Goal: Transaction & Acquisition: Book appointment/travel/reservation

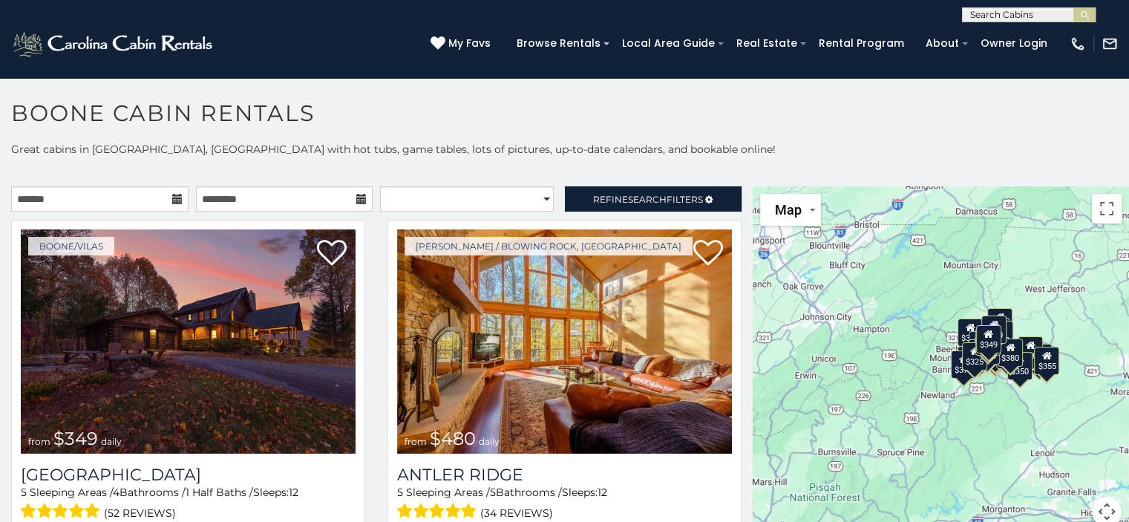
click at [172, 198] on icon at bounding box center [177, 199] width 10 height 10
click at [160, 200] on input "text" at bounding box center [99, 198] width 177 height 25
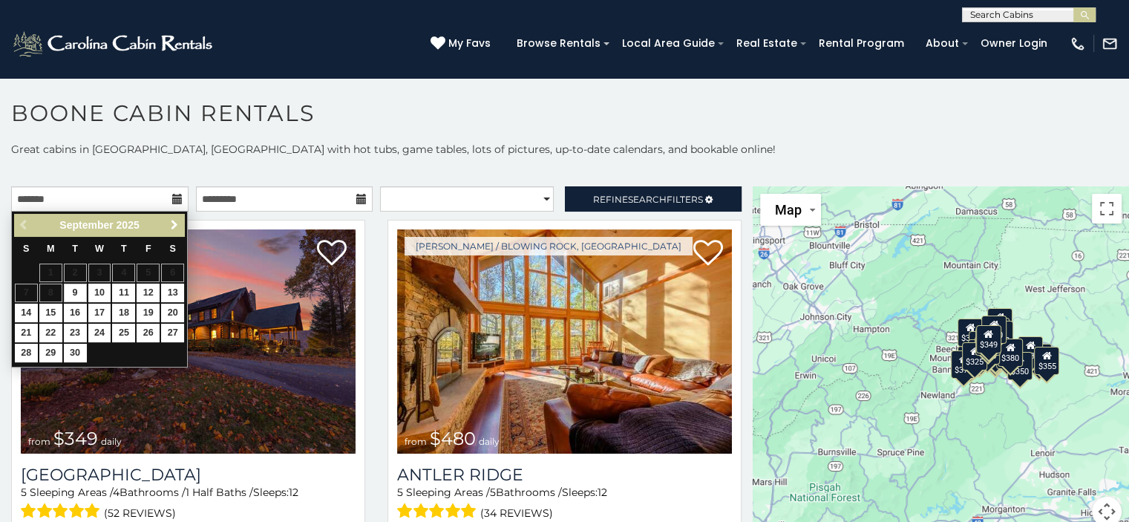
click at [169, 220] on span "Next" at bounding box center [175, 225] width 12 height 12
click at [123, 331] on link "23" at bounding box center [123, 333] width 23 height 19
type input "**********"
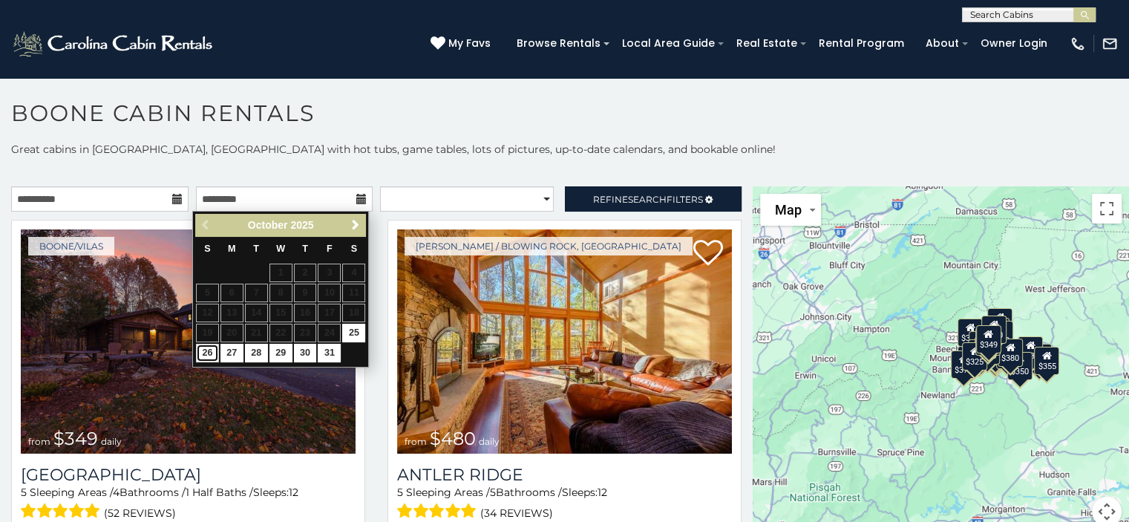
click at [206, 351] on link "26" at bounding box center [207, 353] width 23 height 19
type input "**********"
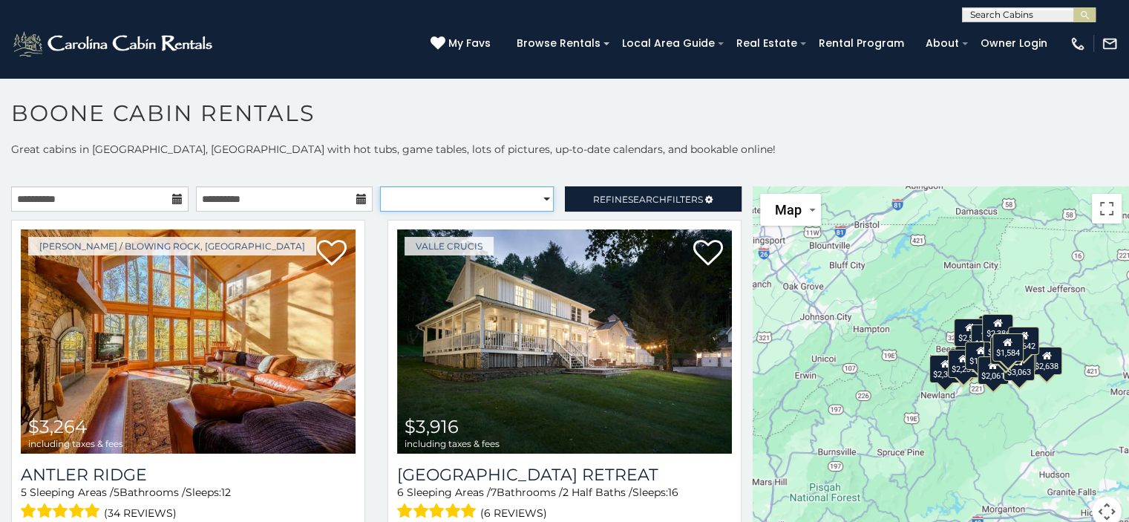
click at [535, 197] on select "**********" at bounding box center [467, 198] width 174 height 25
click at [593, 195] on span "Refine Search Filters" at bounding box center [648, 199] width 110 height 11
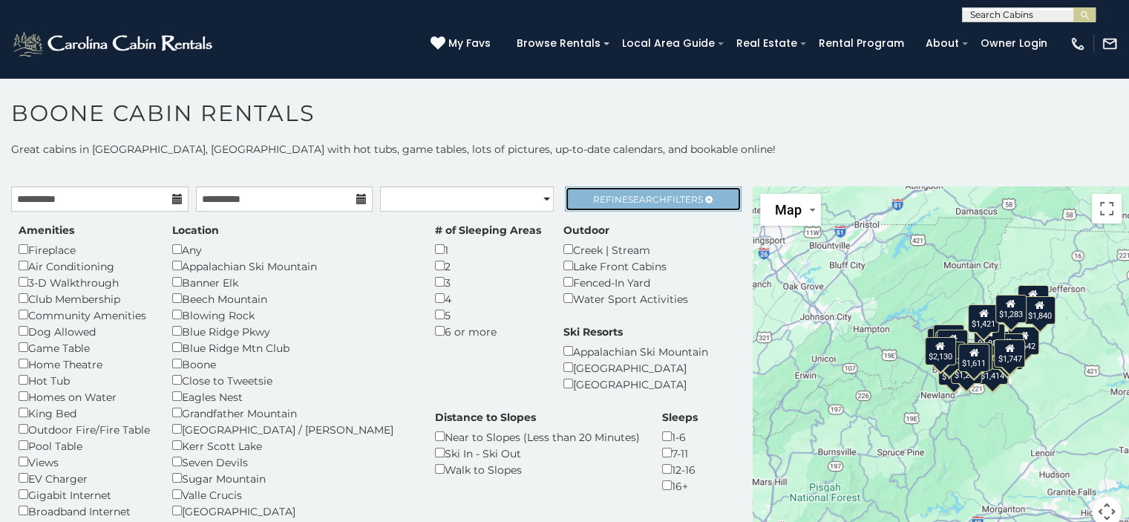
click at [603, 197] on span "Refine Search Filters" at bounding box center [648, 199] width 110 height 11
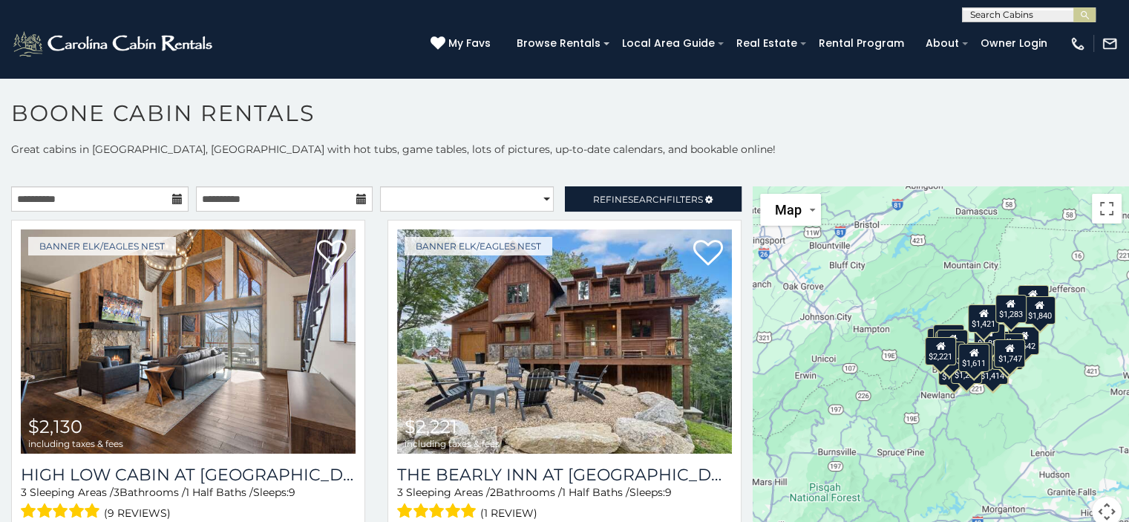
click at [834, 390] on div "$2,130 $2,221 $2,125 $1,638 $1,536 $1,315 $1,675 $1,352 $1,681 $1,519 $2,061 $1…" at bounding box center [941, 365] width 376 height 358
click at [812, 369] on div "$2,130 $2,221 $2,125 $1,638 $1,536 $1,315 $1,675 $1,352 $1,681 $1,519 $2,061 $1…" at bounding box center [941, 365] width 376 height 358
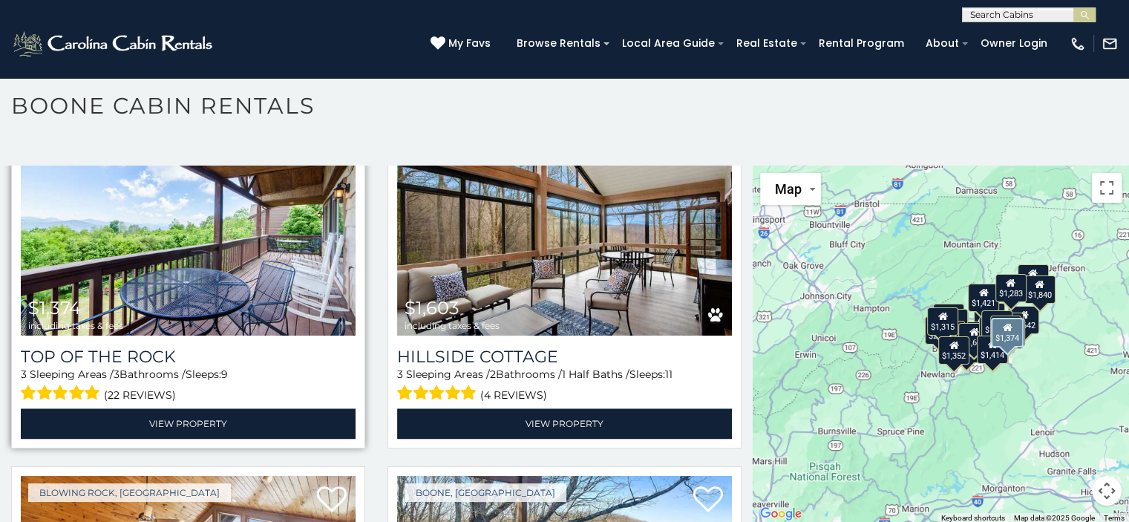
scroll to position [2301, 0]
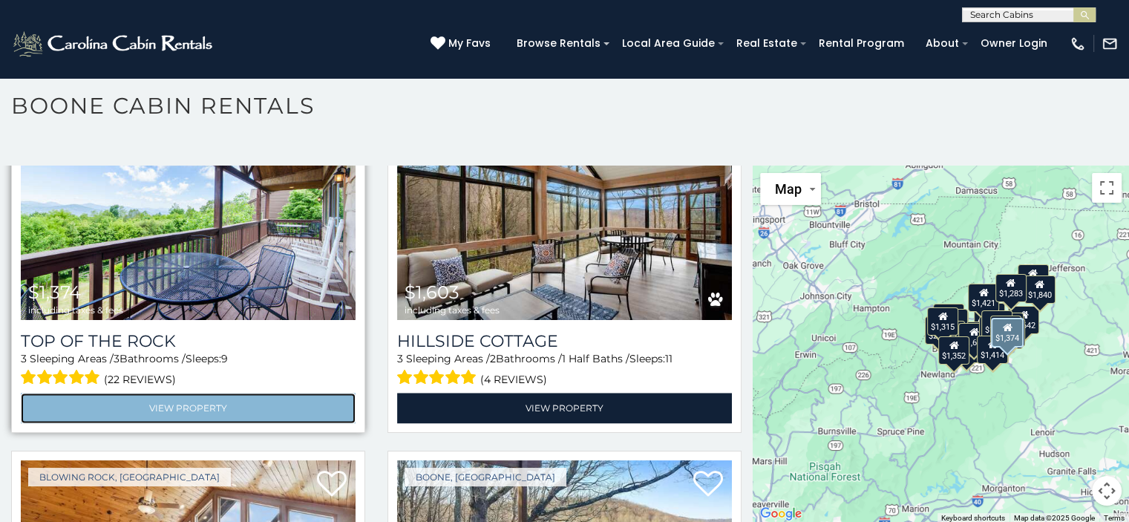
click at [211, 393] on link "View Property" at bounding box center [188, 408] width 335 height 30
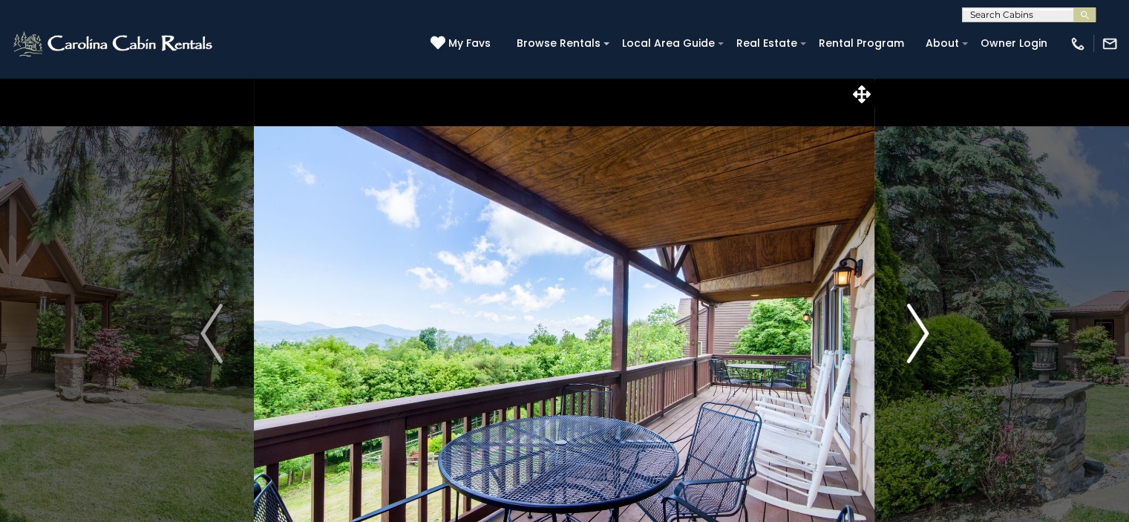
click at [920, 330] on img "Next" at bounding box center [917, 333] width 22 height 59
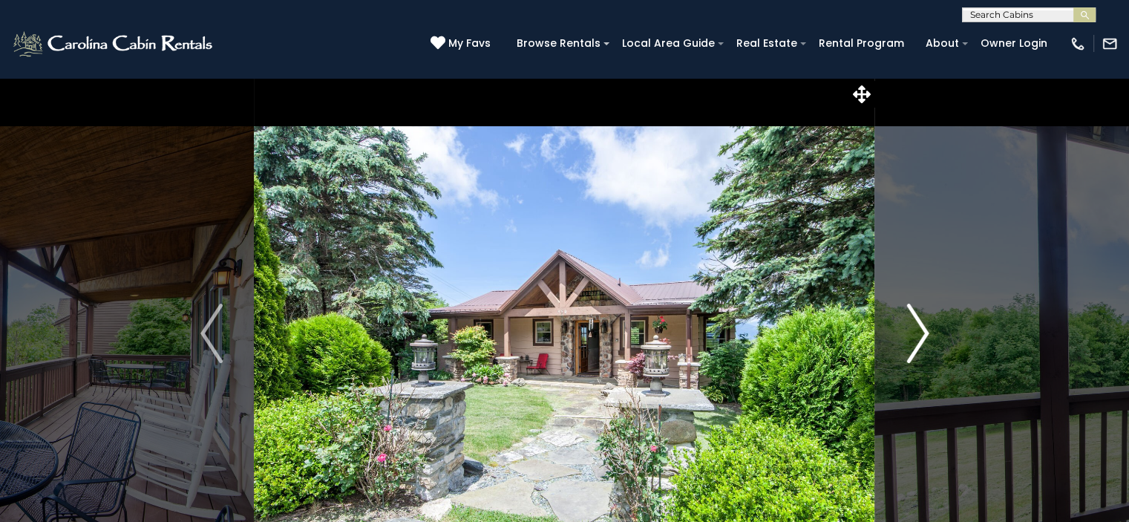
click at [920, 330] on img "Next" at bounding box center [917, 333] width 22 height 59
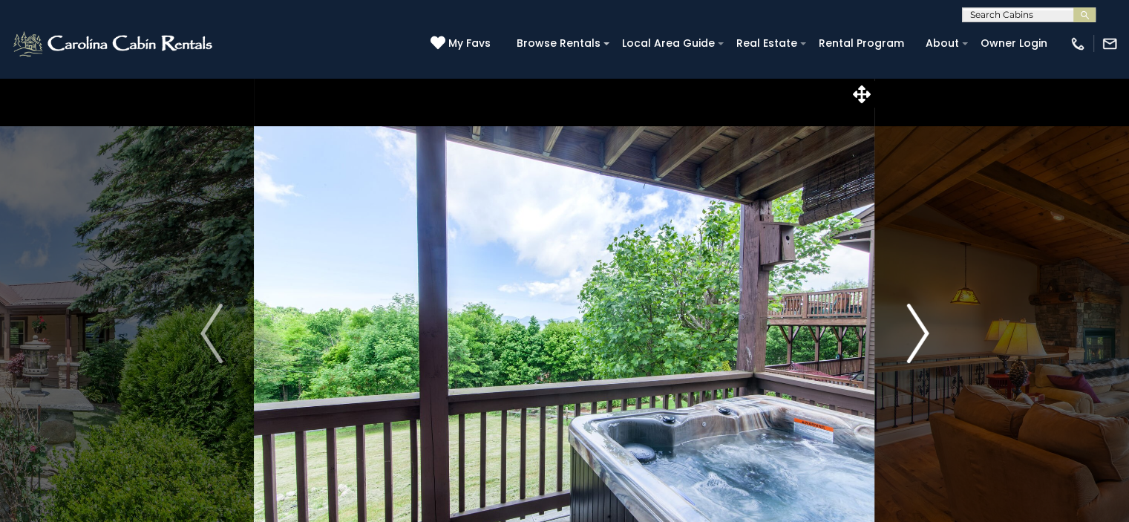
click at [920, 330] on img "Next" at bounding box center [917, 333] width 22 height 59
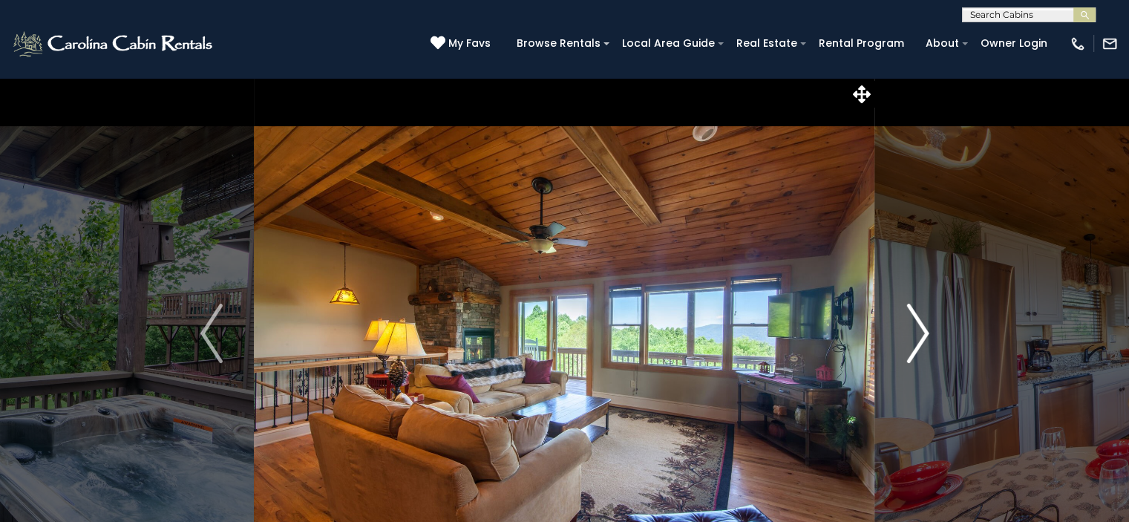
click at [920, 330] on img "Next" at bounding box center [917, 333] width 22 height 59
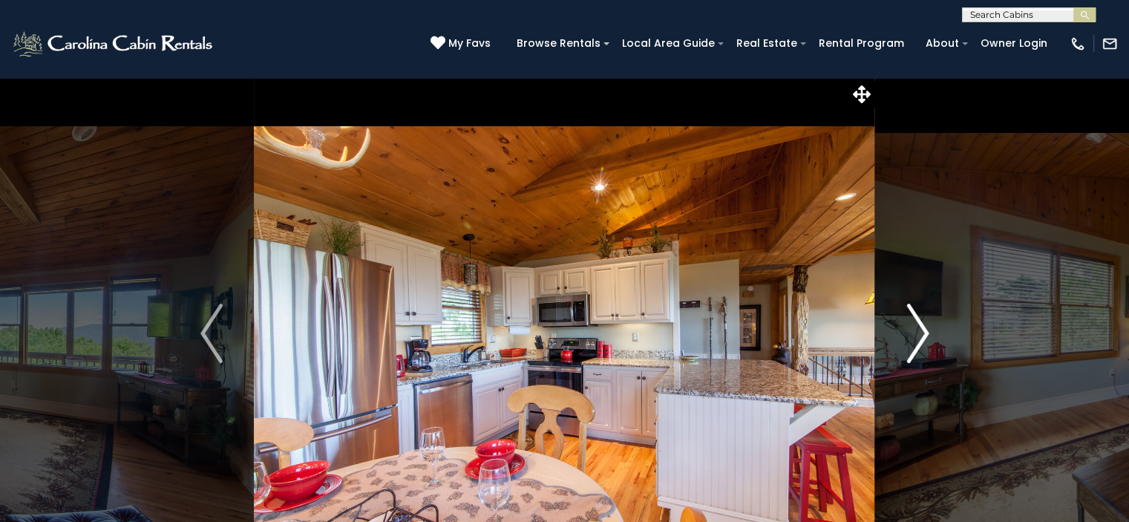
click at [920, 330] on img "Next" at bounding box center [917, 333] width 22 height 59
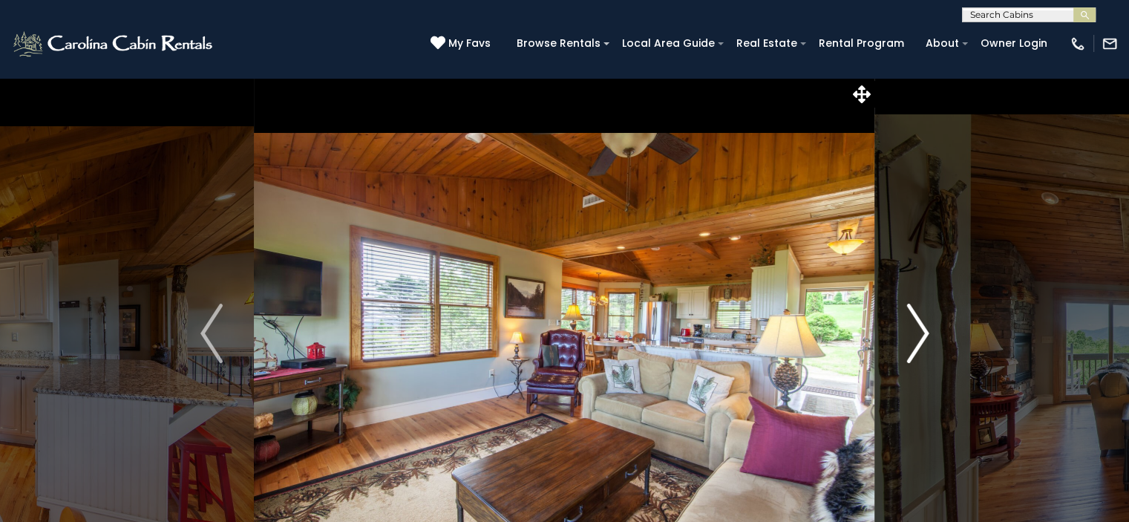
click at [920, 330] on img "Next" at bounding box center [917, 333] width 22 height 59
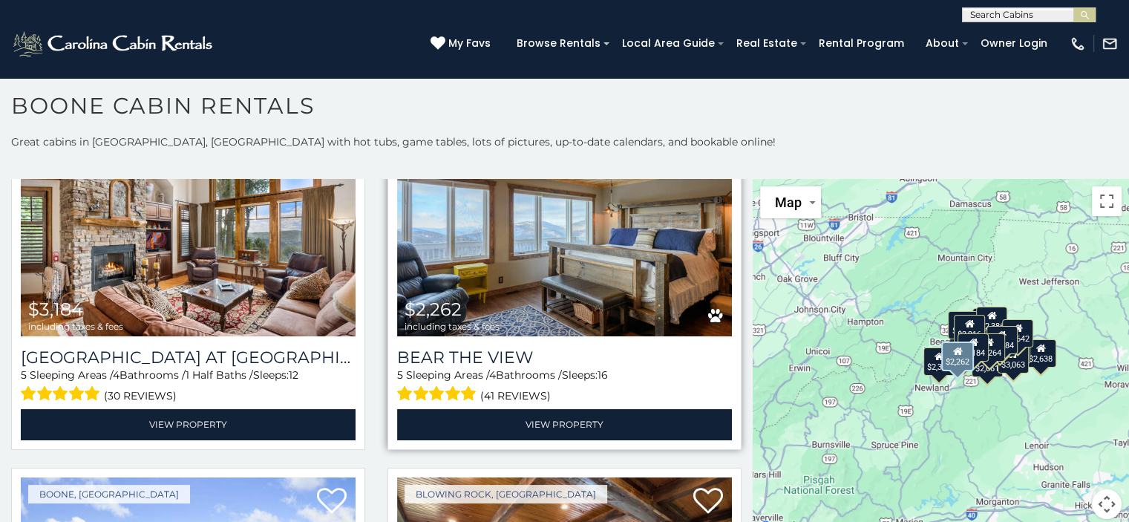
scroll to position [520, 0]
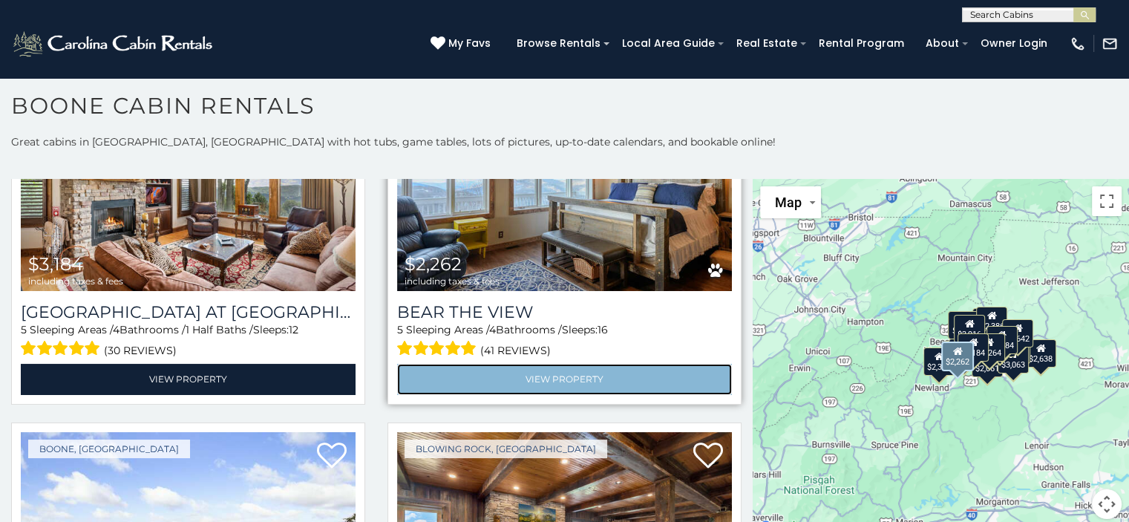
click at [534, 368] on link "View Property" at bounding box center [564, 379] width 335 height 30
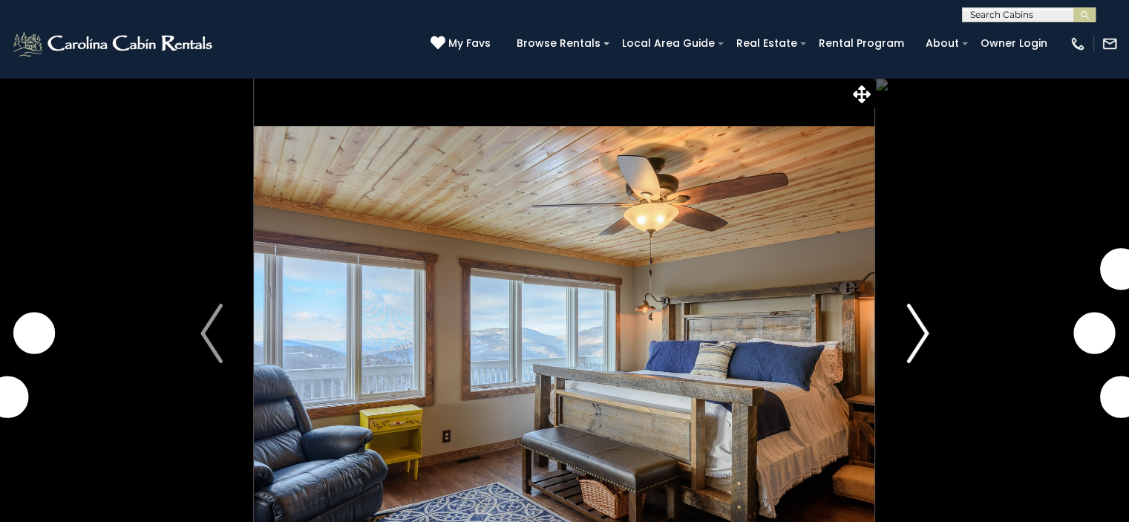
click at [918, 335] on img "Next" at bounding box center [917, 333] width 22 height 59
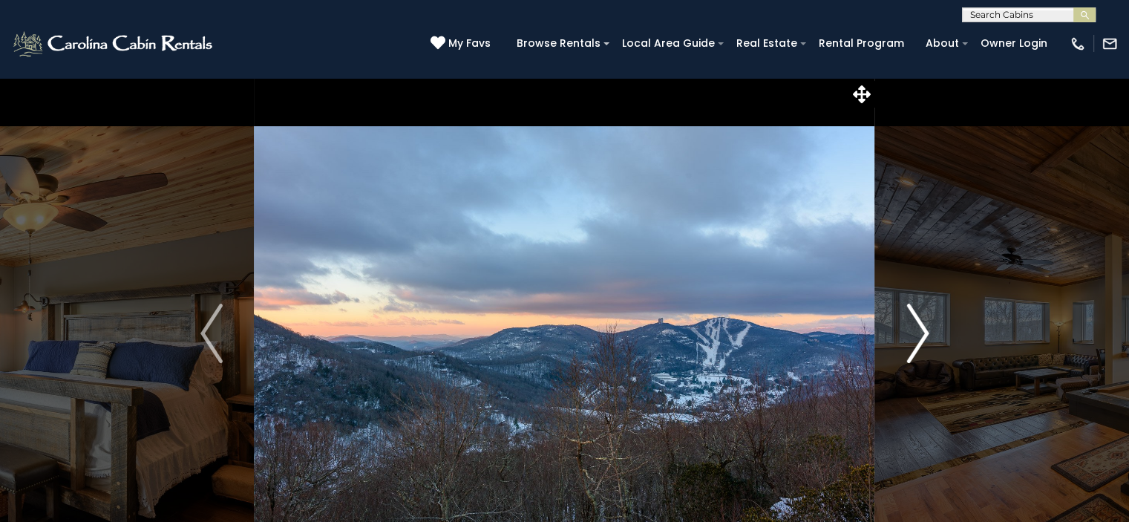
click at [918, 335] on img "Next" at bounding box center [917, 333] width 22 height 59
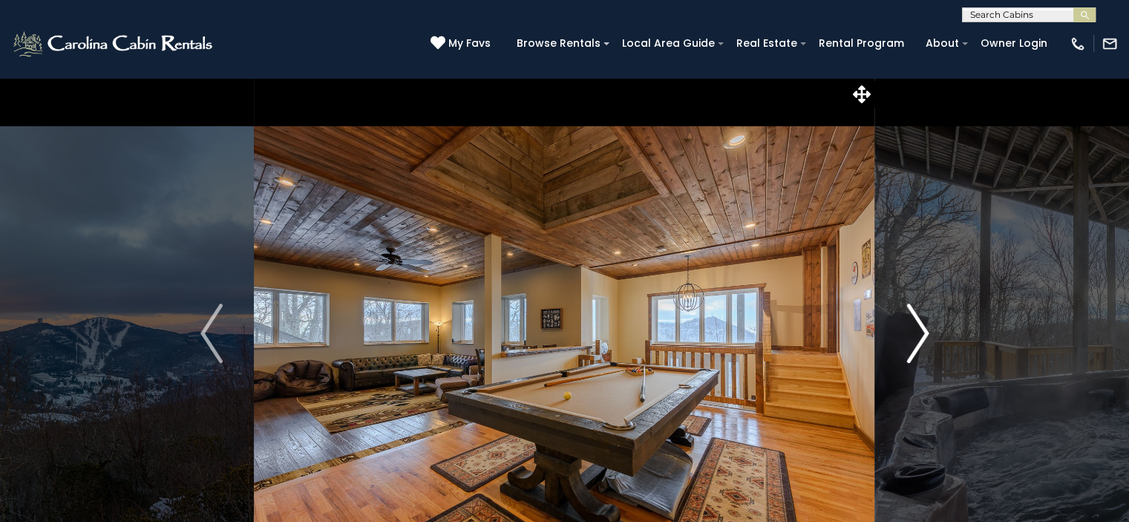
click at [918, 335] on img "Next" at bounding box center [917, 333] width 22 height 59
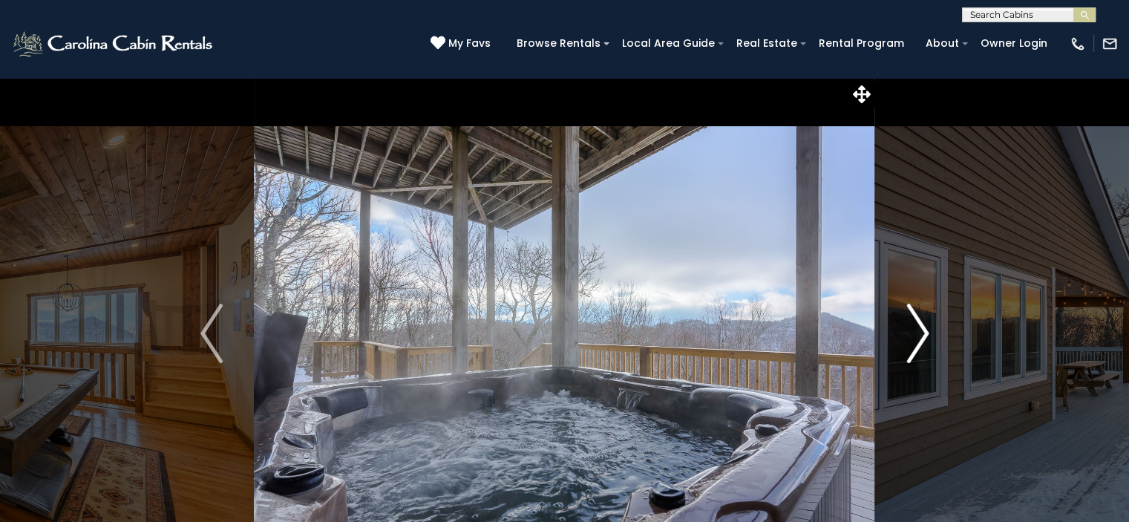
click at [918, 335] on img "Next" at bounding box center [917, 333] width 22 height 59
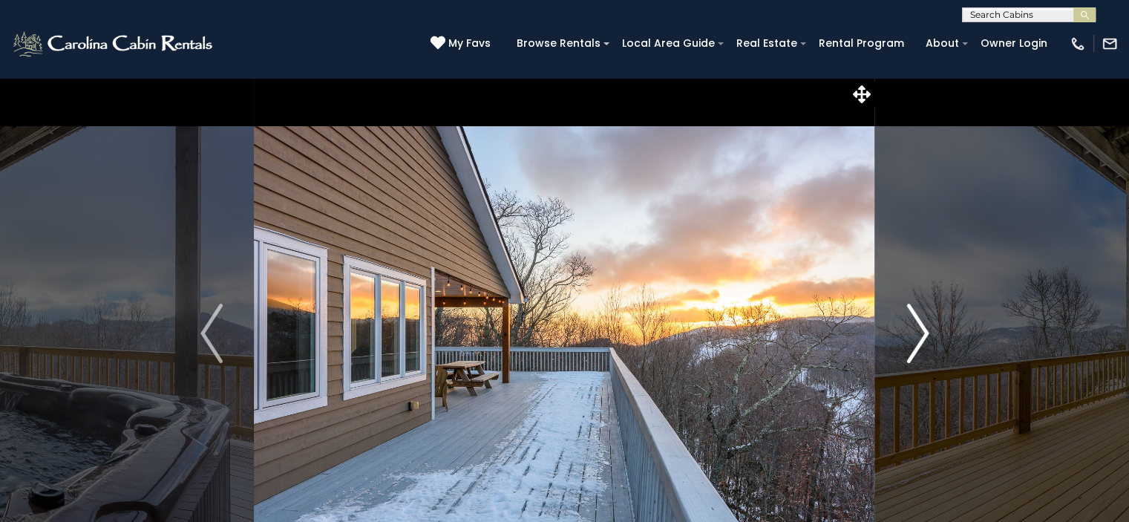
click at [918, 335] on img "Next" at bounding box center [917, 333] width 22 height 59
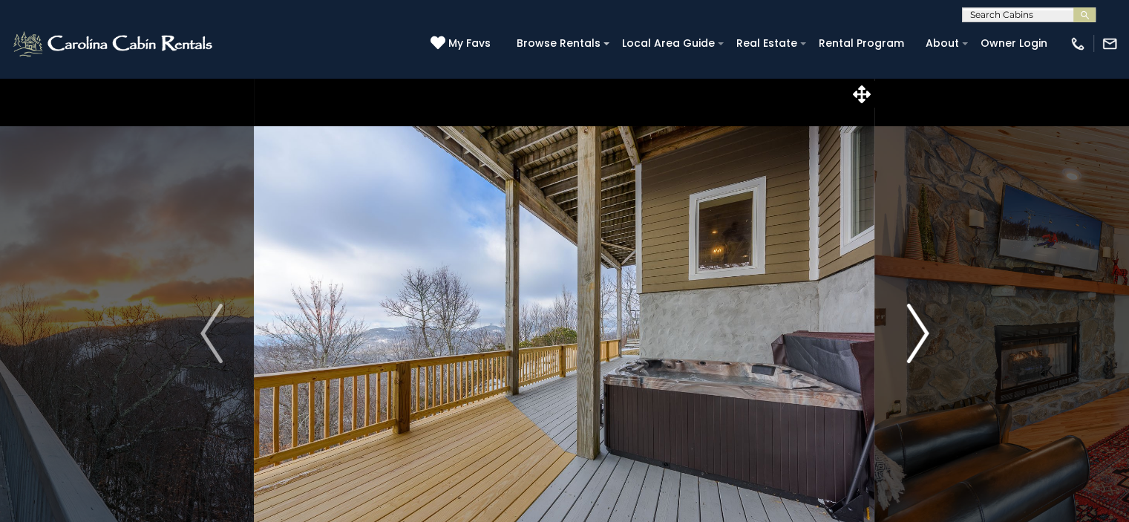
click at [918, 335] on img "Next" at bounding box center [917, 333] width 22 height 59
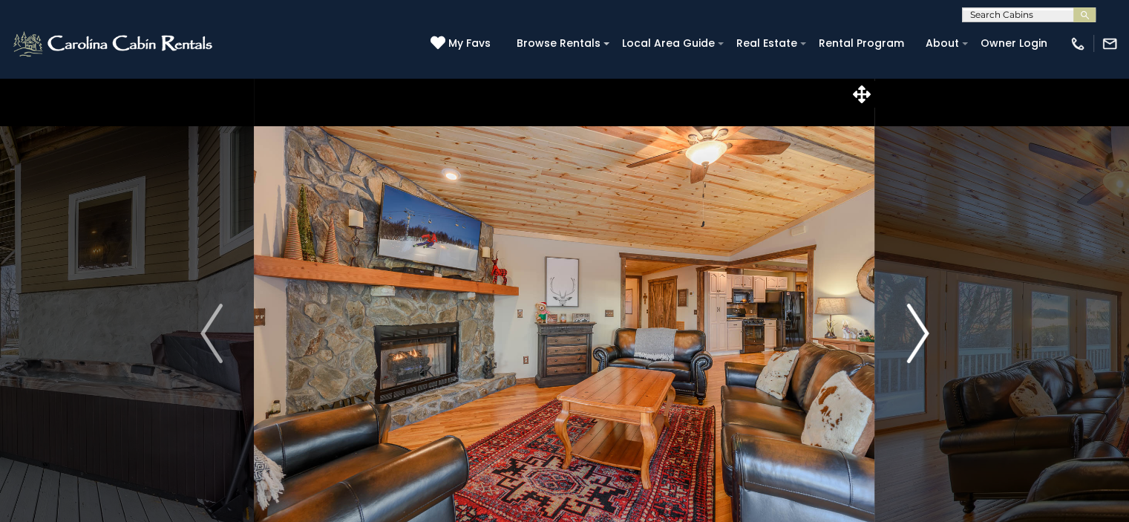
click at [918, 335] on img "Next" at bounding box center [917, 333] width 22 height 59
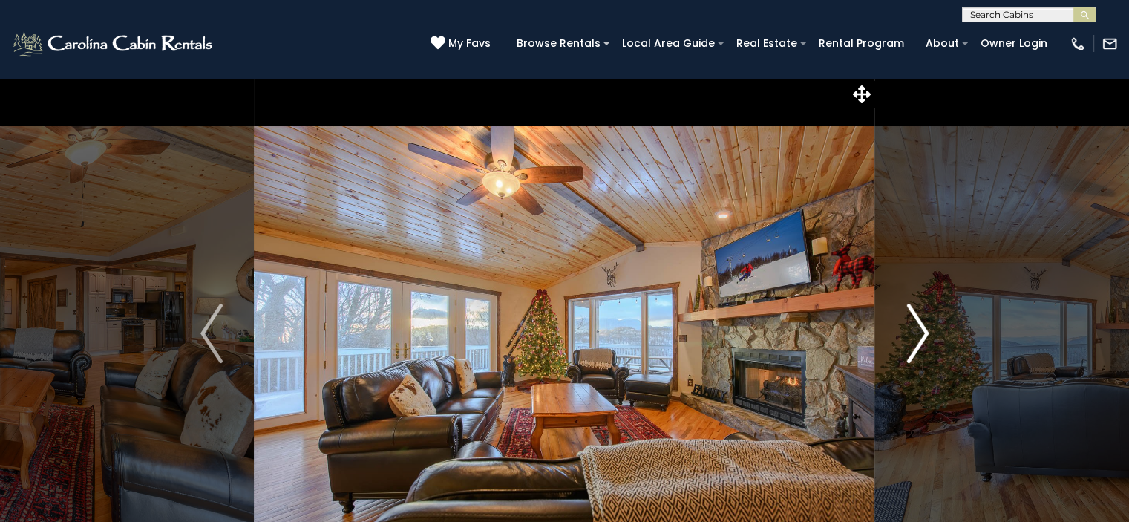
click at [918, 335] on img "Next" at bounding box center [917, 333] width 22 height 59
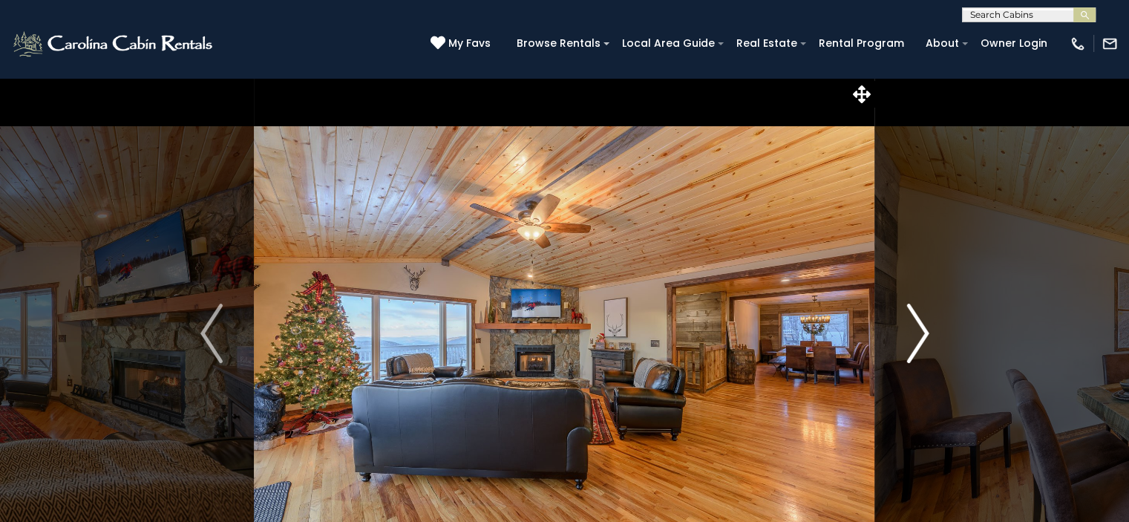
click at [918, 335] on img "Next" at bounding box center [917, 333] width 22 height 59
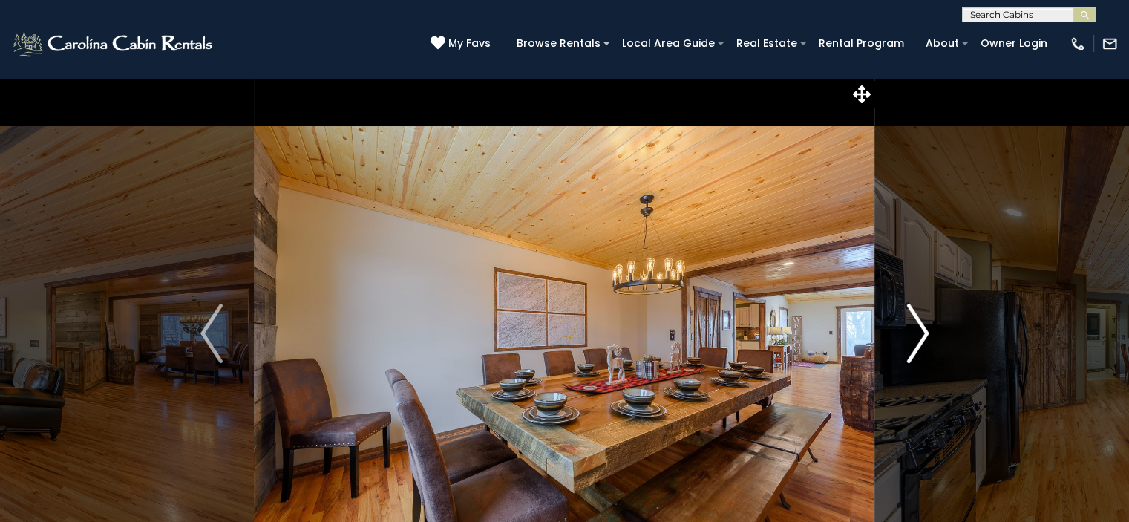
click at [918, 335] on img "Next" at bounding box center [917, 333] width 22 height 59
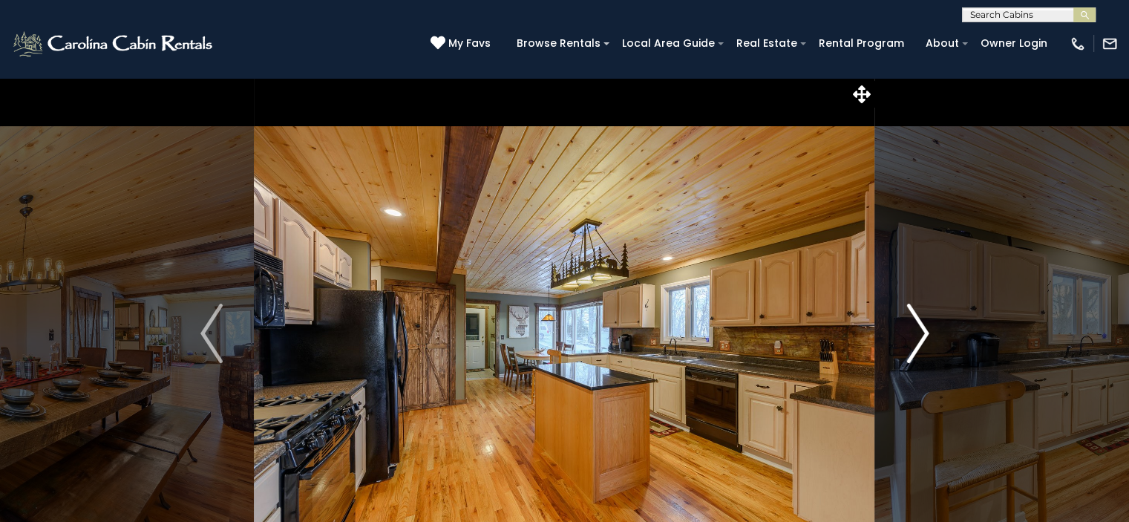
click at [918, 335] on img "Next" at bounding box center [917, 333] width 22 height 59
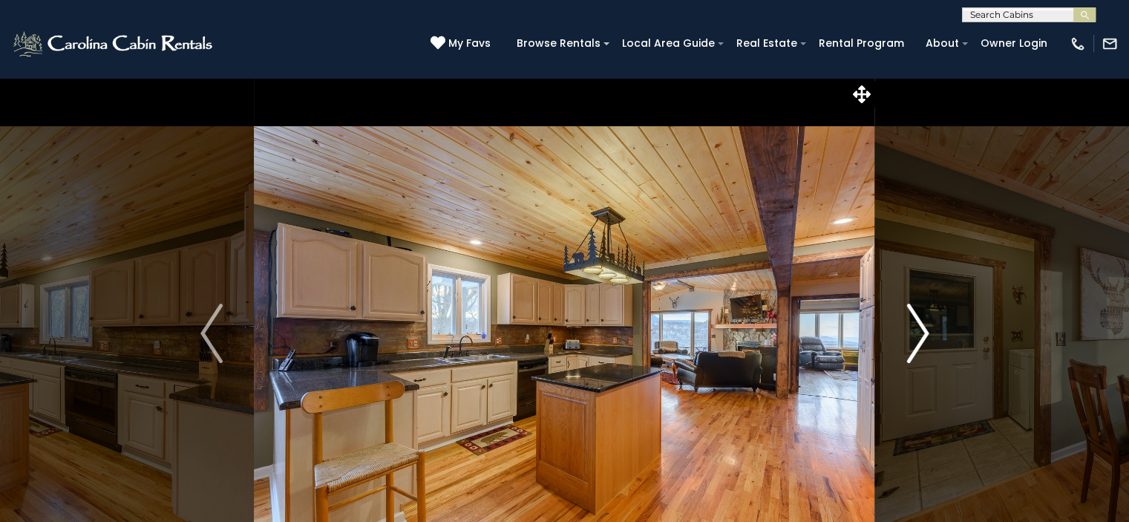
click at [918, 335] on img "Next" at bounding box center [917, 333] width 22 height 59
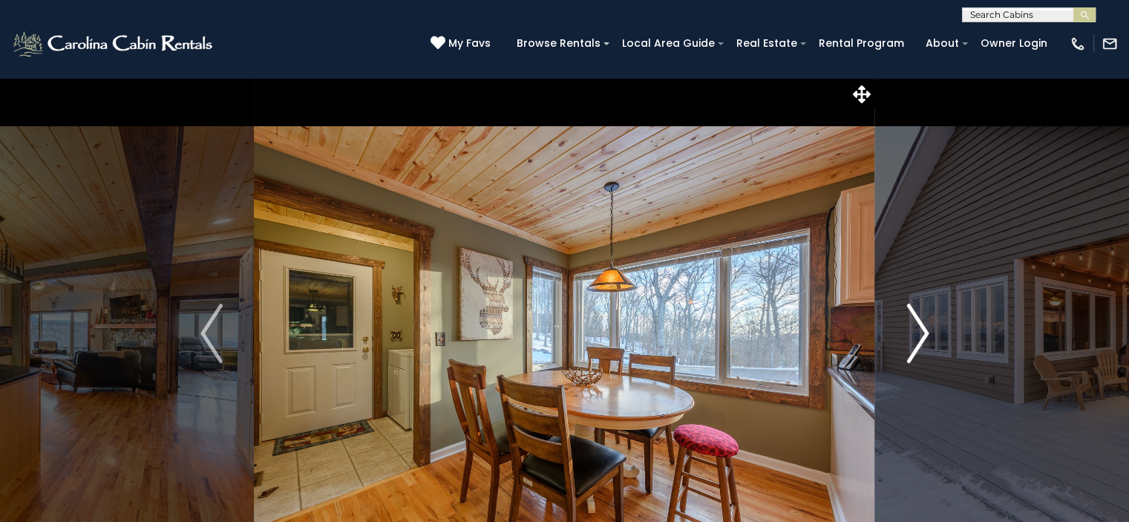
click at [918, 335] on img "Next" at bounding box center [917, 333] width 22 height 59
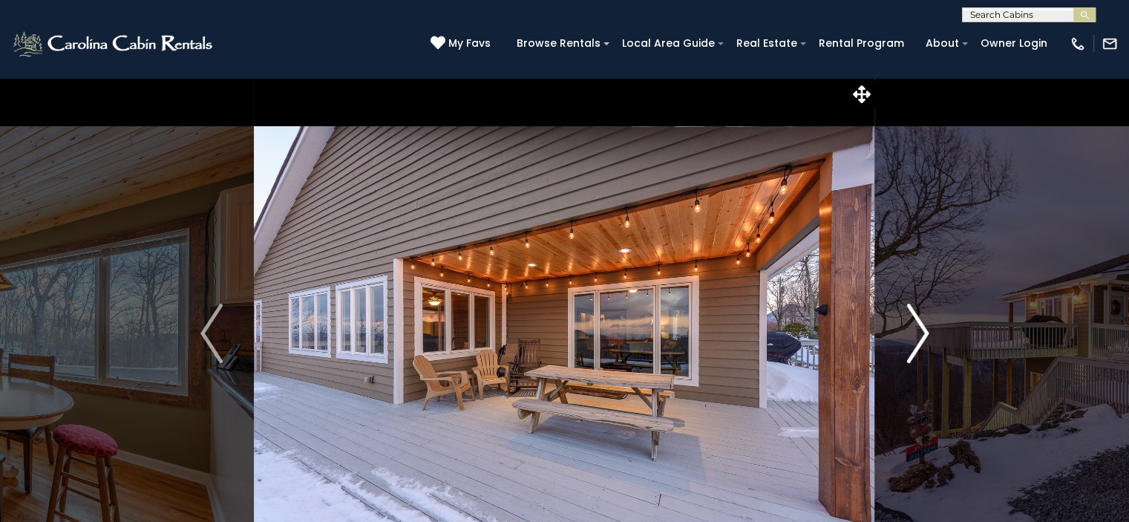
click at [918, 335] on img "Next" at bounding box center [917, 333] width 22 height 59
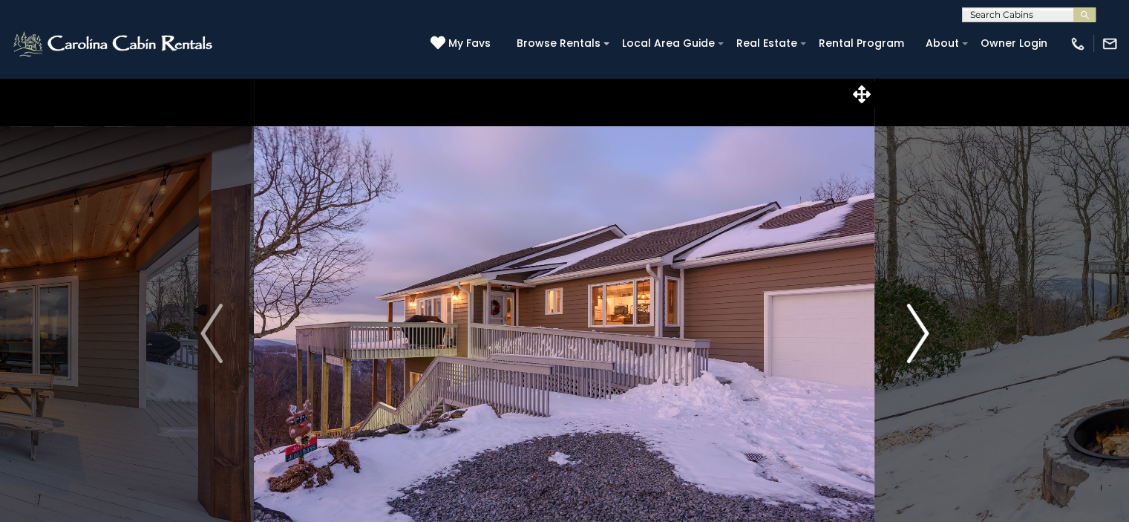
click at [918, 335] on img "Next" at bounding box center [917, 333] width 22 height 59
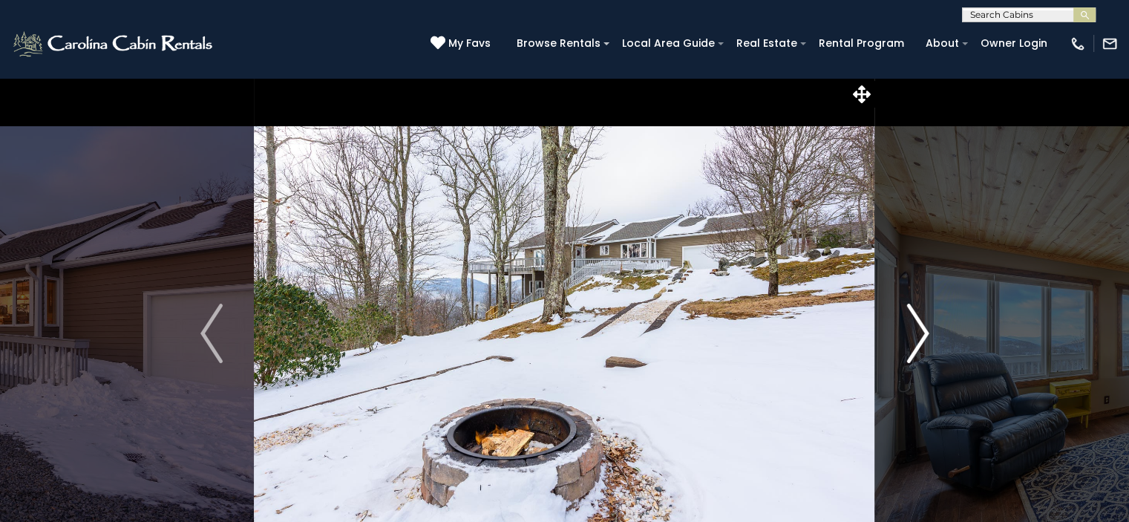
click at [918, 335] on img "Next" at bounding box center [917, 333] width 22 height 59
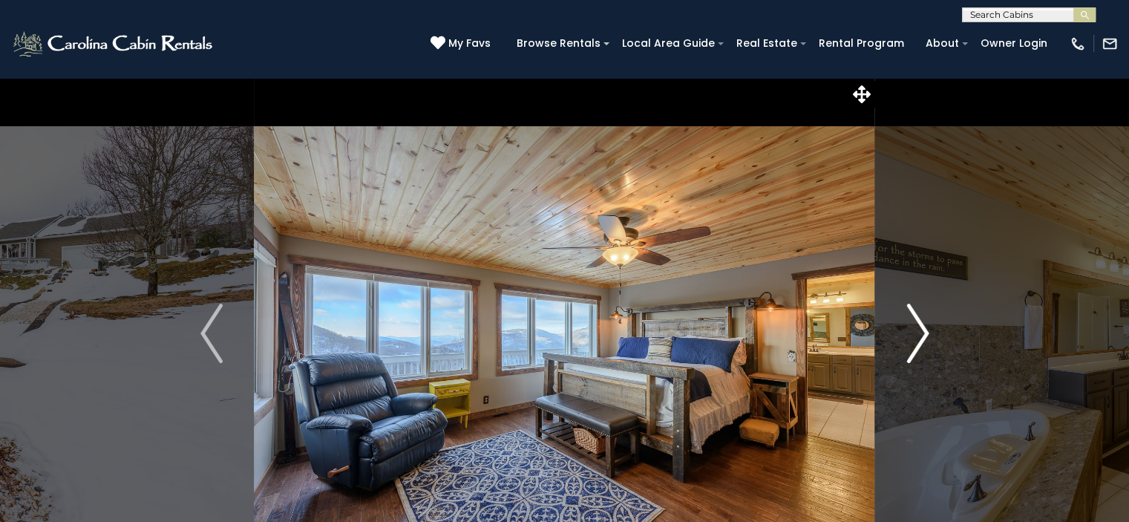
click at [918, 335] on img "Next" at bounding box center [917, 333] width 22 height 59
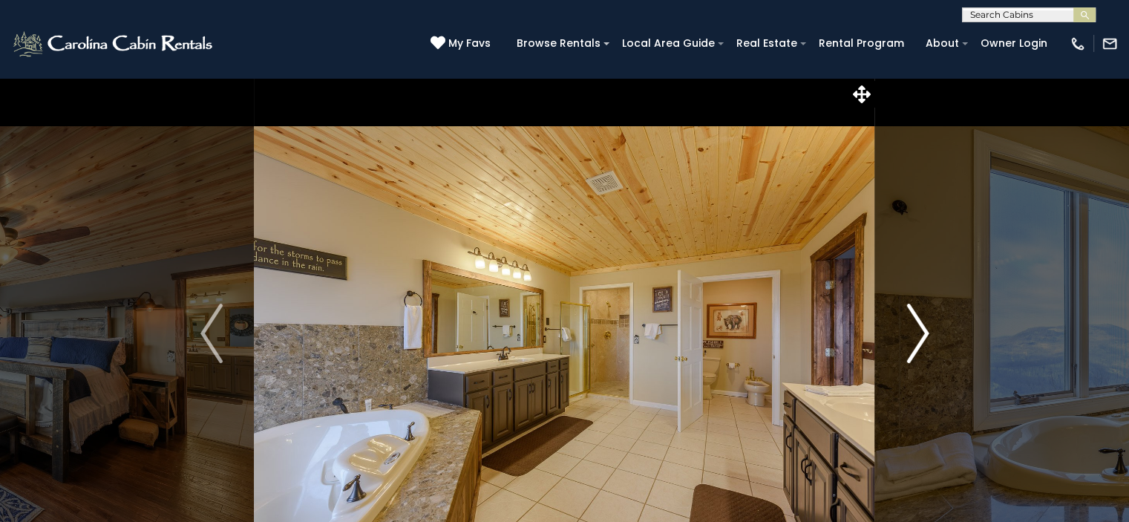
click at [918, 335] on img "Next" at bounding box center [917, 333] width 22 height 59
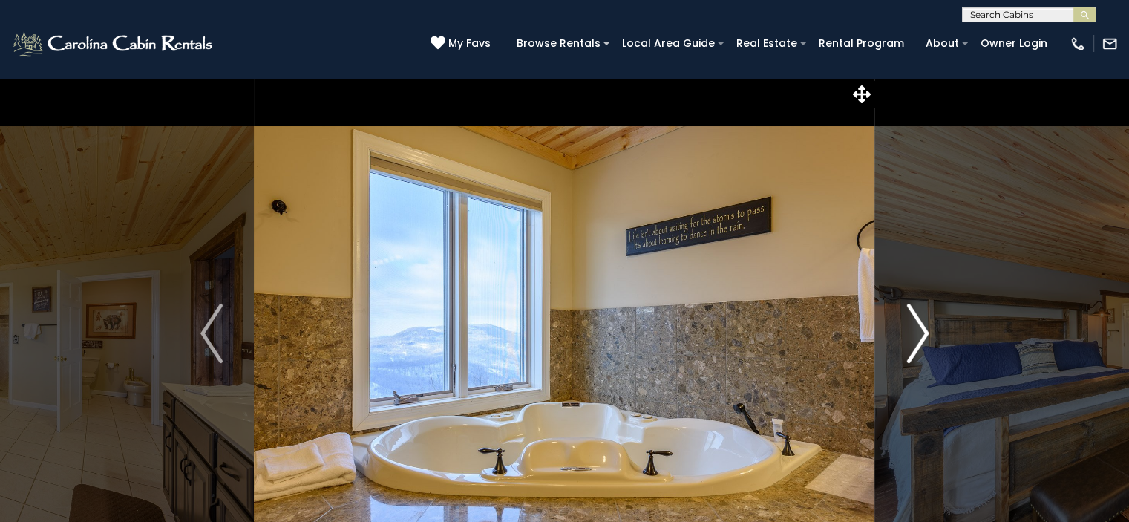
click at [918, 335] on img "Next" at bounding box center [917, 333] width 22 height 59
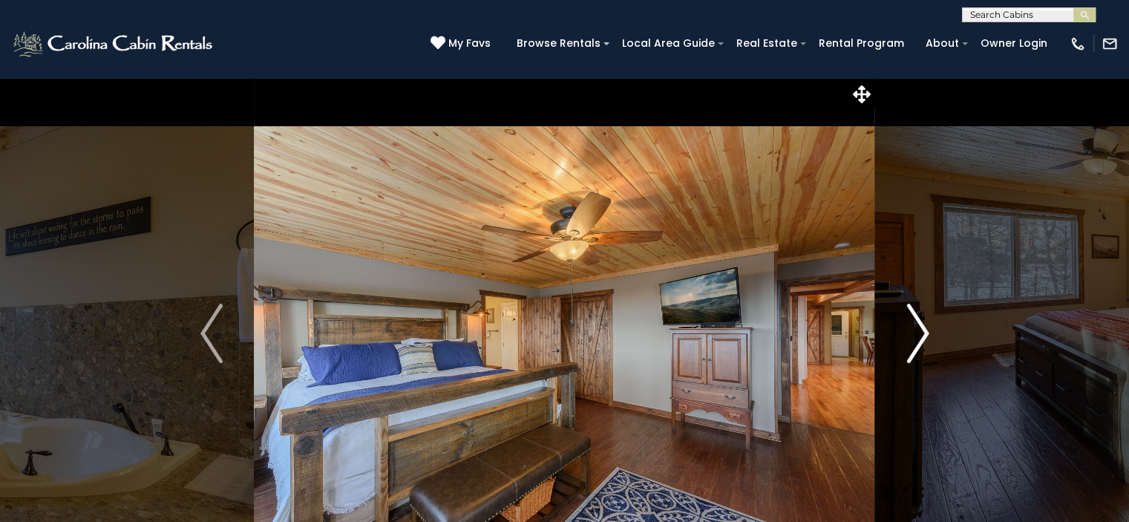
click at [918, 335] on img "Next" at bounding box center [917, 333] width 22 height 59
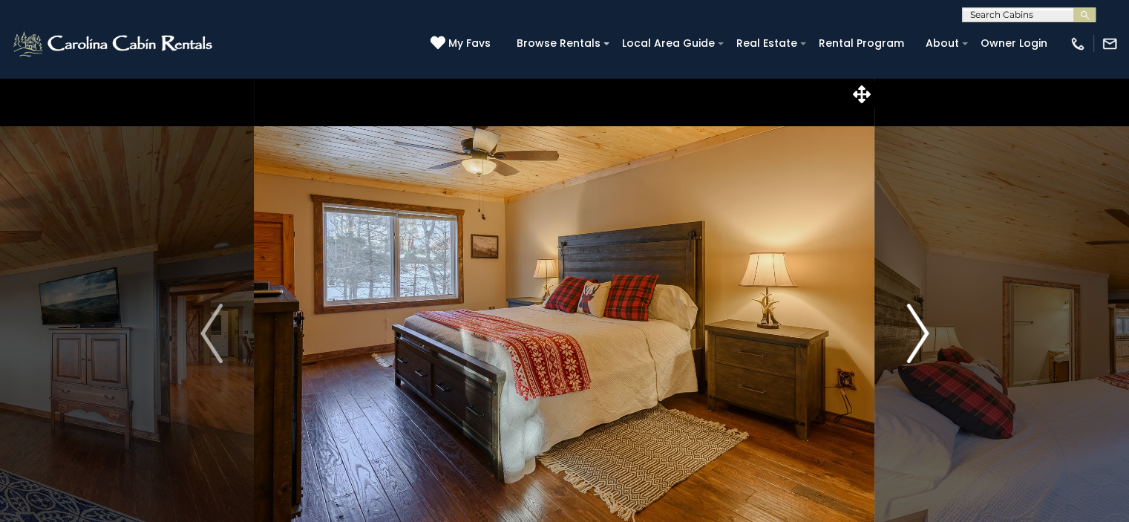
click at [918, 335] on img "Next" at bounding box center [917, 333] width 22 height 59
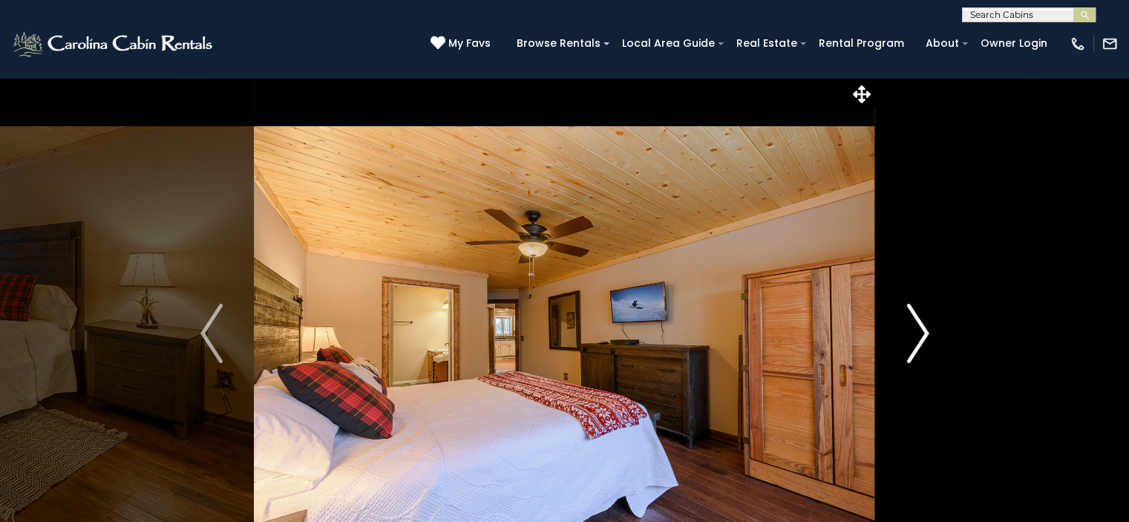
click at [918, 335] on img "Next" at bounding box center [917, 333] width 22 height 59
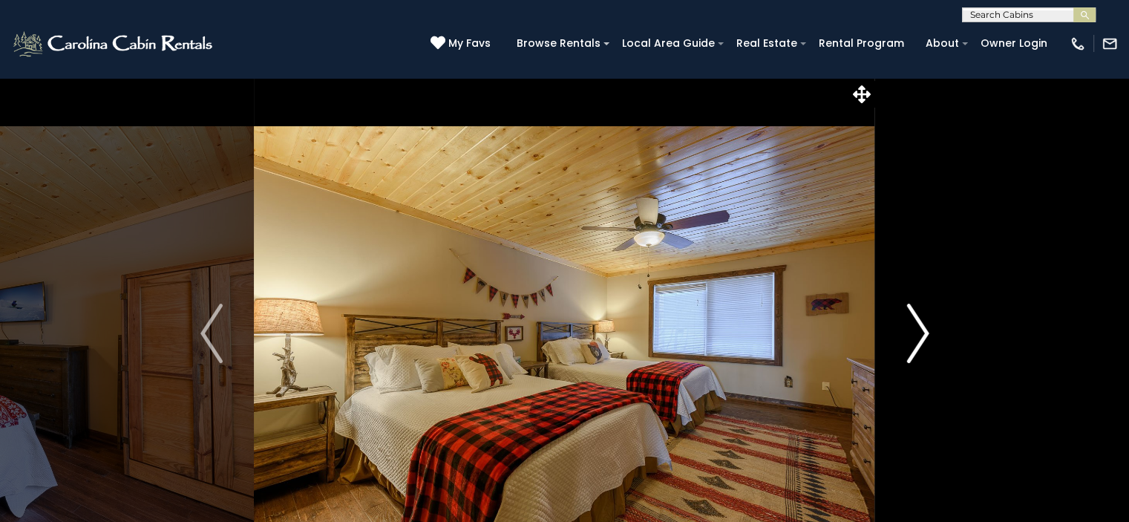
click at [918, 335] on img "Next" at bounding box center [917, 333] width 22 height 59
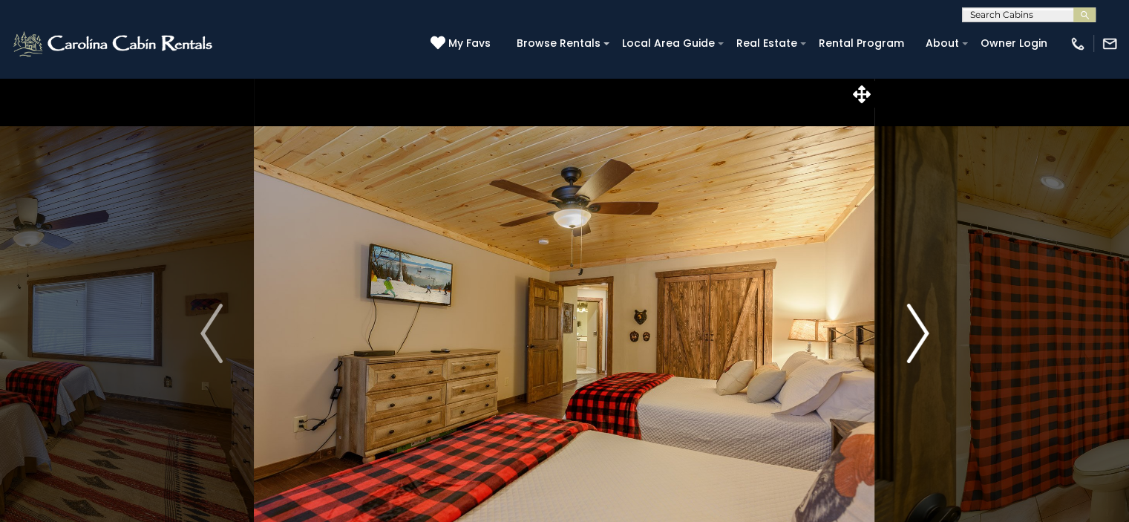
click at [918, 335] on img "Next" at bounding box center [917, 333] width 22 height 59
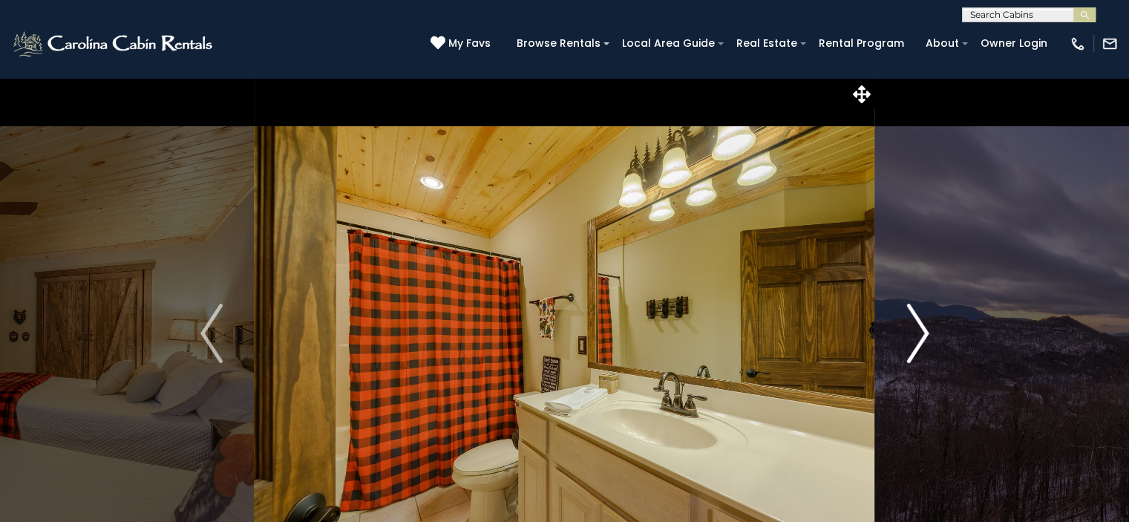
click at [918, 335] on img "Next" at bounding box center [917, 333] width 22 height 59
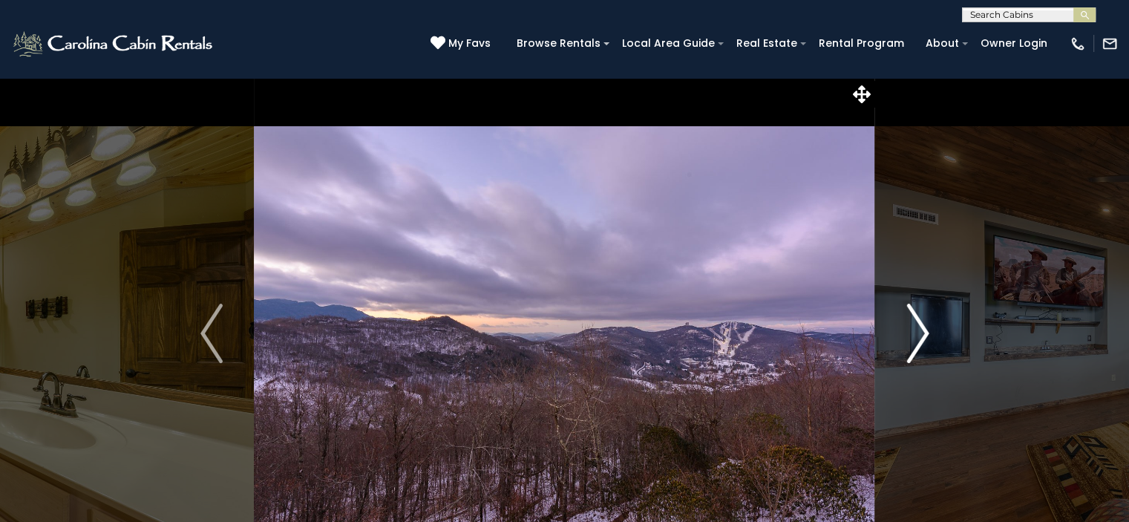
click at [918, 335] on img "Next" at bounding box center [917, 333] width 22 height 59
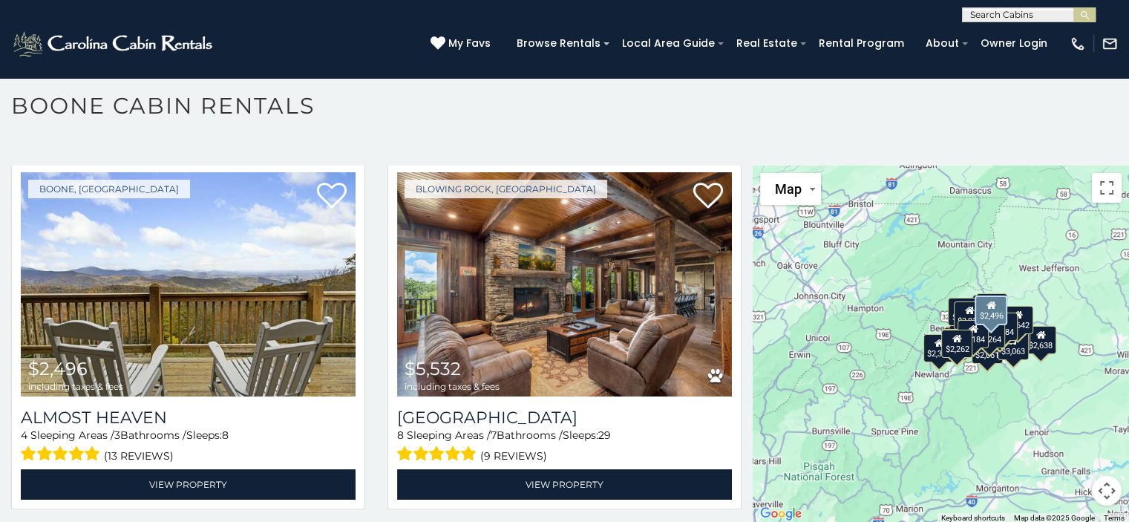
scroll to position [742, 0]
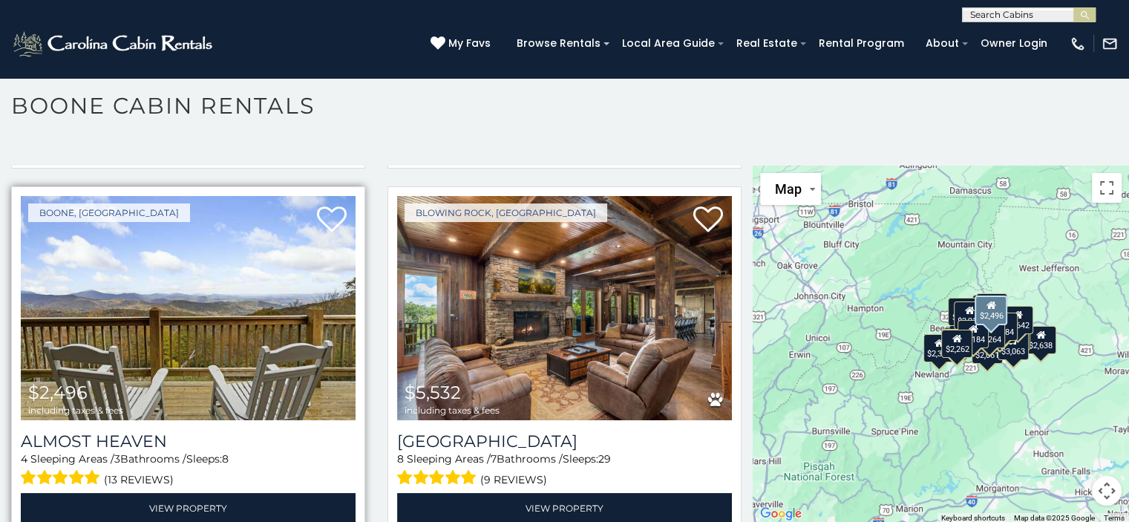
click at [265, 296] on img at bounding box center [188, 308] width 335 height 224
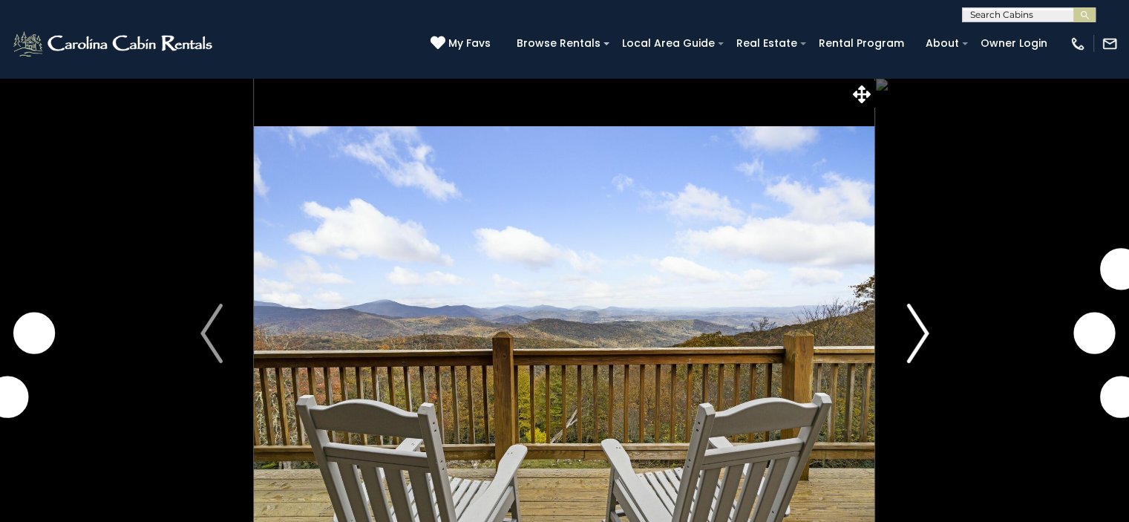
click at [912, 324] on img "Next" at bounding box center [917, 333] width 22 height 59
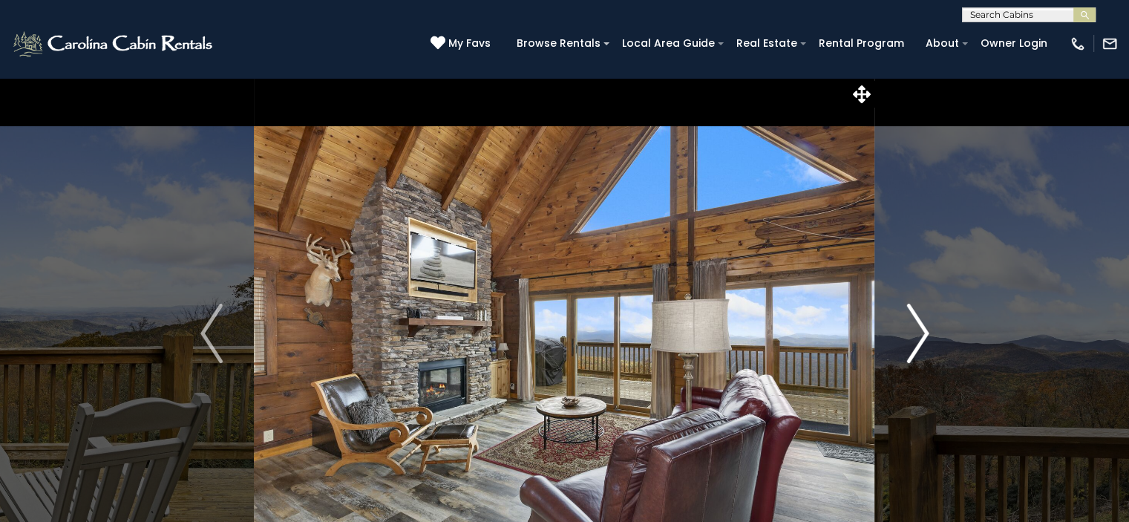
click at [912, 324] on img "Next" at bounding box center [917, 333] width 22 height 59
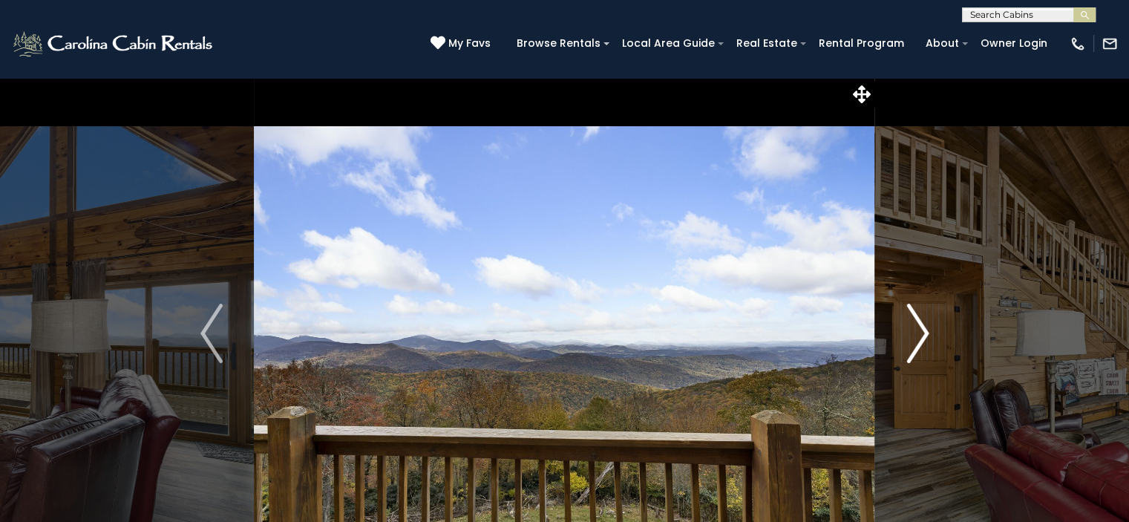
click at [912, 324] on img "Next" at bounding box center [917, 333] width 22 height 59
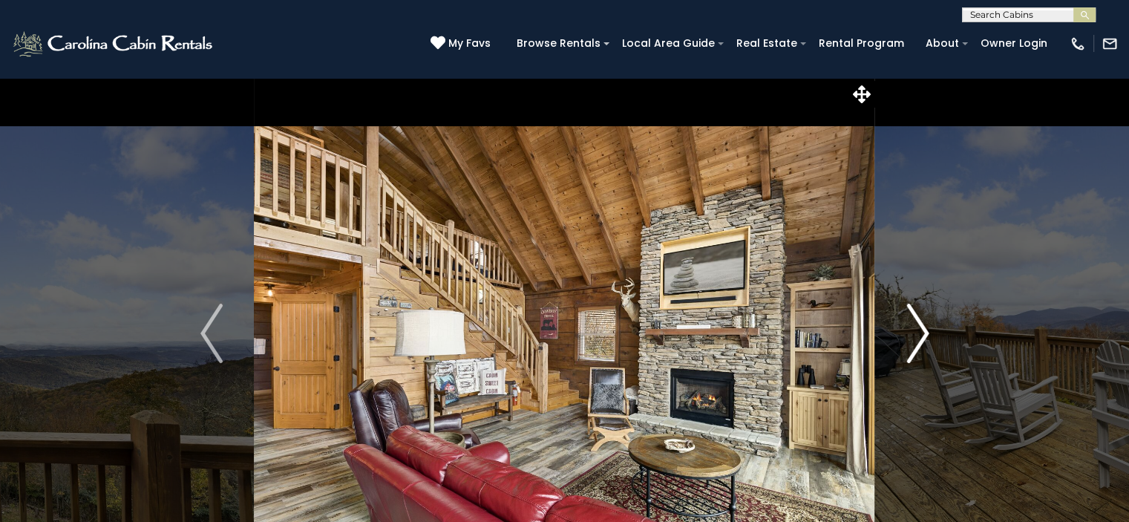
click at [912, 324] on img "Next" at bounding box center [917, 333] width 22 height 59
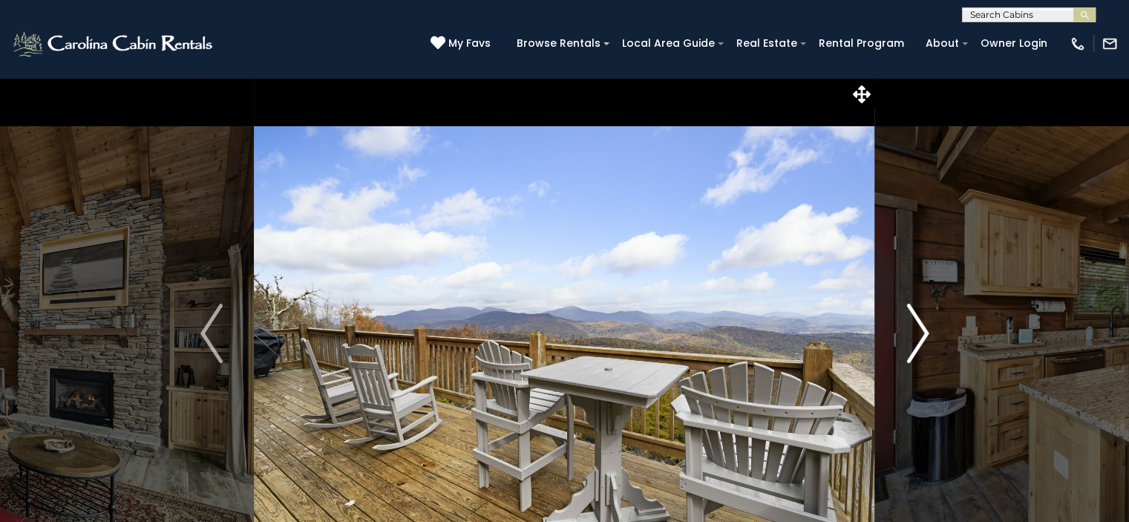
click at [912, 324] on img "Next" at bounding box center [917, 333] width 22 height 59
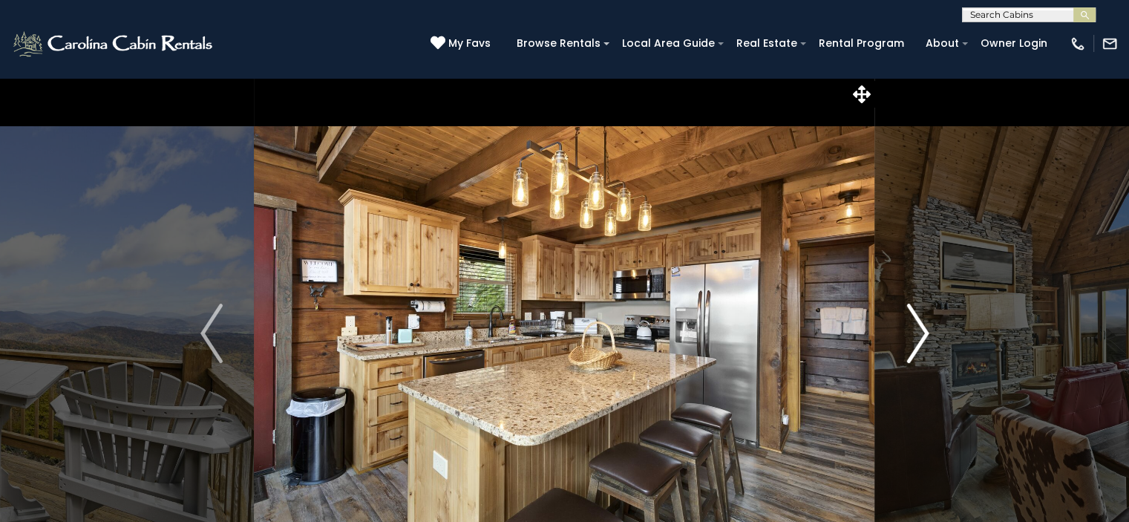
click at [912, 324] on img "Next" at bounding box center [917, 333] width 22 height 59
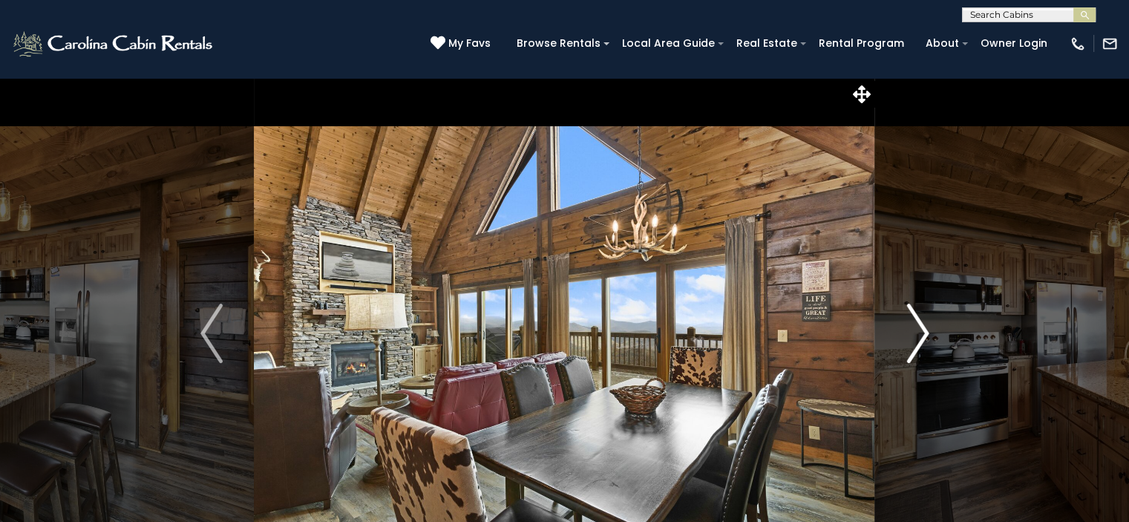
click at [912, 324] on img "Next" at bounding box center [917, 333] width 22 height 59
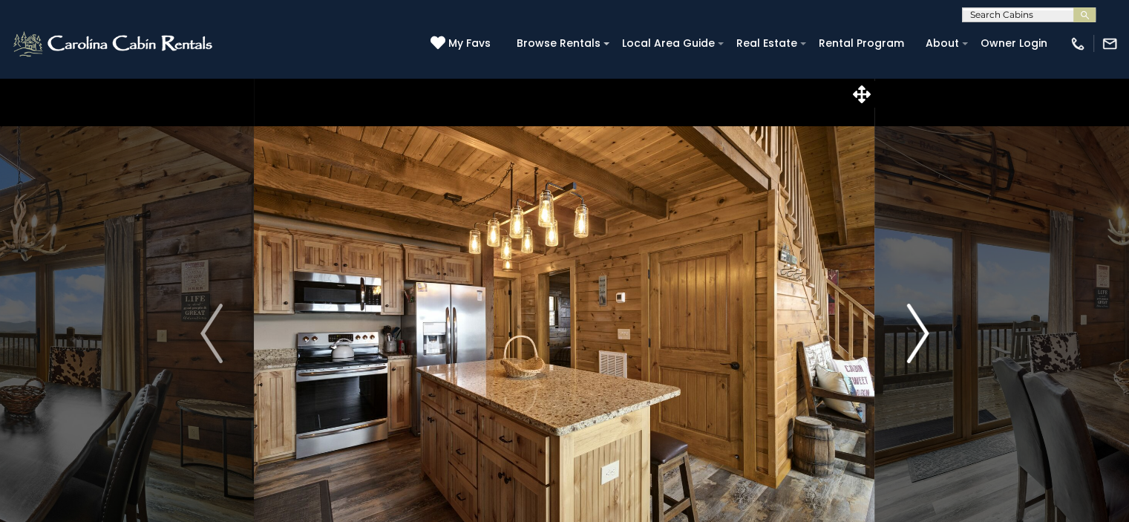
click at [912, 324] on img "Next" at bounding box center [917, 333] width 22 height 59
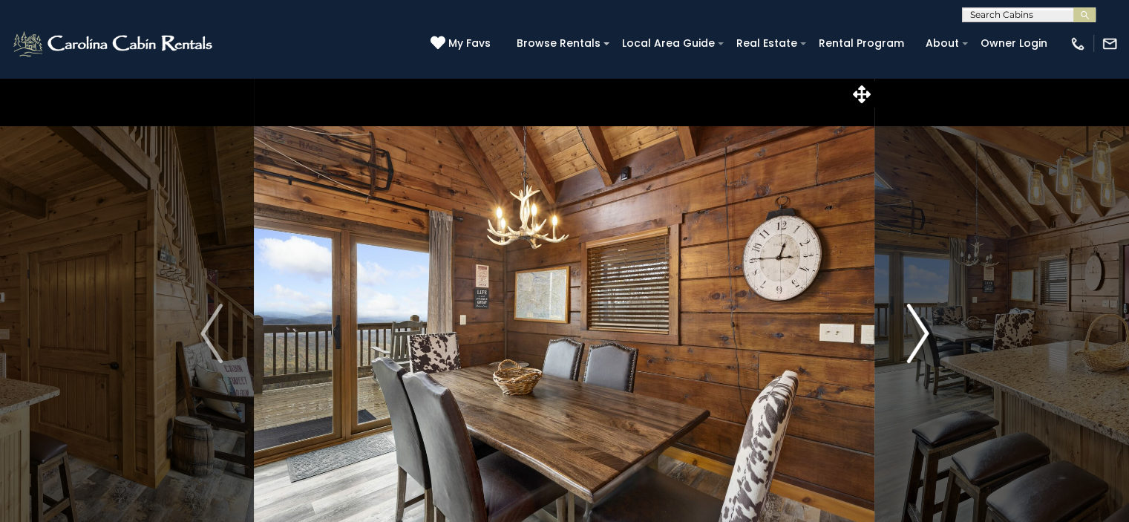
click at [912, 324] on img "Next" at bounding box center [917, 333] width 22 height 59
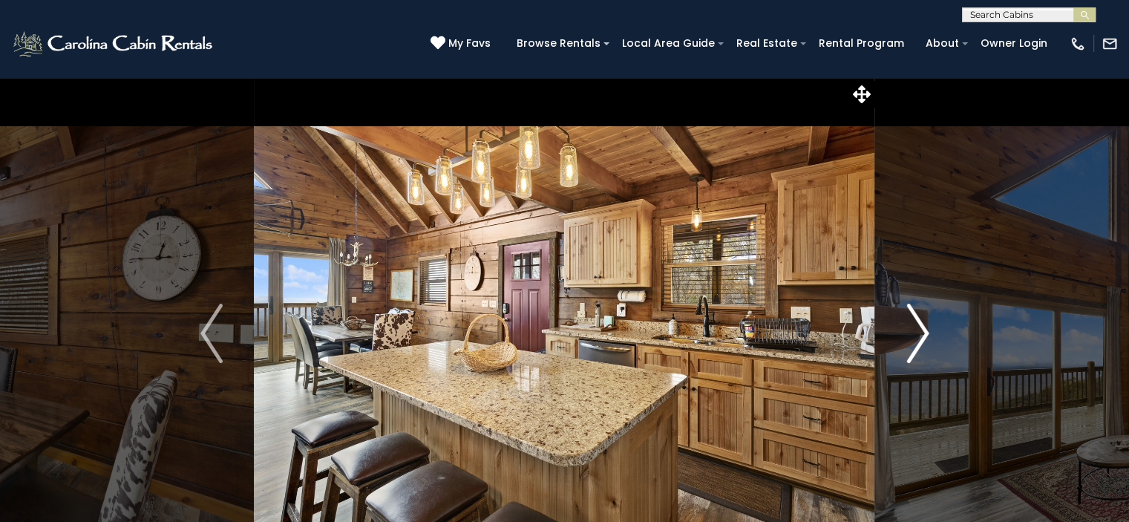
click at [912, 324] on img "Next" at bounding box center [917, 333] width 22 height 59
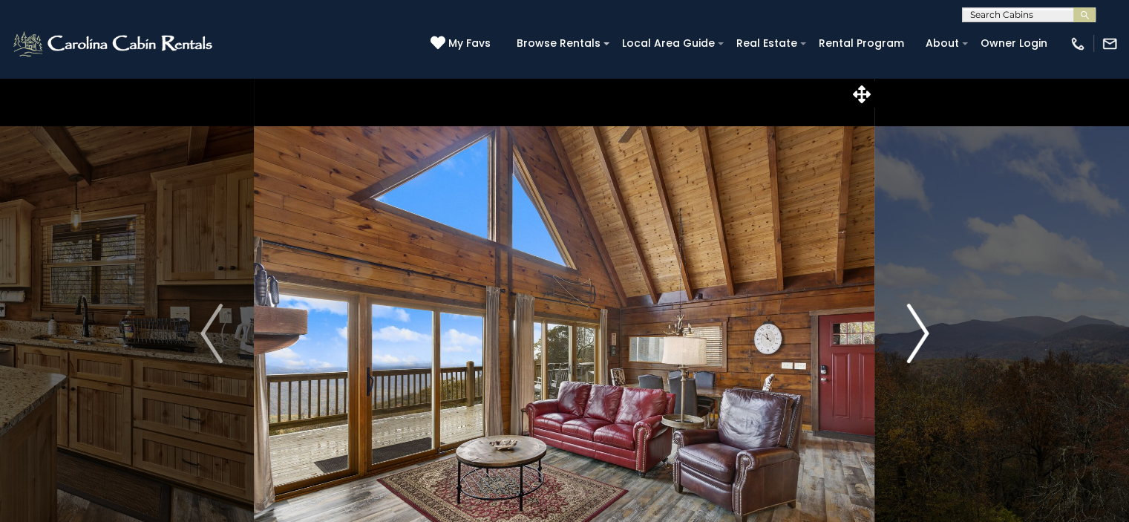
click at [912, 324] on img "Next" at bounding box center [917, 333] width 22 height 59
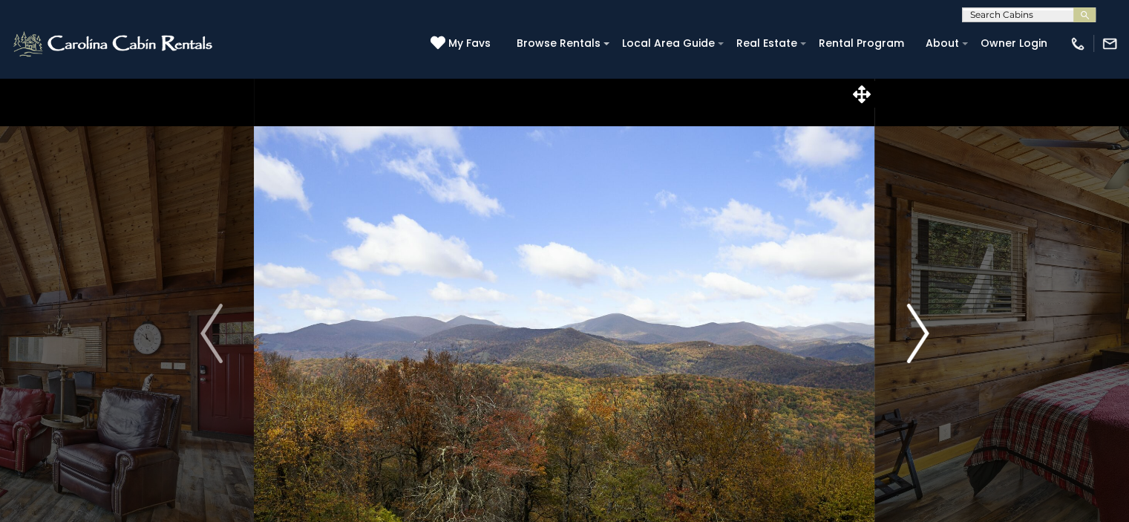
click at [912, 324] on img "Next" at bounding box center [917, 333] width 22 height 59
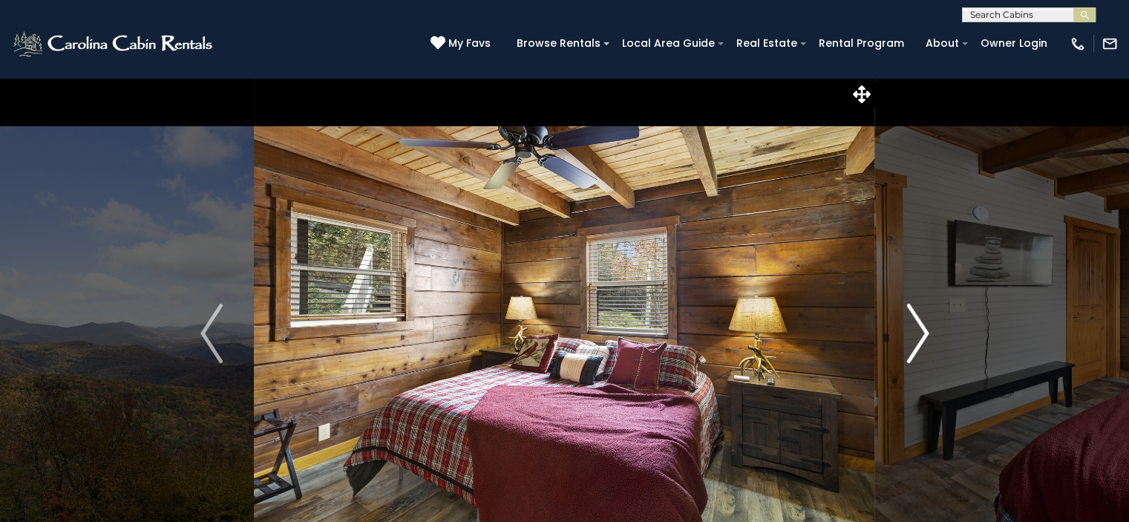
click at [912, 324] on img "Next" at bounding box center [917, 333] width 22 height 59
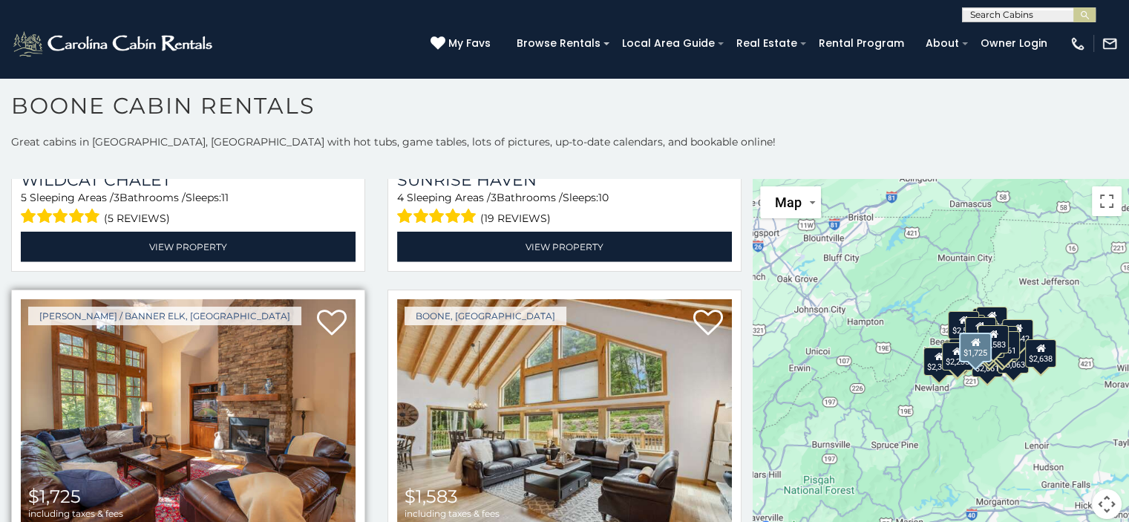
scroll to position [4009, 0]
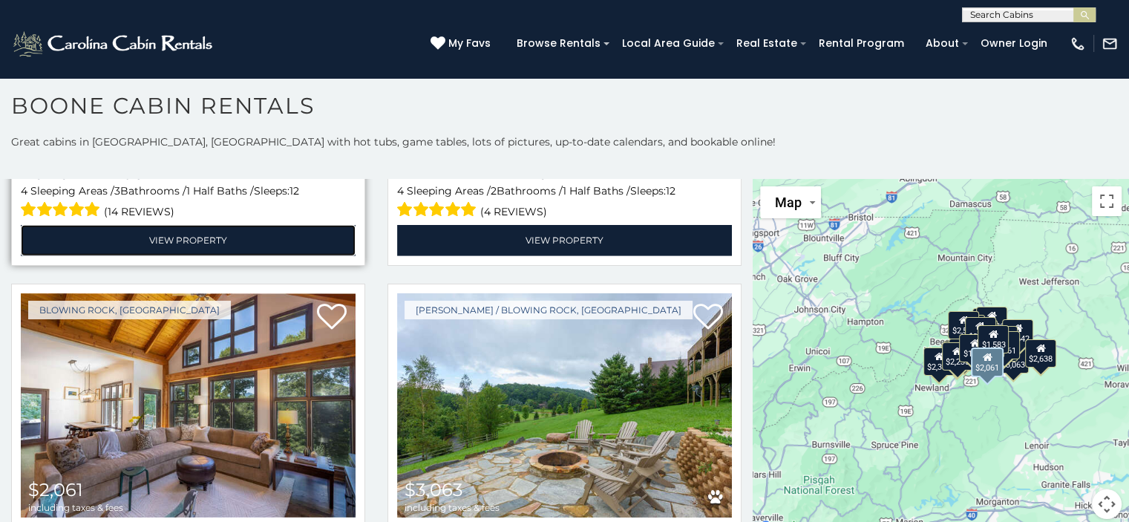
scroll to position [4380, 0]
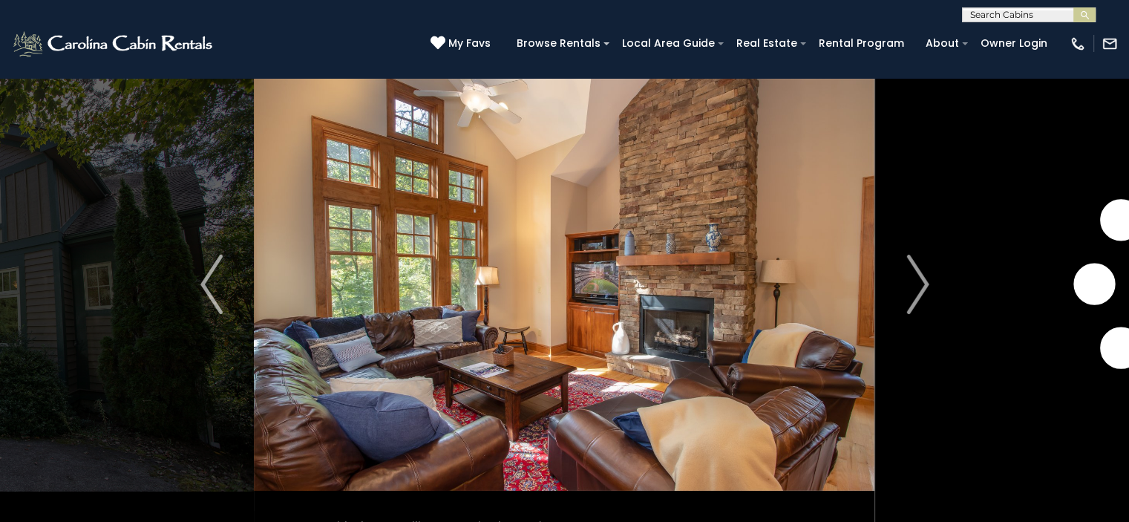
scroll to position [74, 0]
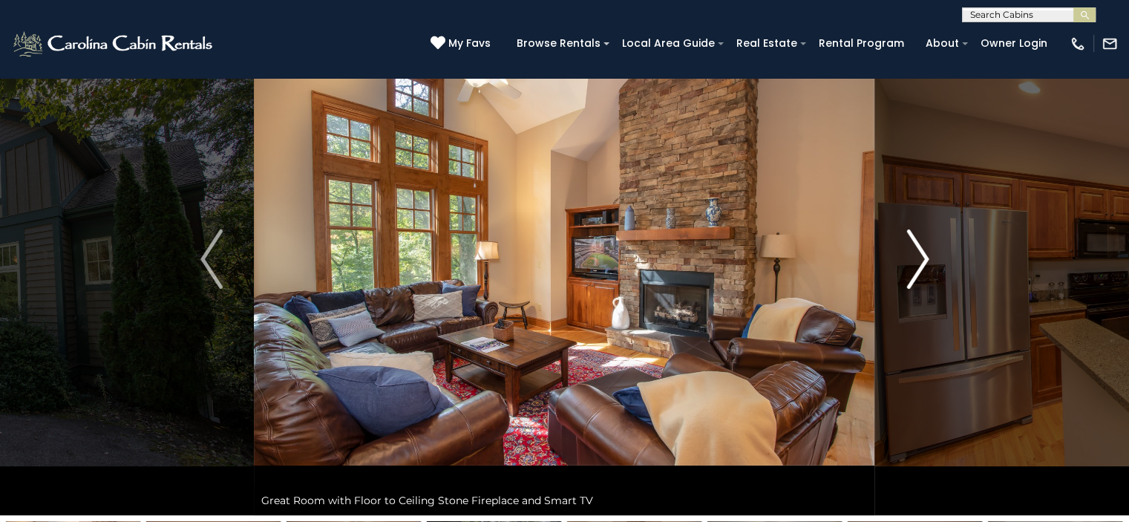
click at [921, 260] on img "Next" at bounding box center [917, 258] width 22 height 59
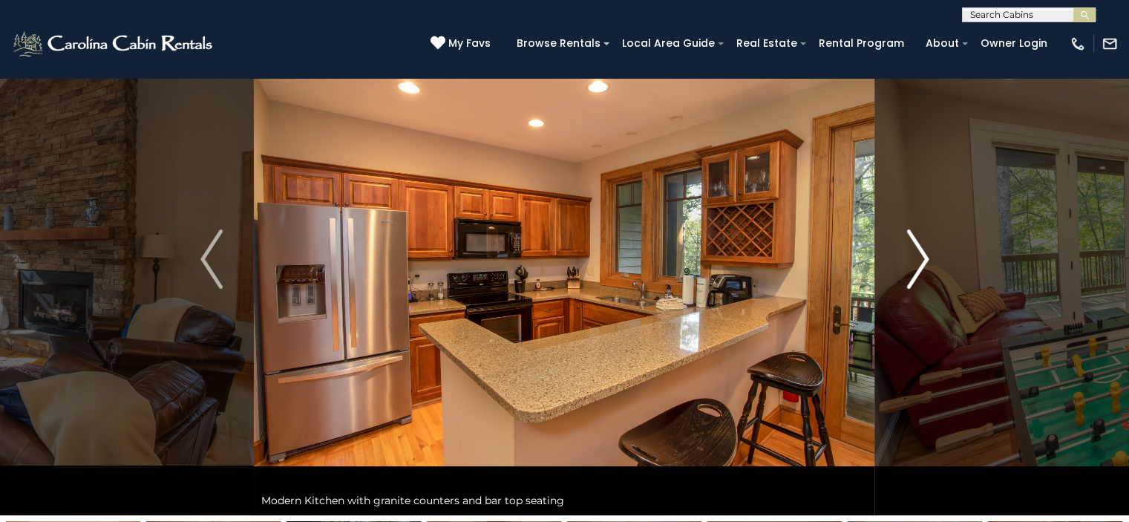
click at [921, 259] on img "Next" at bounding box center [917, 258] width 22 height 59
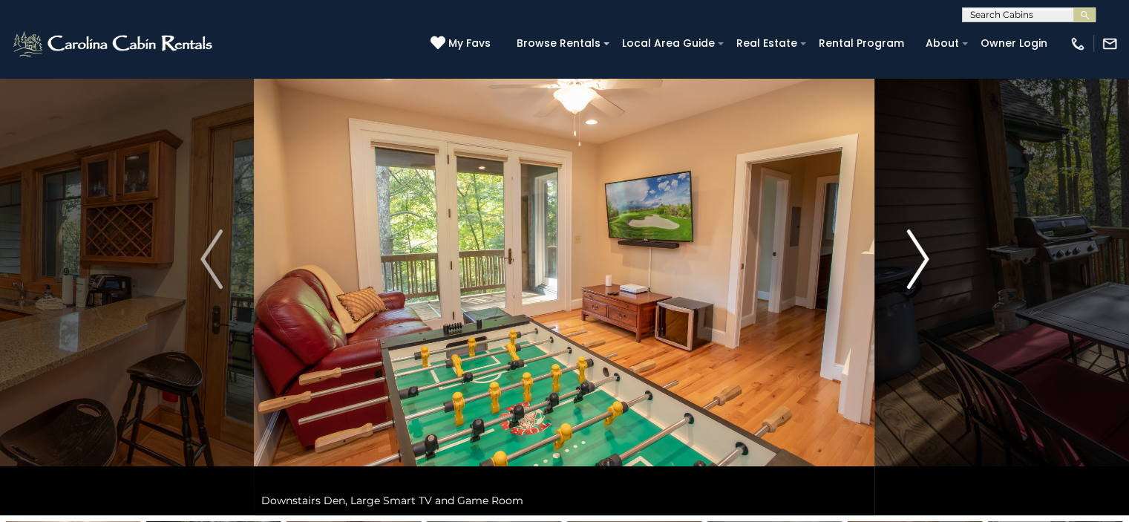
click at [921, 259] on img "Next" at bounding box center [917, 258] width 22 height 59
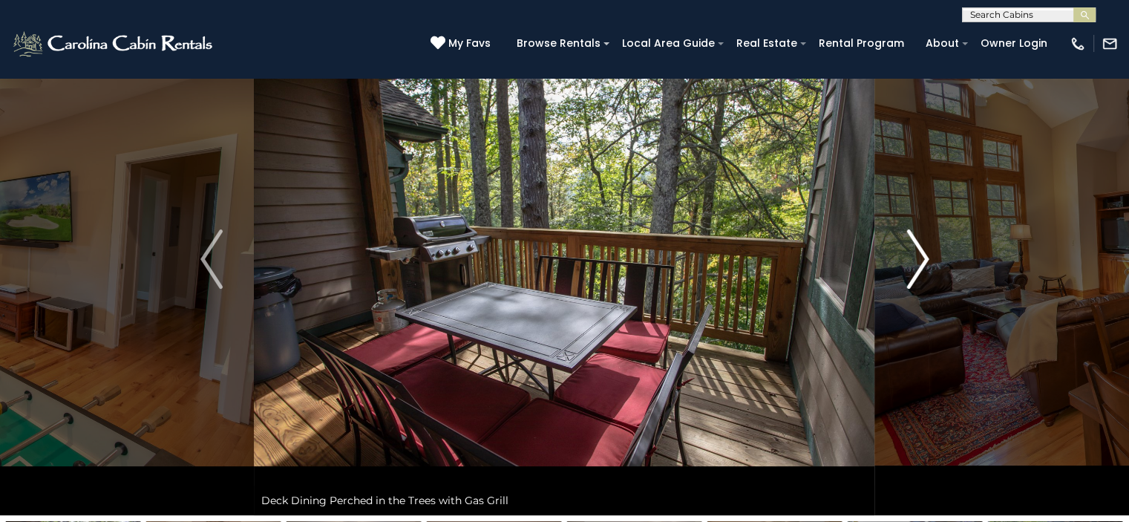
click at [921, 259] on img "Next" at bounding box center [917, 258] width 22 height 59
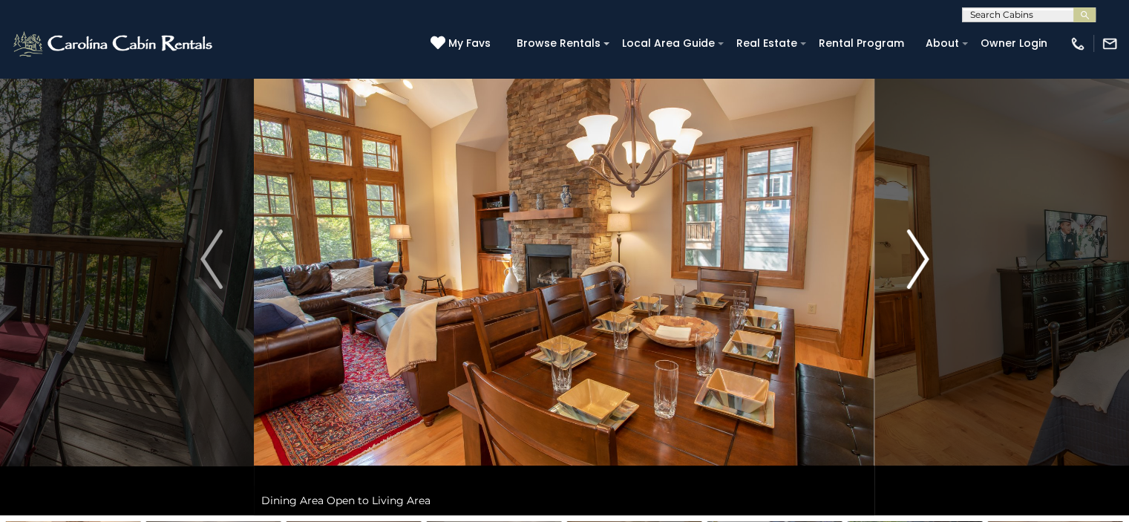
click at [921, 259] on img "Next" at bounding box center [917, 258] width 22 height 59
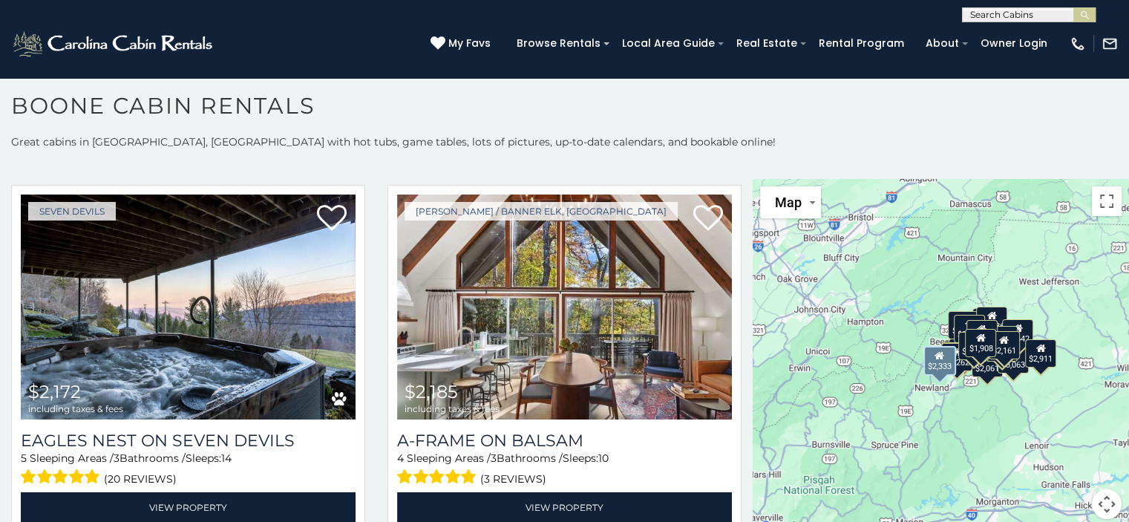
scroll to position [3266, 0]
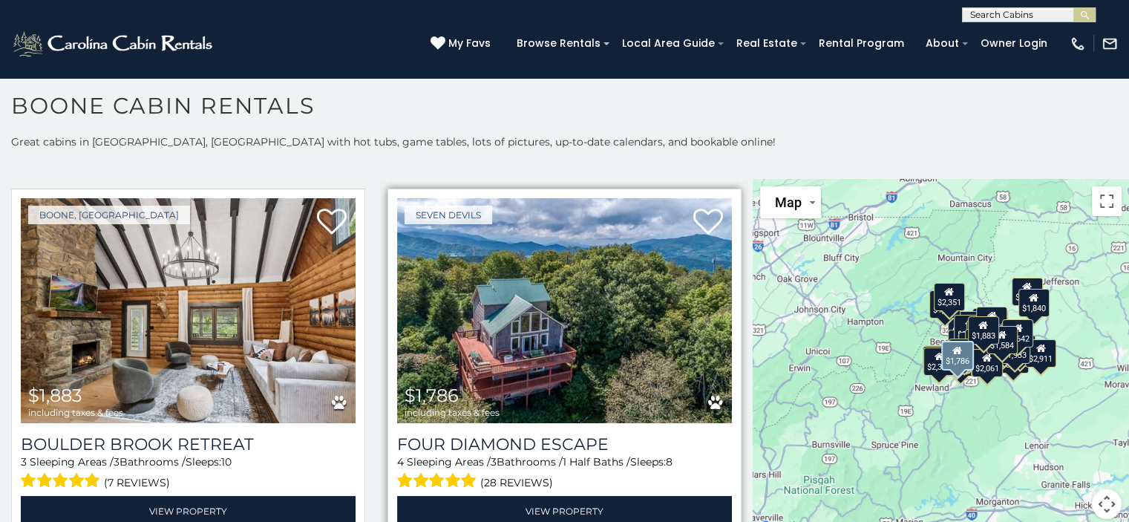
scroll to position [5527, 0]
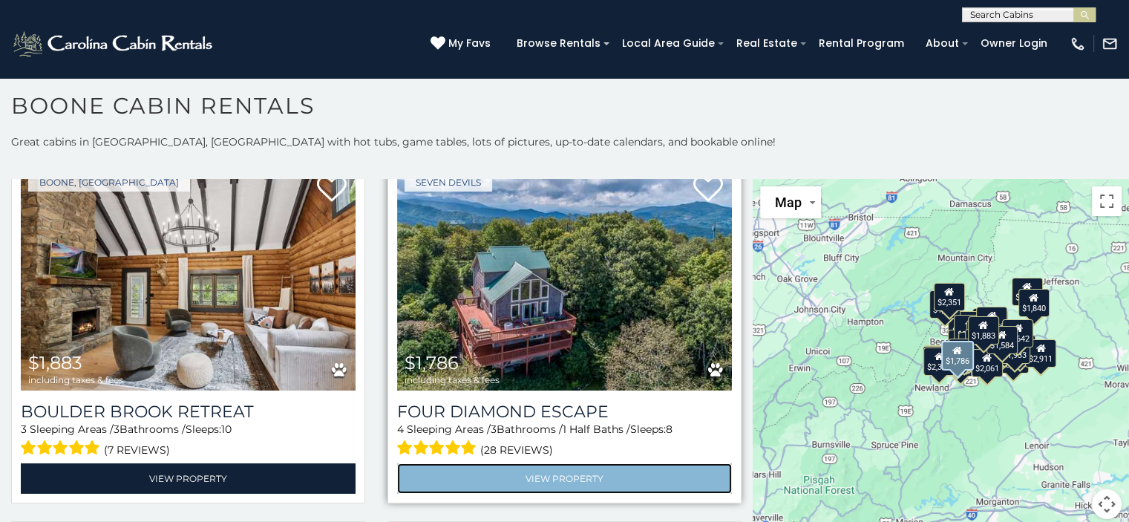
click at [501, 463] on link "View Property" at bounding box center [564, 478] width 335 height 30
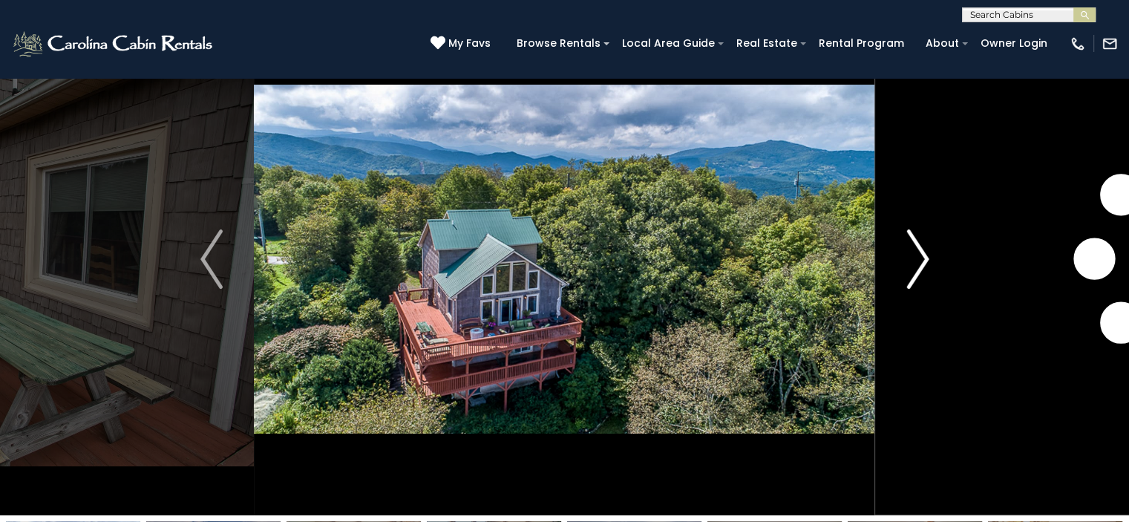
click at [915, 264] on img "Next" at bounding box center [917, 258] width 22 height 59
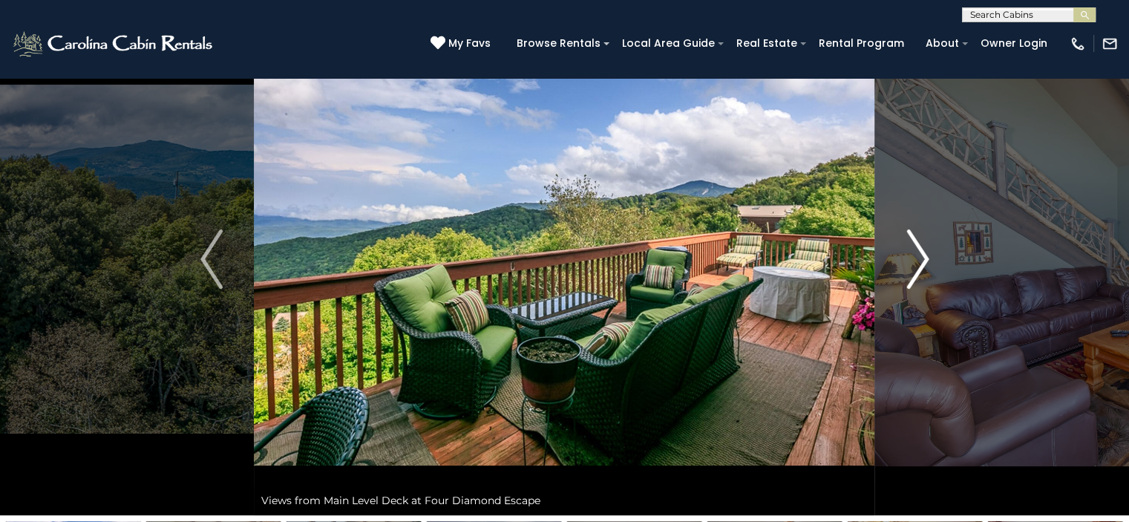
click at [915, 264] on img "Next" at bounding box center [917, 258] width 22 height 59
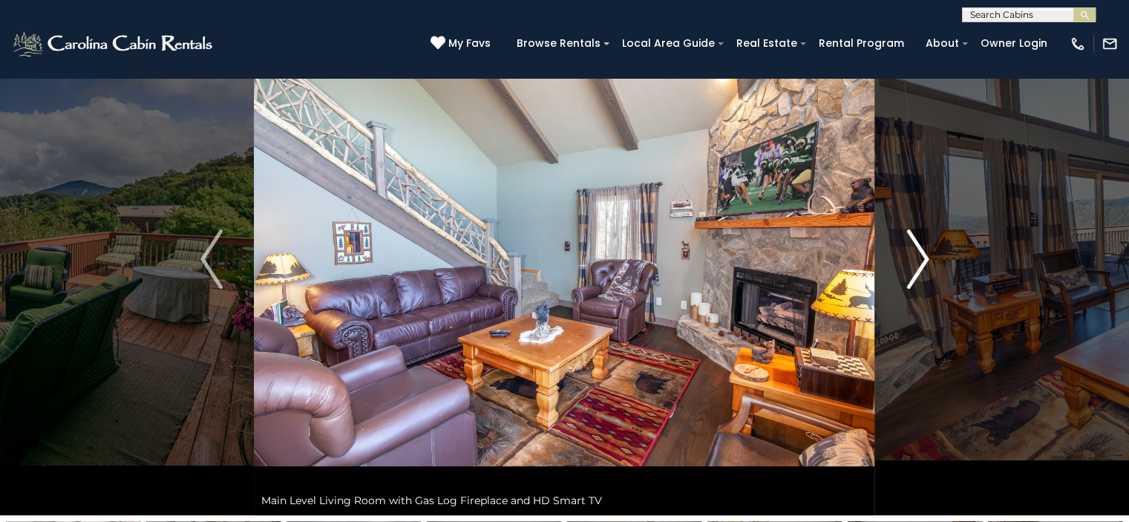
click at [903, 271] on button "Next" at bounding box center [917, 259] width 85 height 512
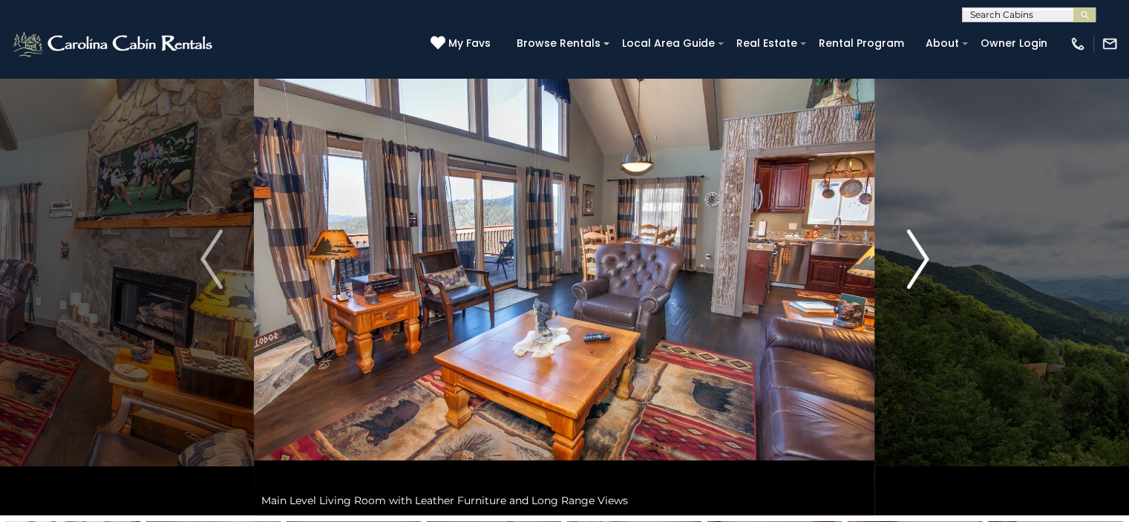
click at [903, 271] on button "Next" at bounding box center [917, 259] width 85 height 512
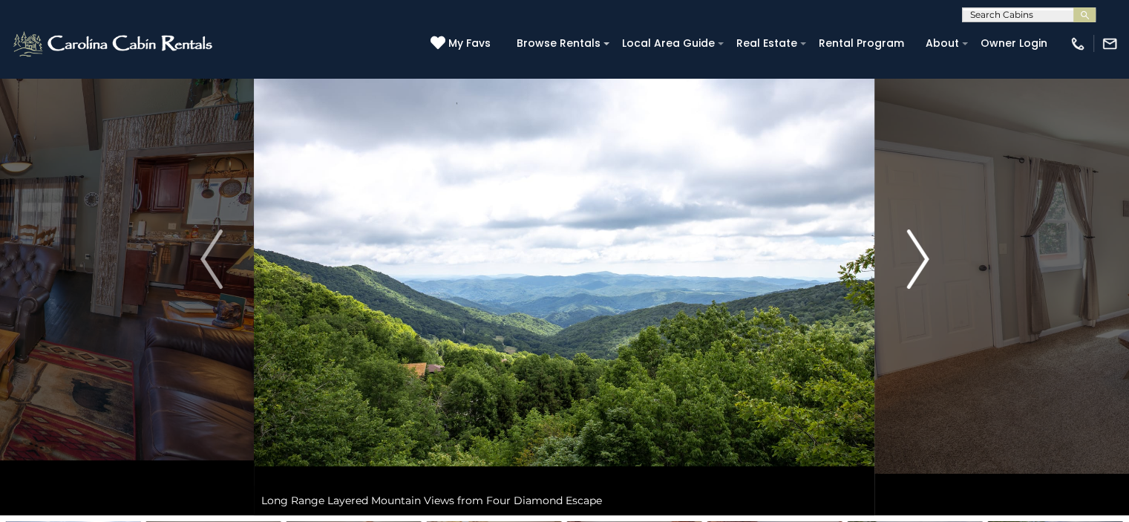
click at [903, 271] on button "Next" at bounding box center [917, 259] width 85 height 512
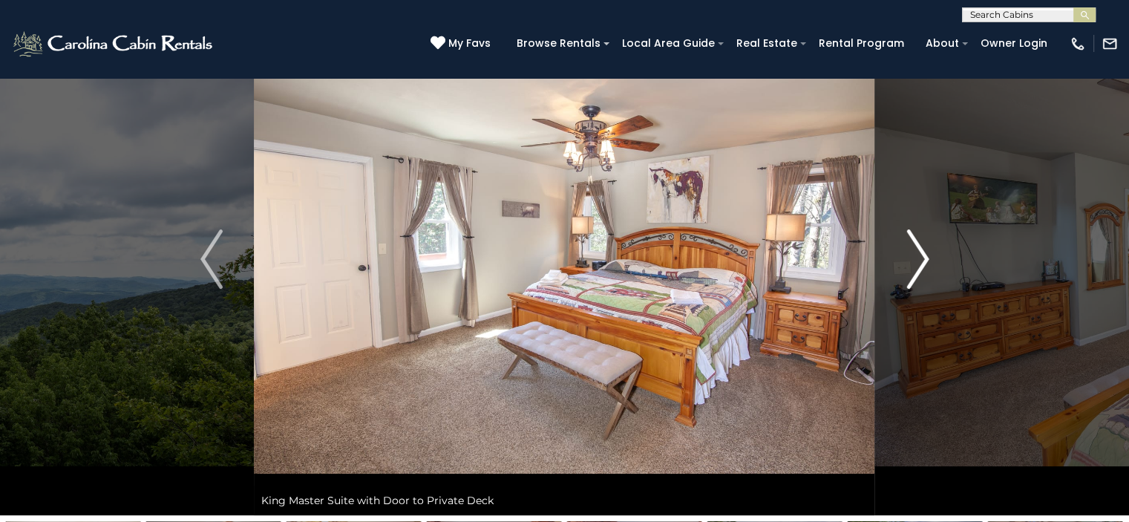
click at [903, 271] on button "Next" at bounding box center [917, 259] width 85 height 512
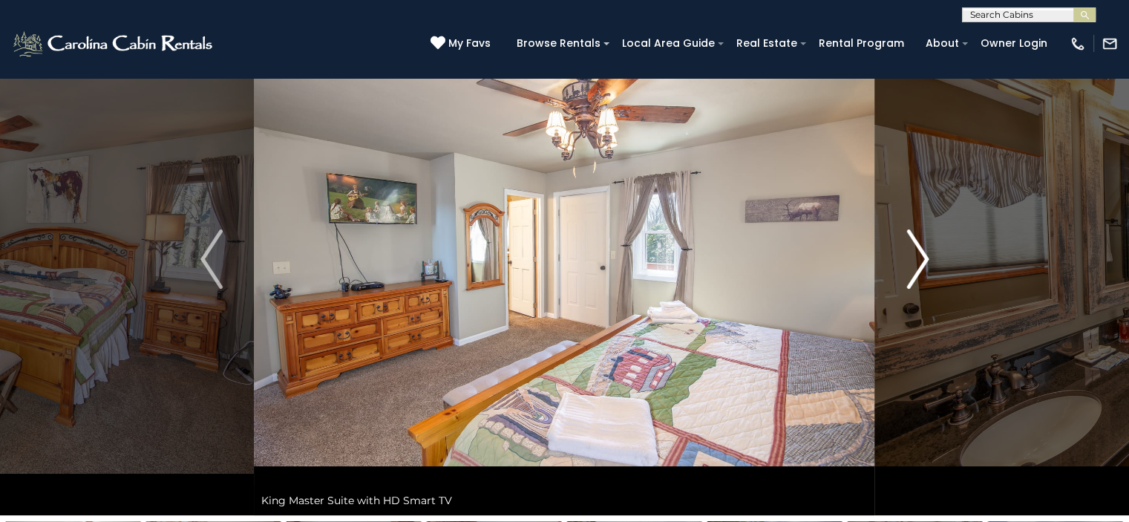
click at [903, 271] on button "Next" at bounding box center [917, 259] width 85 height 512
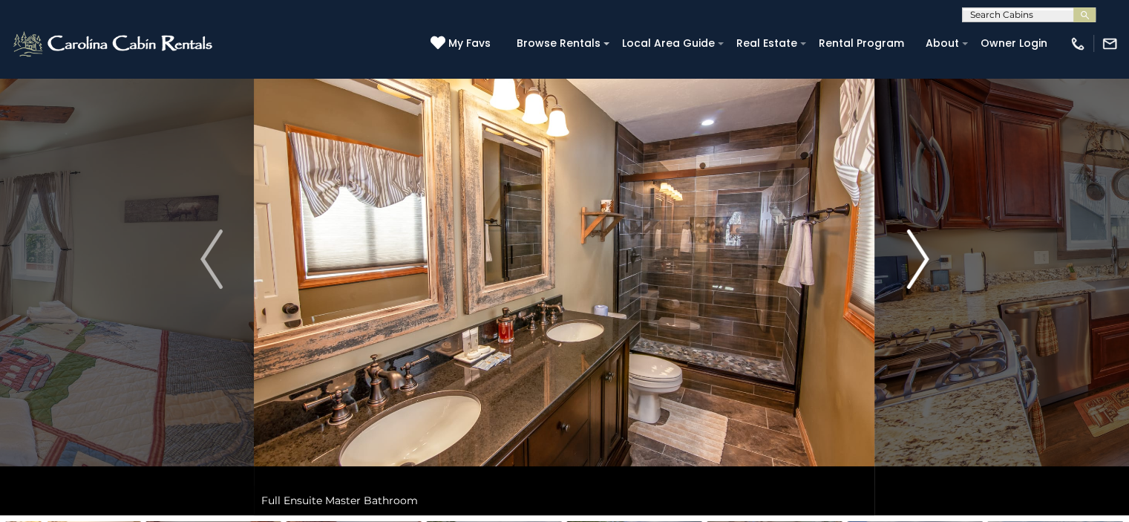
click at [903, 271] on button "Next" at bounding box center [917, 259] width 85 height 512
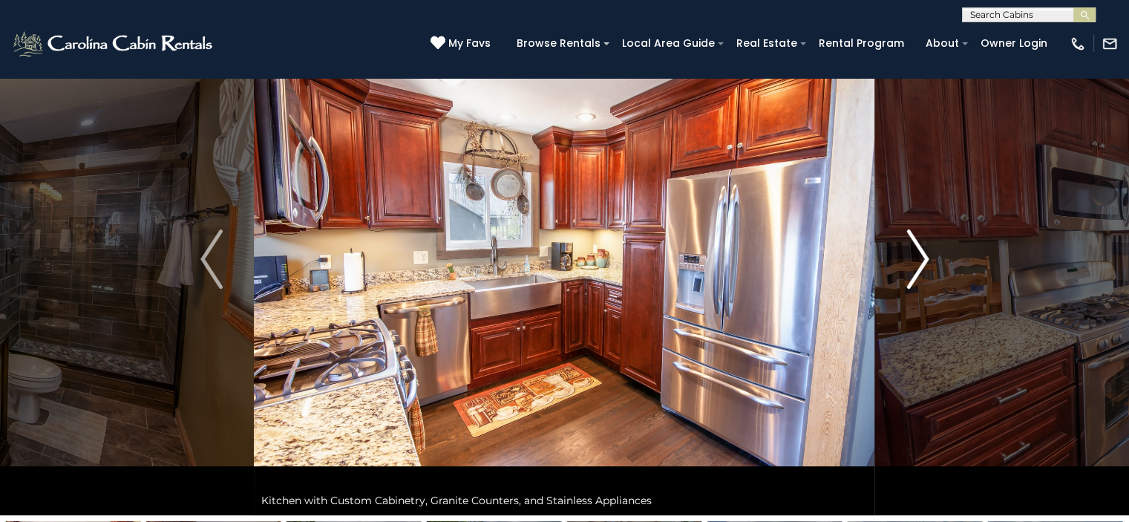
click at [903, 271] on button "Next" at bounding box center [917, 259] width 85 height 512
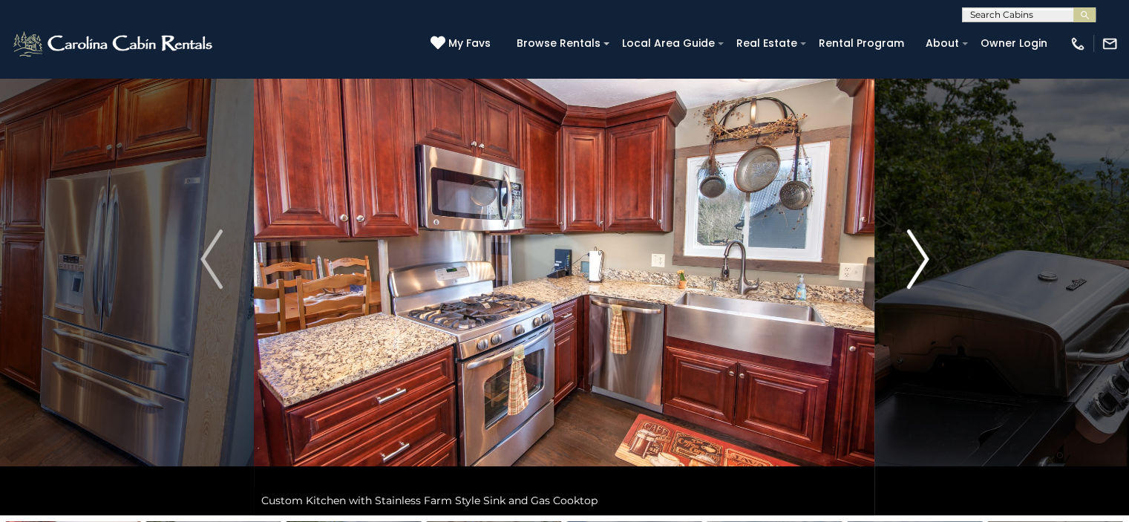
click at [903, 271] on button "Next" at bounding box center [917, 259] width 85 height 512
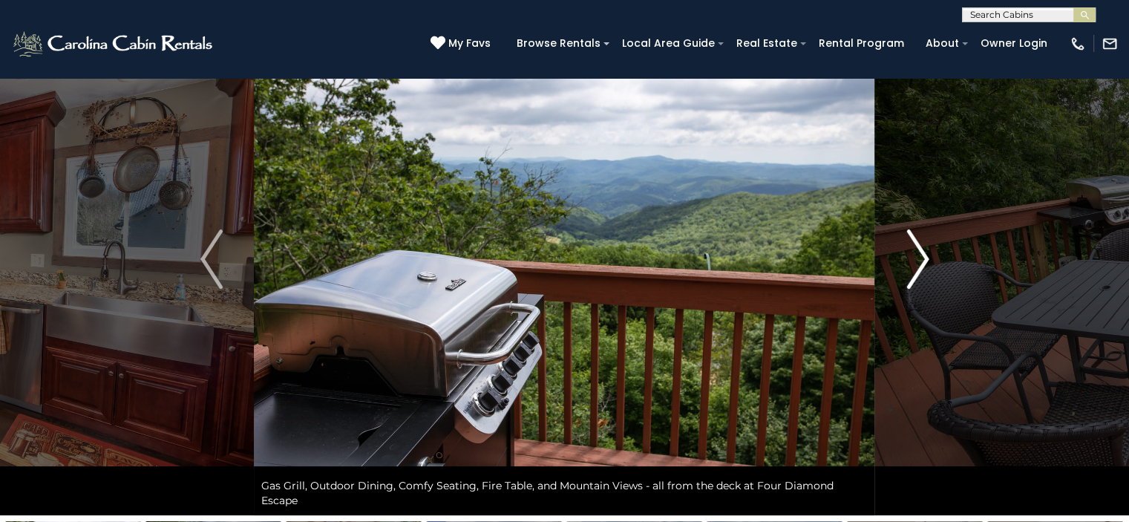
click at [903, 271] on button "Next" at bounding box center [917, 259] width 85 height 512
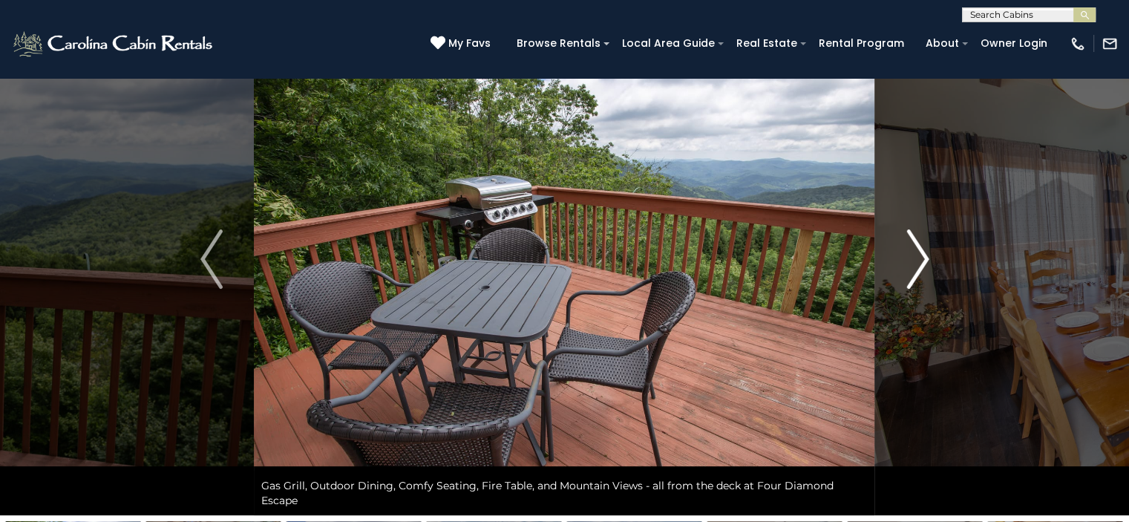
click at [903, 271] on button "Next" at bounding box center [917, 259] width 85 height 512
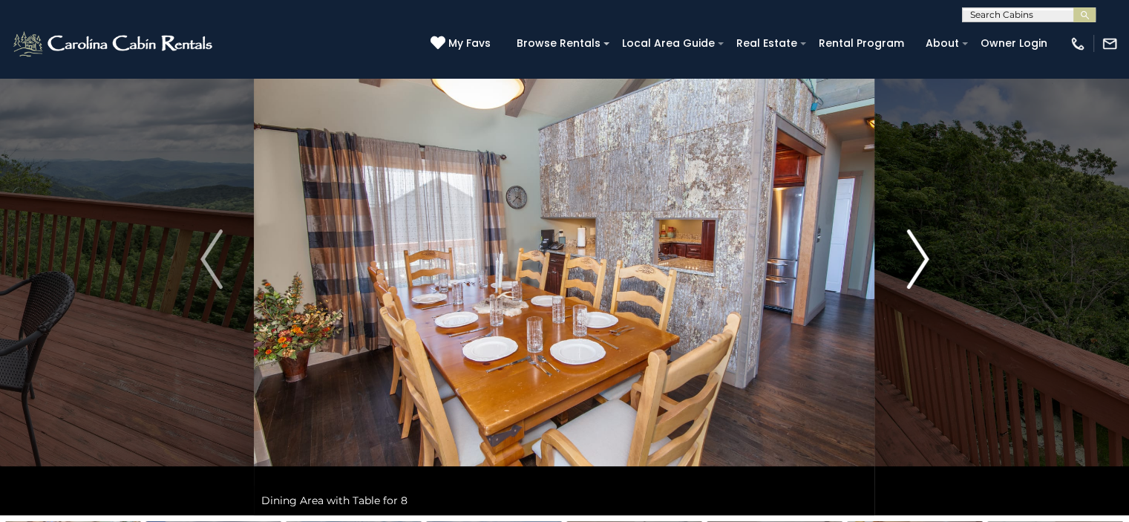
click at [903, 271] on button "Next" at bounding box center [917, 259] width 85 height 512
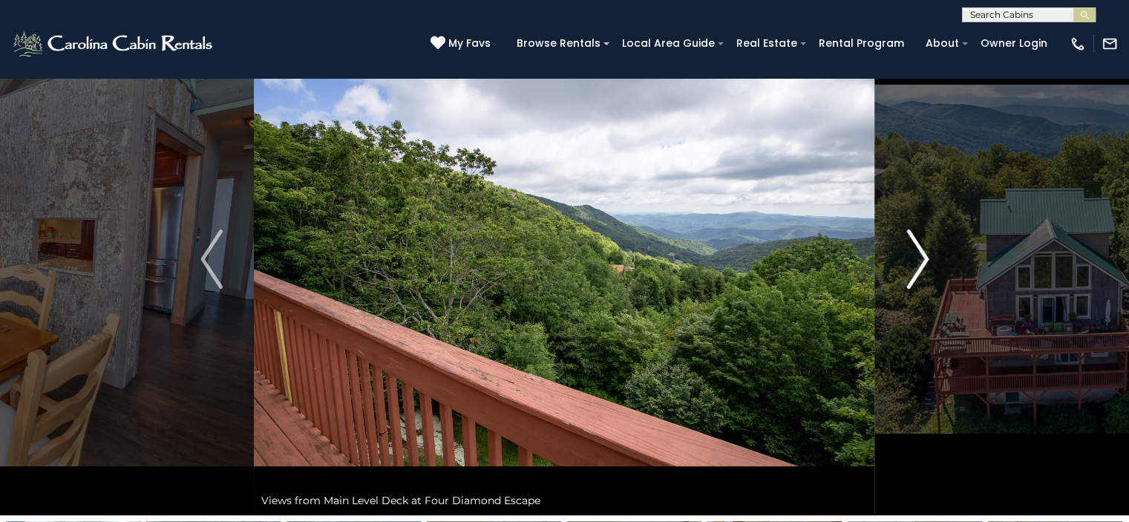
click at [903, 271] on button "Next" at bounding box center [917, 259] width 85 height 512
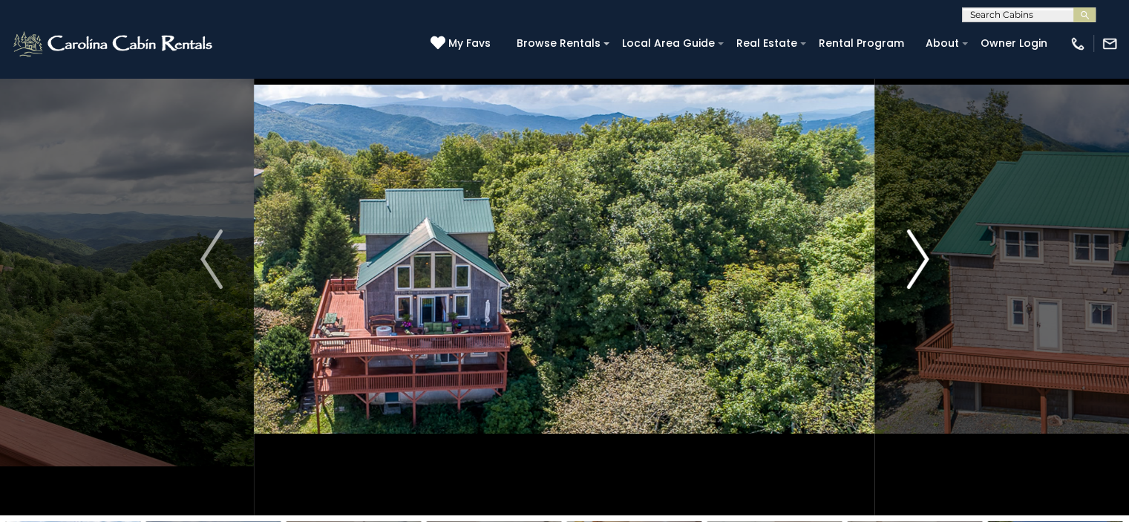
click at [903, 271] on button "Next" at bounding box center [917, 259] width 85 height 512
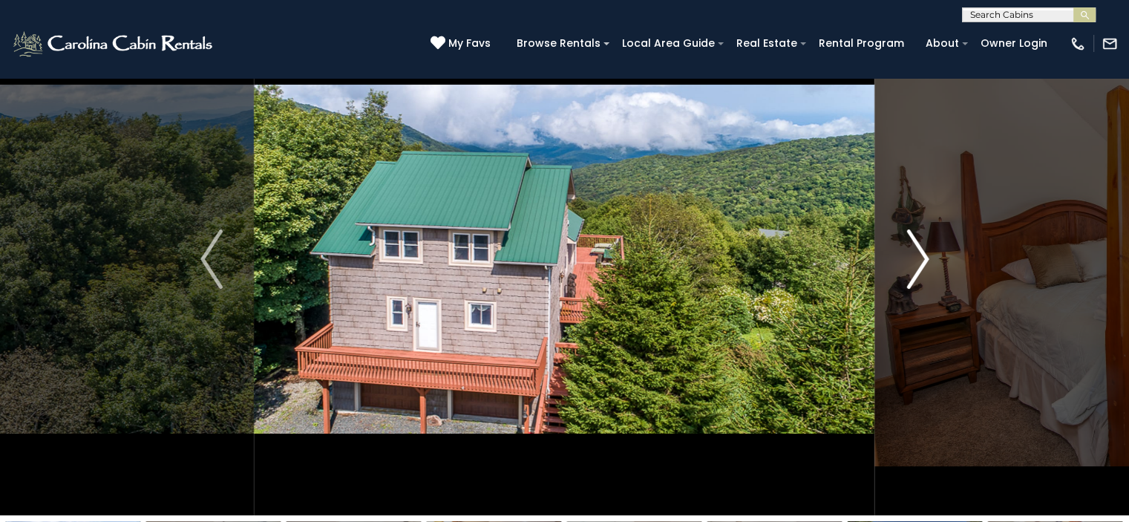
click at [903, 271] on button "Next" at bounding box center [917, 259] width 85 height 512
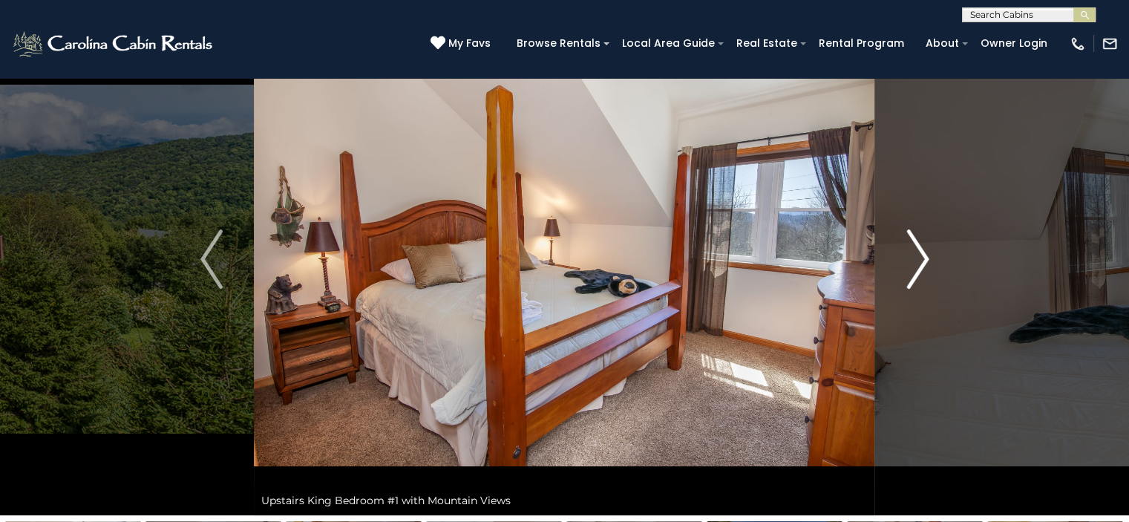
click at [903, 271] on button "Next" at bounding box center [917, 259] width 85 height 512
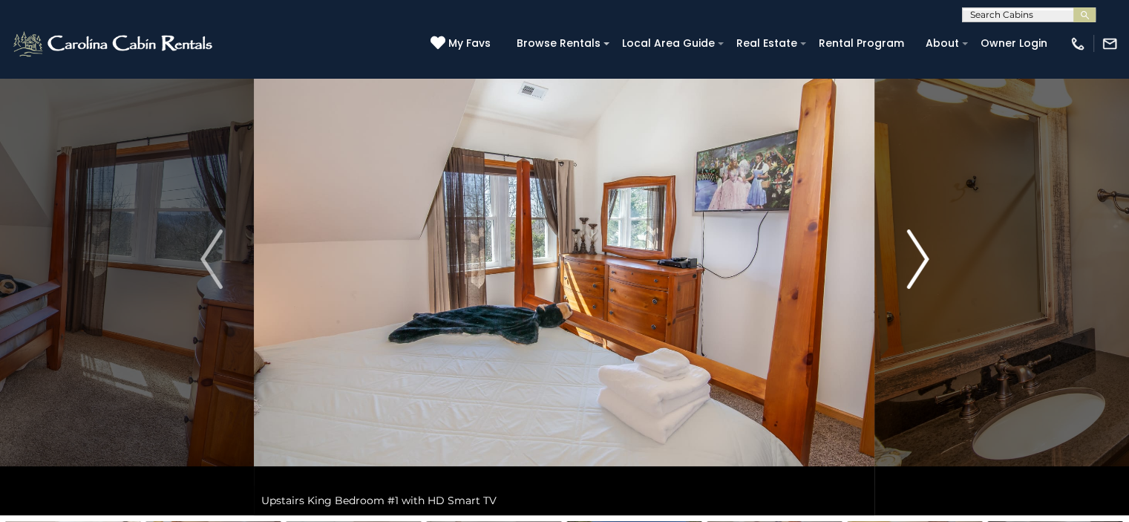
click at [903, 271] on button "Next" at bounding box center [917, 259] width 85 height 512
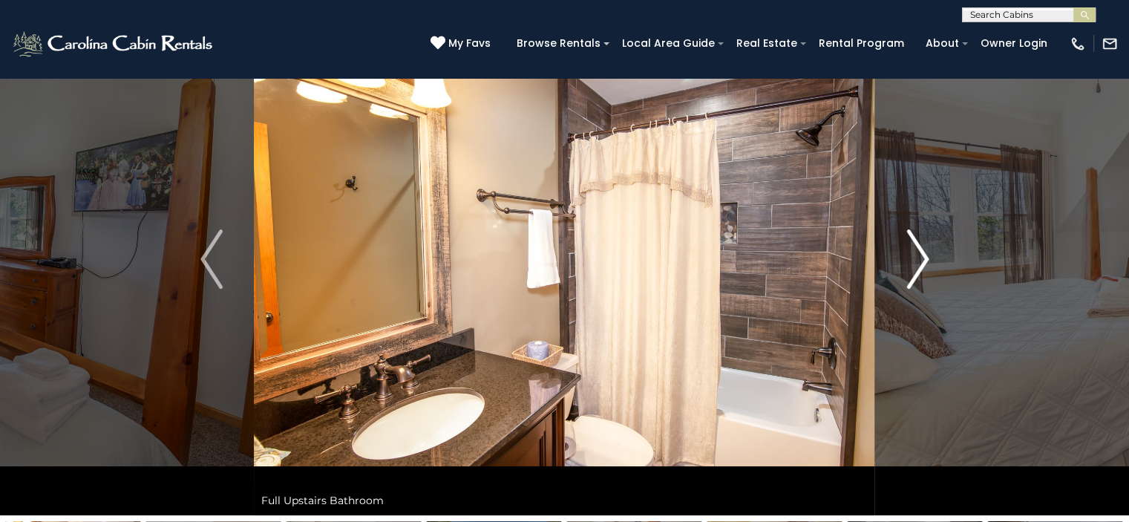
click at [903, 271] on button "Next" at bounding box center [917, 259] width 85 height 512
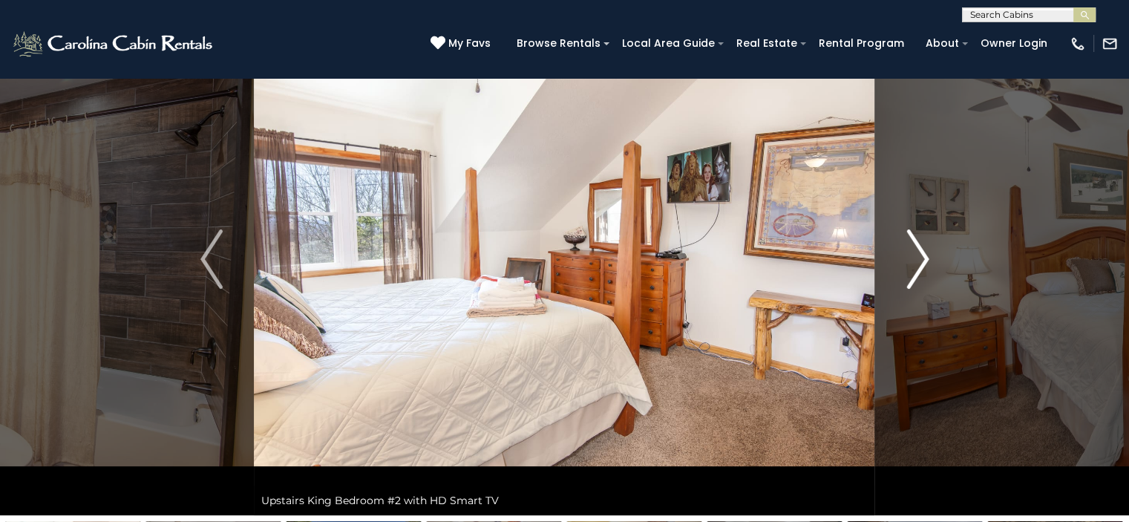
click at [903, 271] on button "Next" at bounding box center [917, 259] width 85 height 512
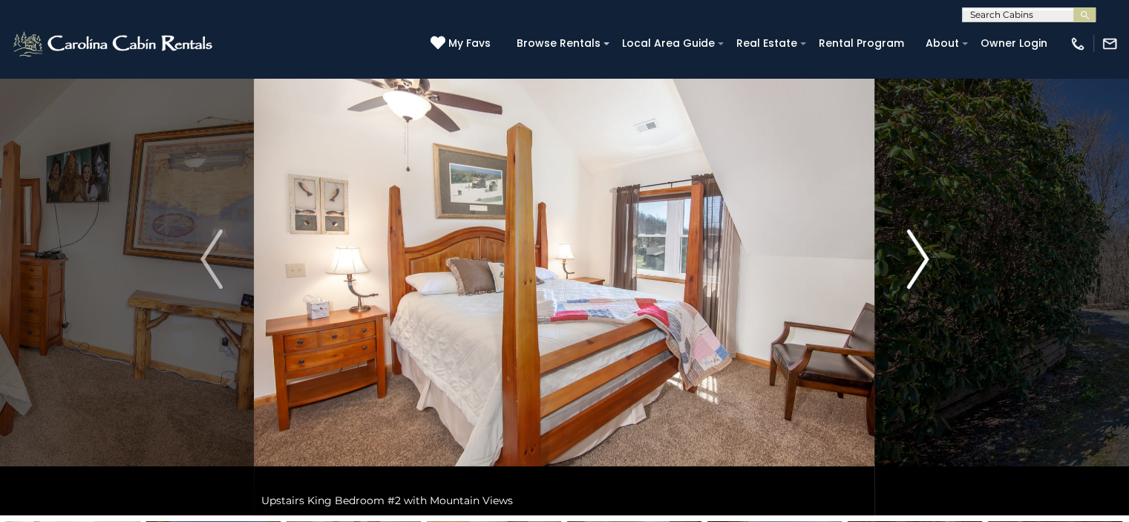
click at [903, 271] on button "Next" at bounding box center [917, 259] width 85 height 512
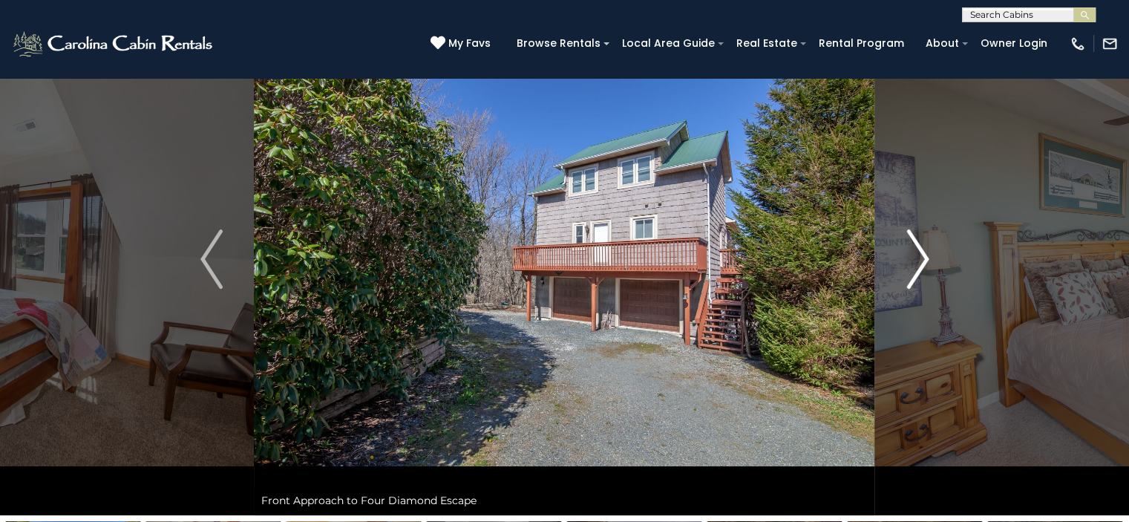
click at [903, 271] on button "Next" at bounding box center [917, 259] width 85 height 512
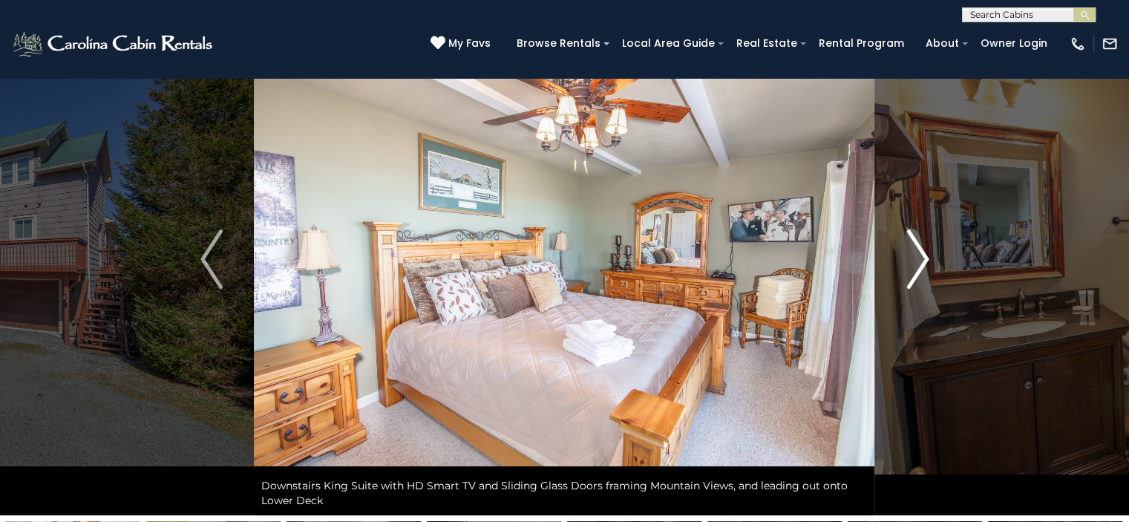
click at [903, 271] on button "Next" at bounding box center [917, 259] width 85 height 512
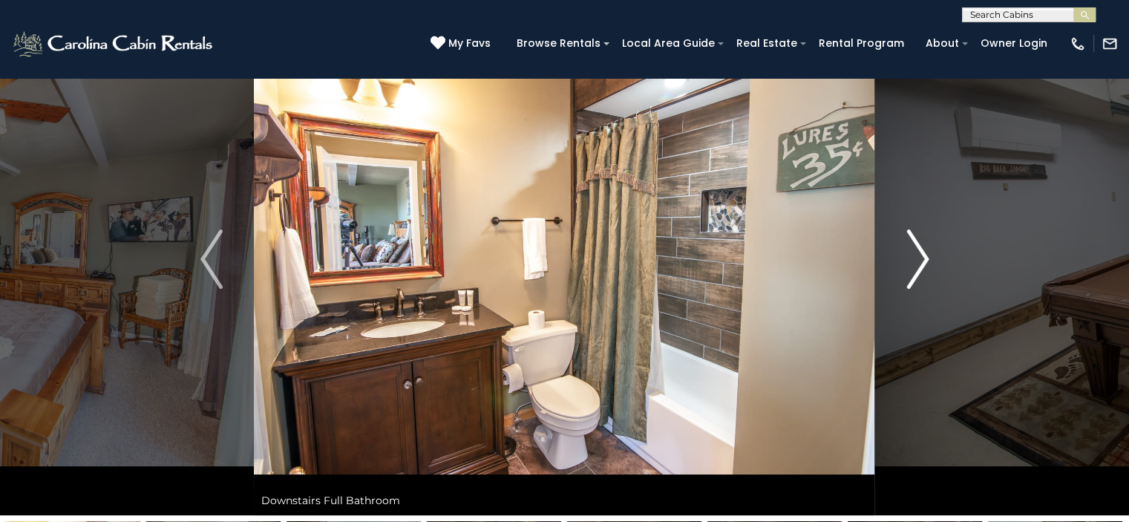
click at [903, 271] on button "Next" at bounding box center [917, 259] width 85 height 512
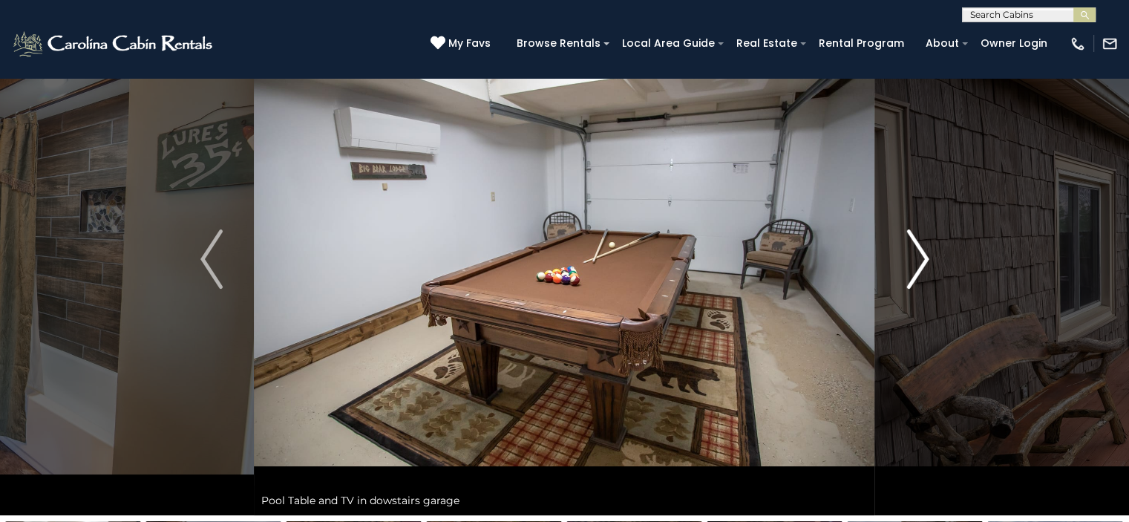
click at [903, 271] on button "Next" at bounding box center [917, 259] width 85 height 512
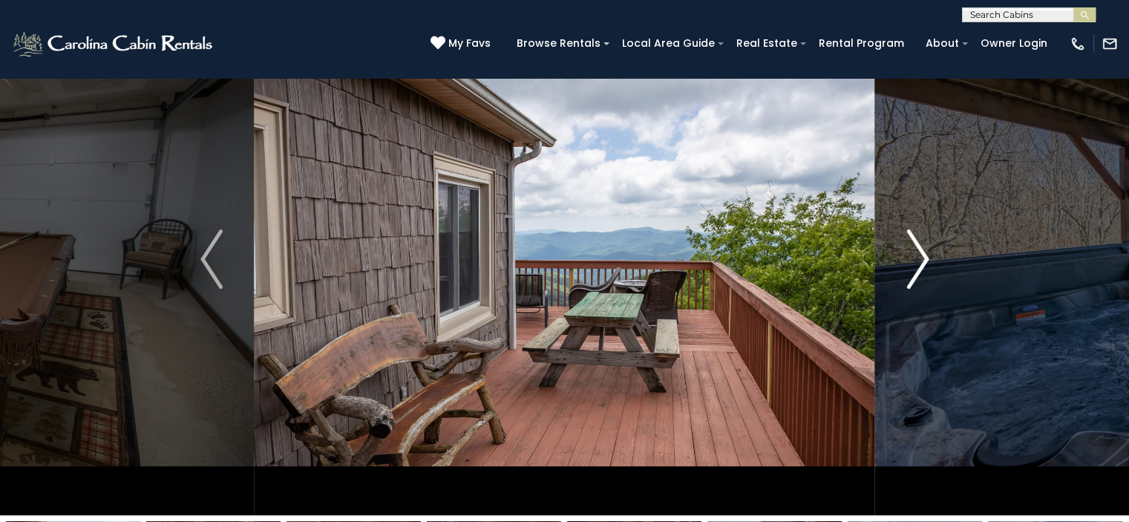
click at [903, 271] on button "Next" at bounding box center [917, 259] width 85 height 512
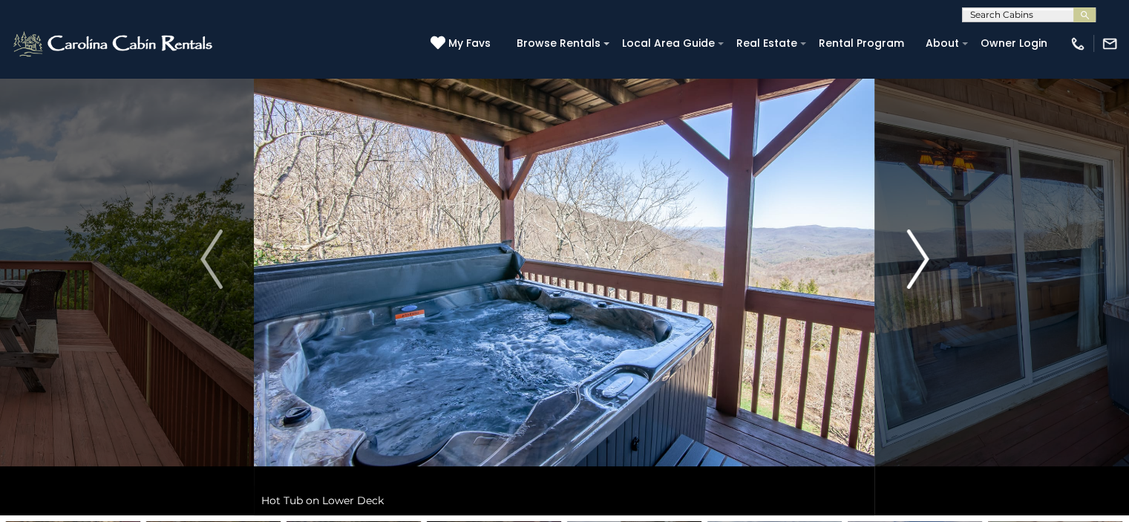
click at [903, 271] on button "Next" at bounding box center [917, 259] width 85 height 512
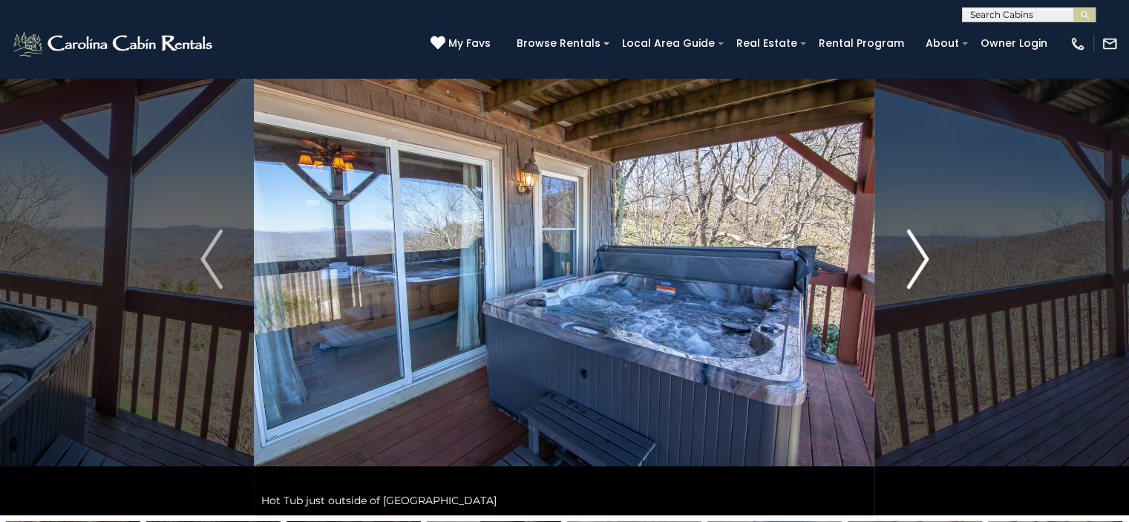
click at [903, 271] on button "Next" at bounding box center [917, 259] width 85 height 512
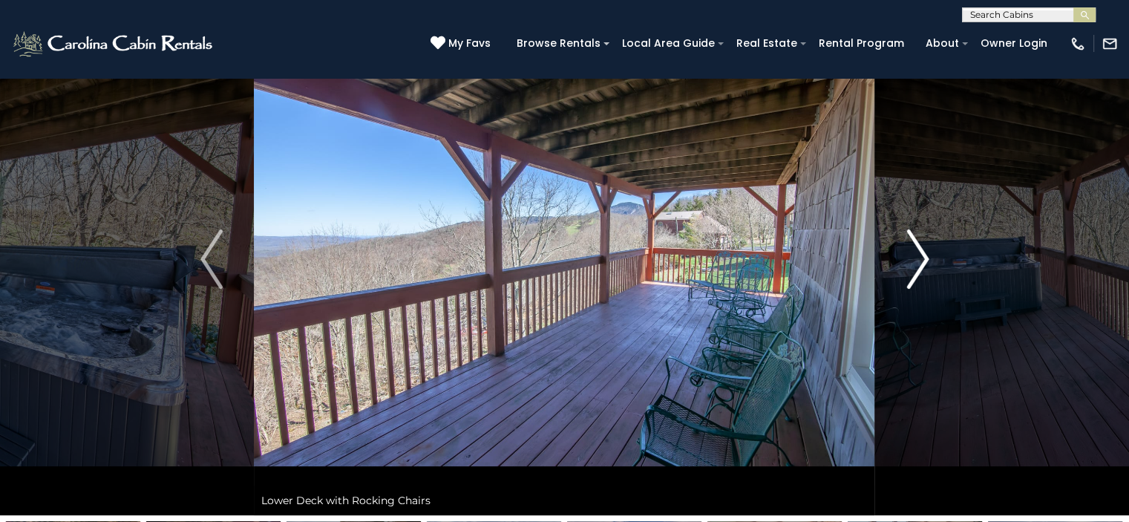
click at [903, 271] on button "Next" at bounding box center [917, 259] width 85 height 512
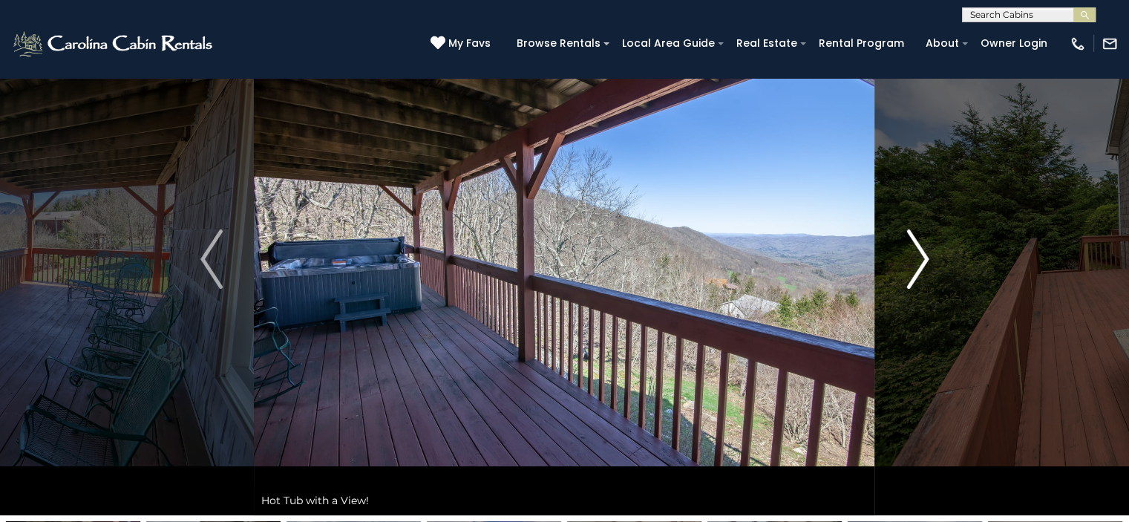
click at [903, 271] on button "Next" at bounding box center [917, 259] width 85 height 512
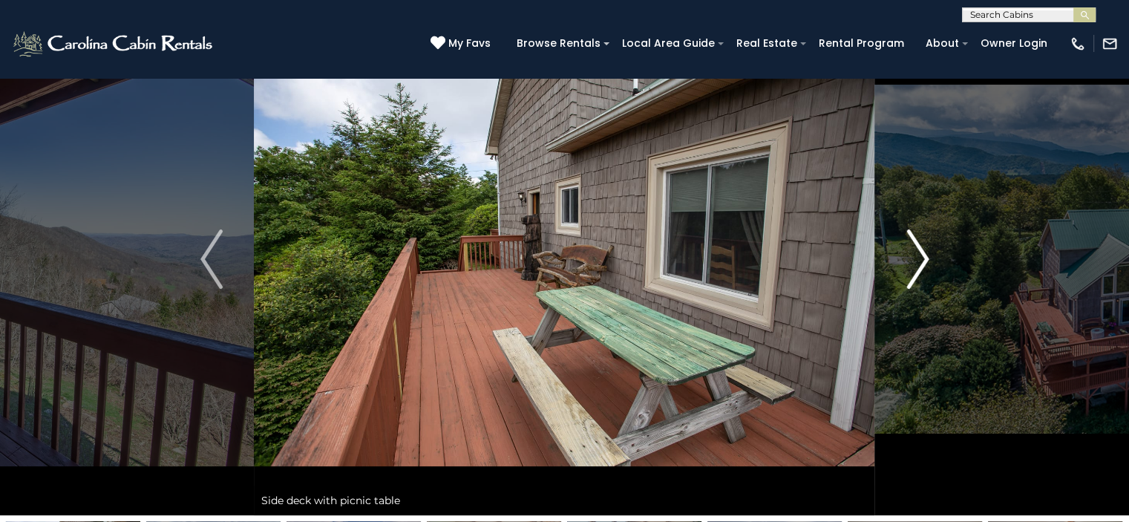
click at [903, 271] on button "Next" at bounding box center [917, 259] width 85 height 512
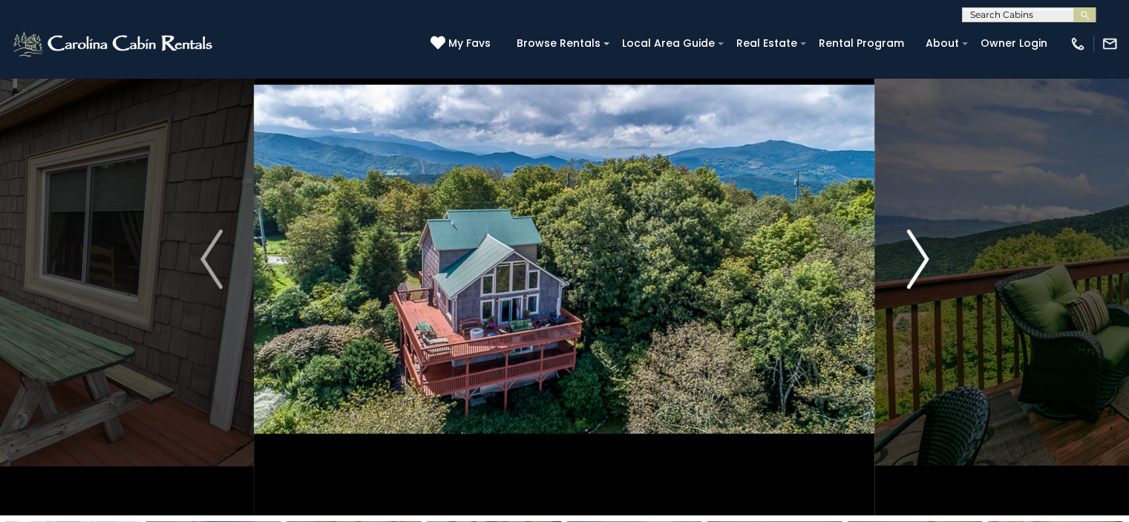
click at [903, 271] on button "Next" at bounding box center [917, 259] width 85 height 512
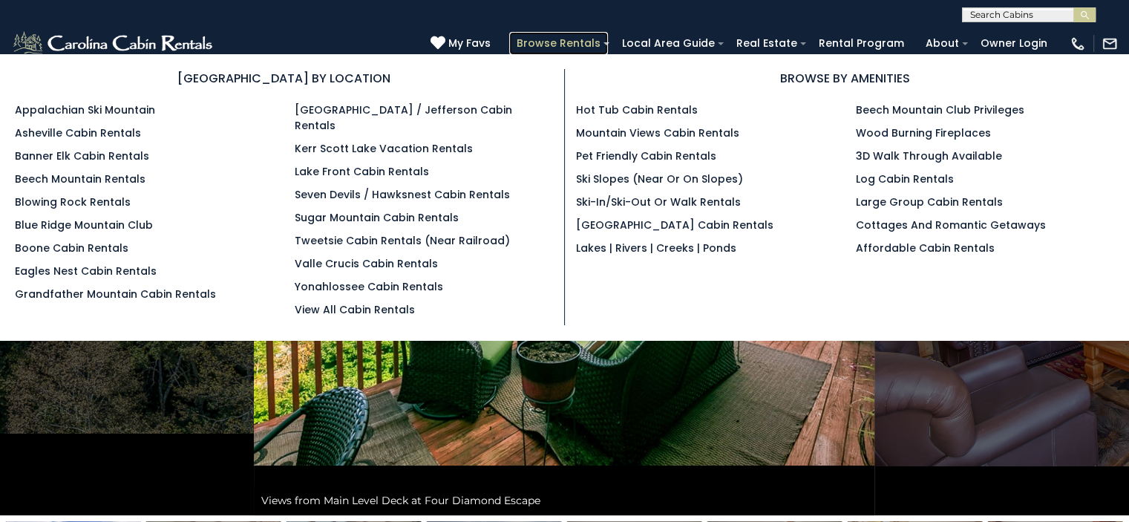
click at [597, 43] on link "Browse Rentals" at bounding box center [558, 43] width 99 height 23
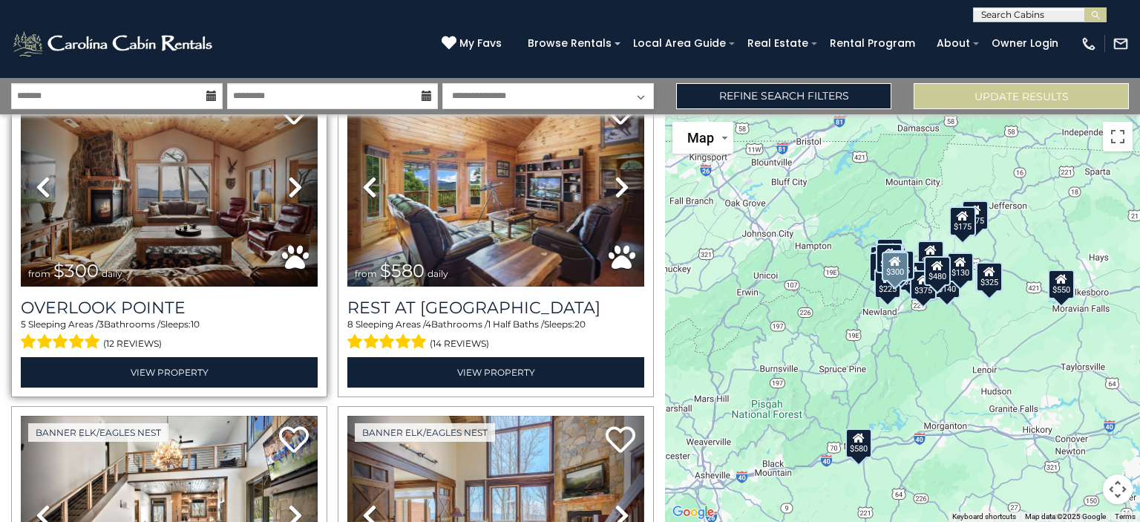
scroll to position [668, 0]
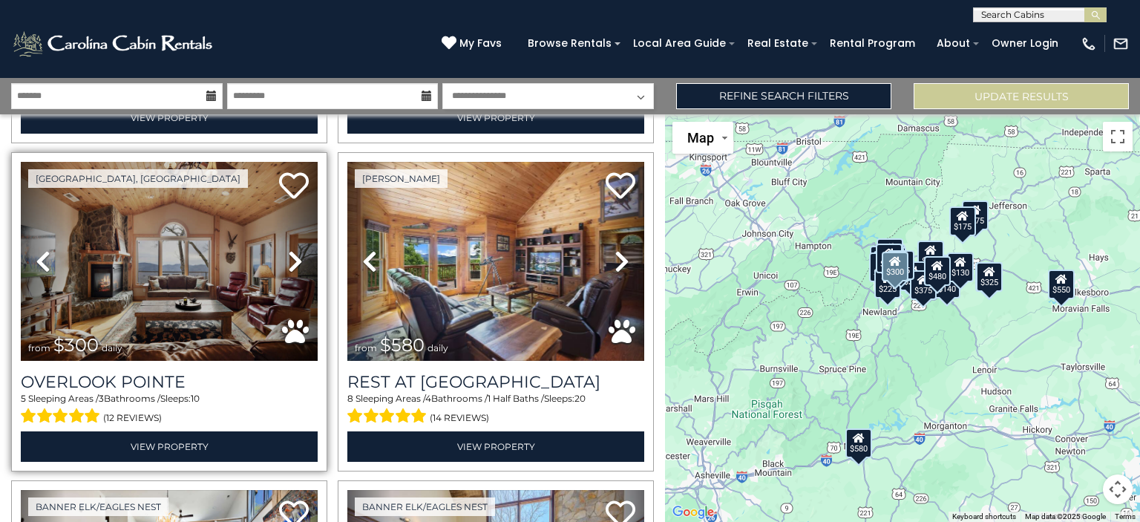
click at [294, 249] on icon at bounding box center [295, 261] width 15 height 24
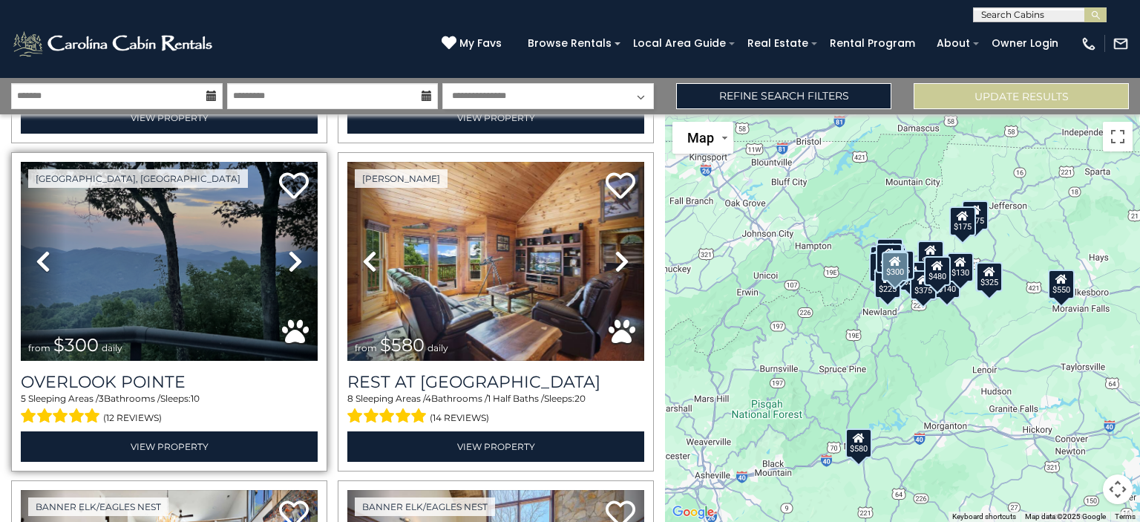
click at [294, 249] on icon at bounding box center [295, 261] width 15 height 24
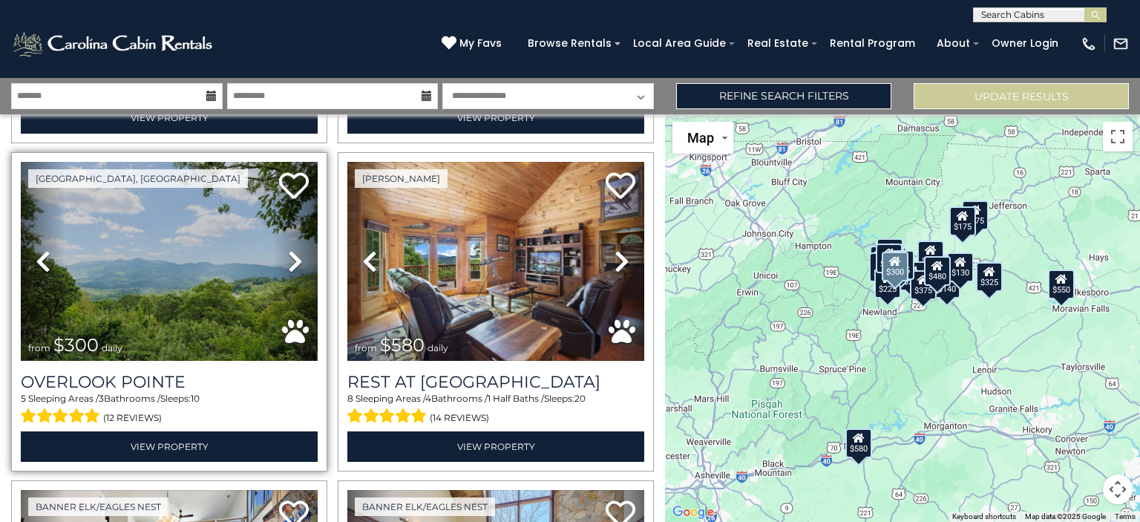
click at [294, 249] on icon at bounding box center [295, 261] width 15 height 24
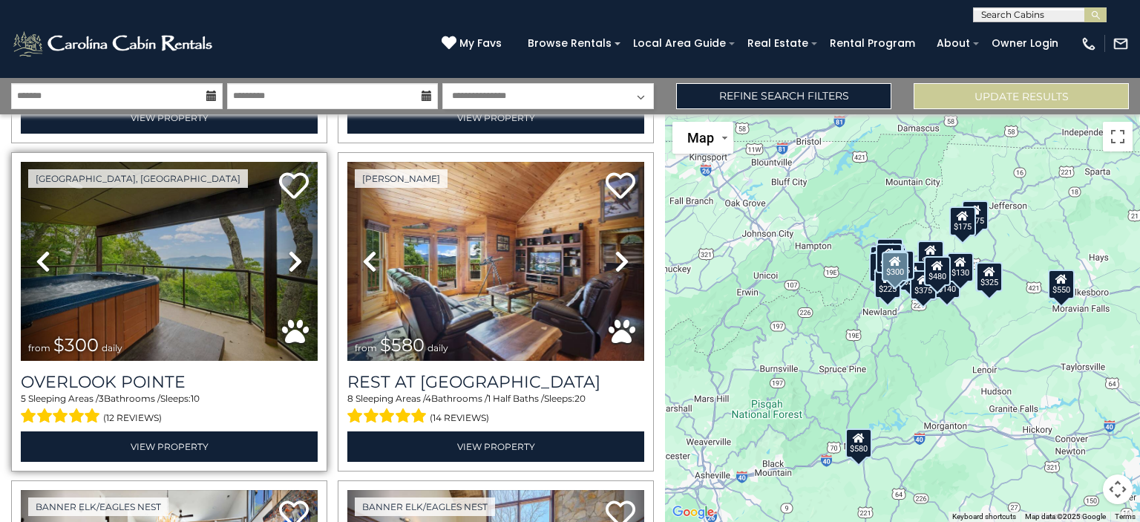
click at [294, 249] on icon at bounding box center [295, 261] width 15 height 24
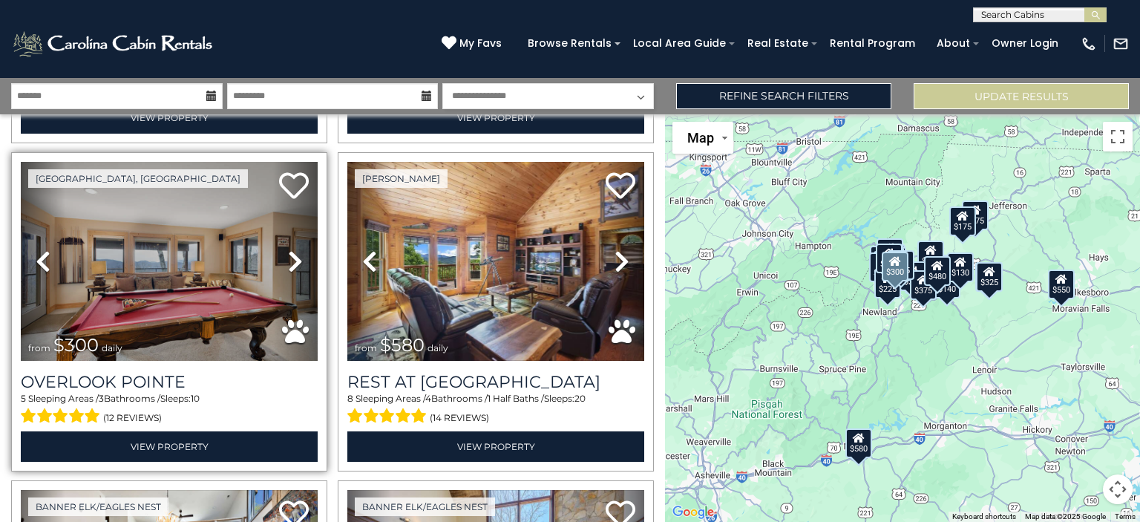
click at [294, 249] on icon at bounding box center [295, 261] width 15 height 24
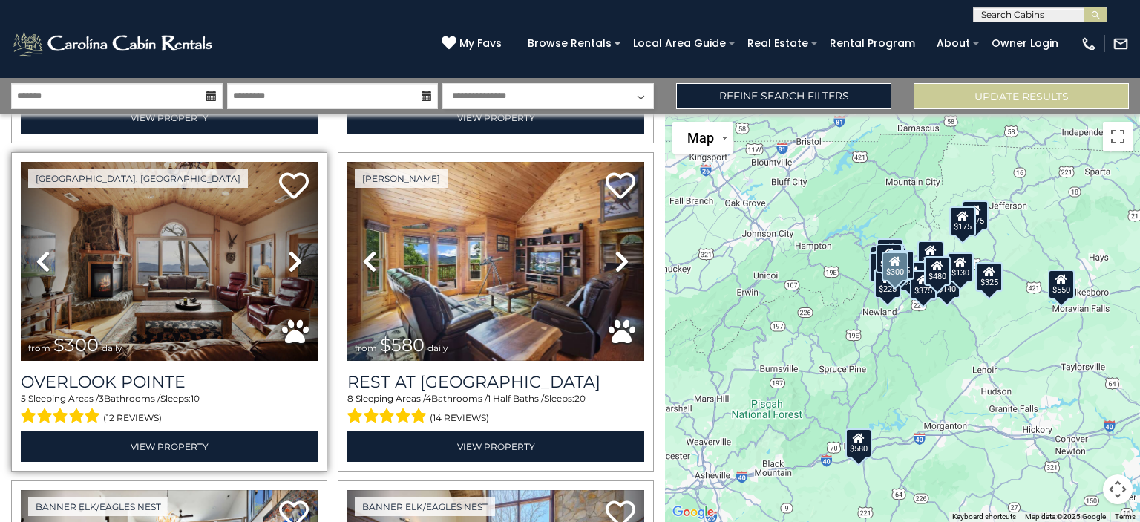
click at [294, 249] on icon at bounding box center [295, 261] width 15 height 24
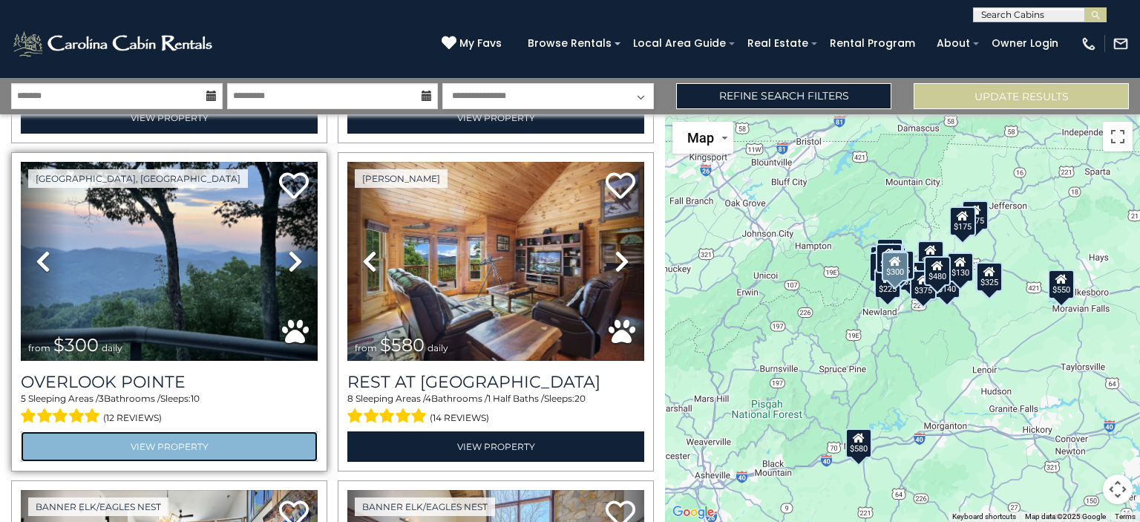
click at [140, 437] on link "View Property" at bounding box center [169, 446] width 297 height 30
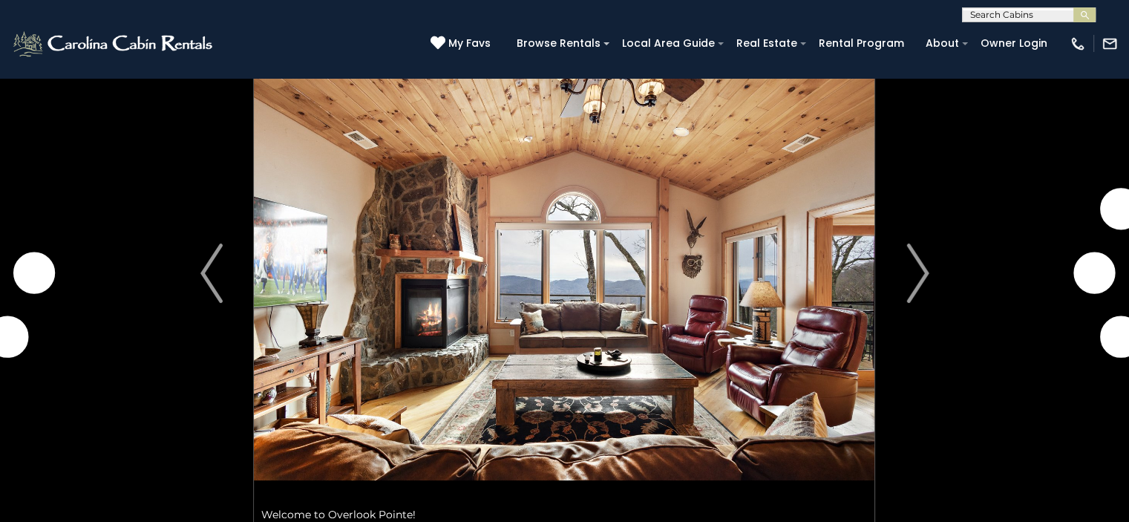
scroll to position [74, 0]
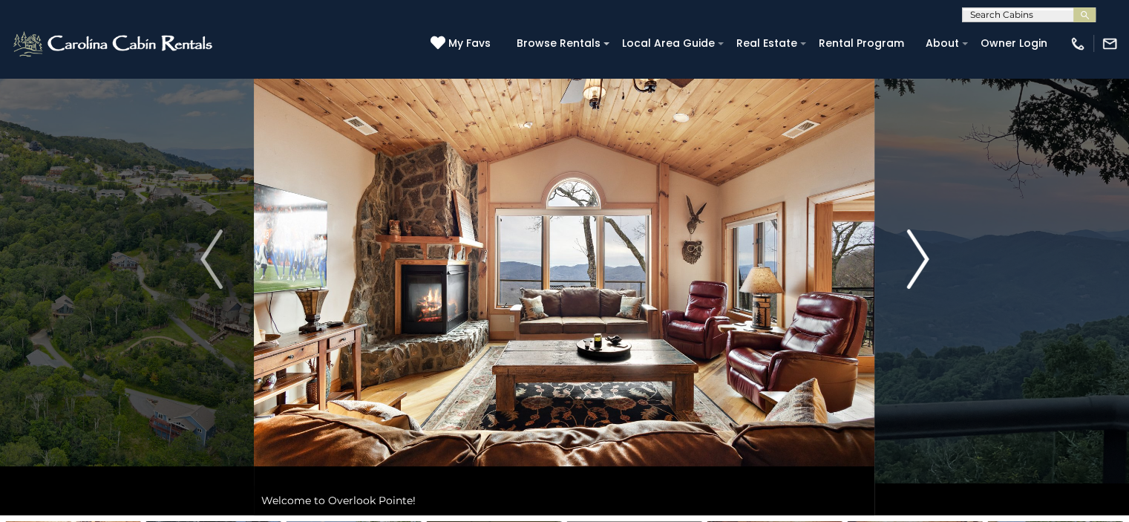
click at [926, 256] on img "Next" at bounding box center [917, 258] width 22 height 59
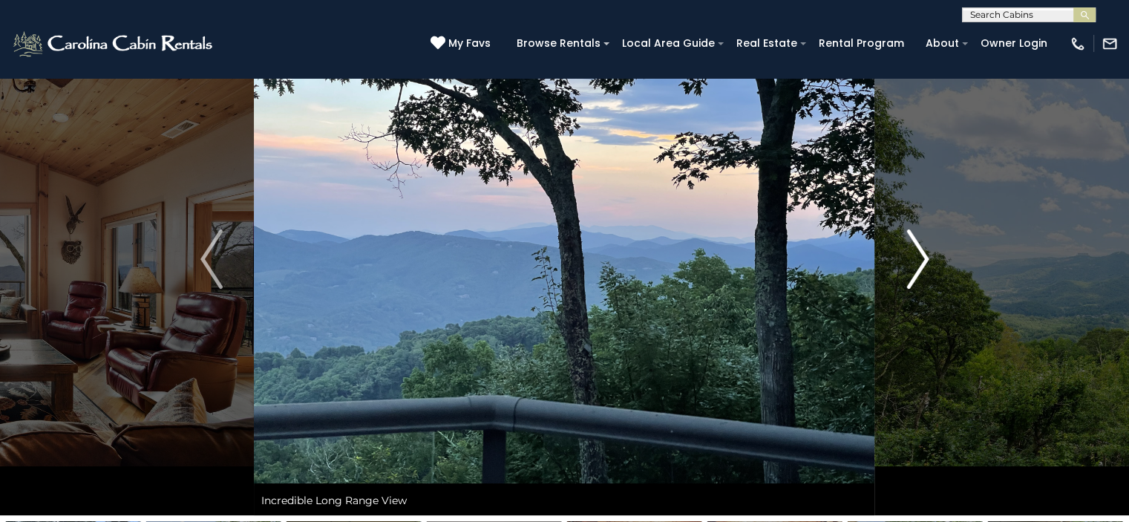
click at [926, 256] on img "Next" at bounding box center [917, 258] width 22 height 59
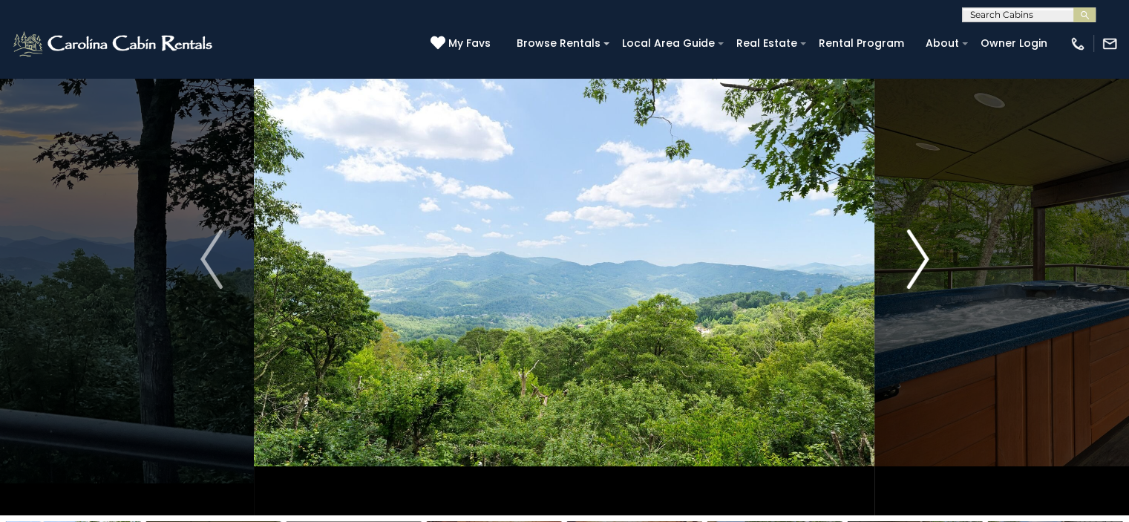
click at [926, 256] on img "Next" at bounding box center [917, 258] width 22 height 59
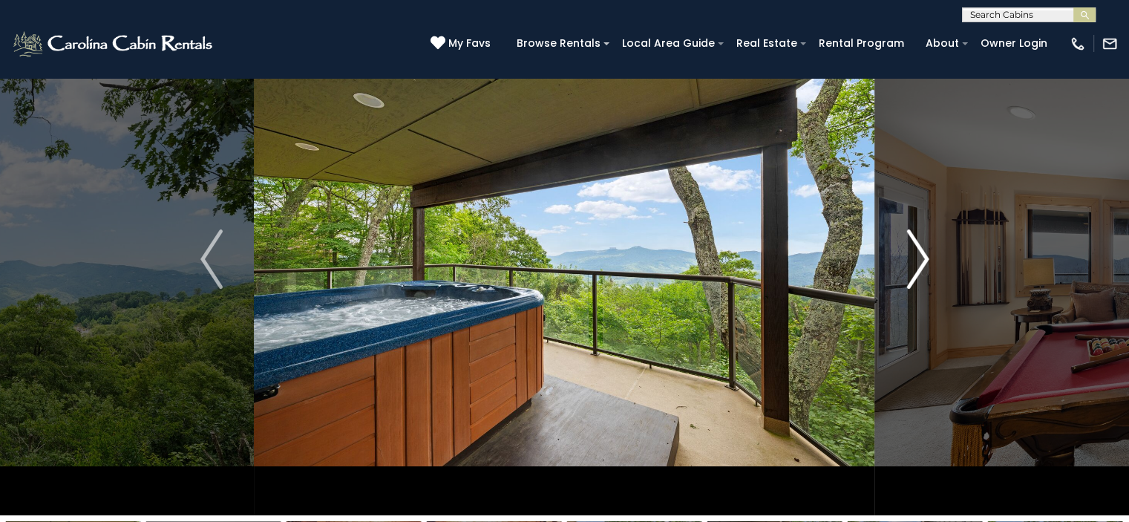
click at [926, 256] on img "Next" at bounding box center [917, 258] width 22 height 59
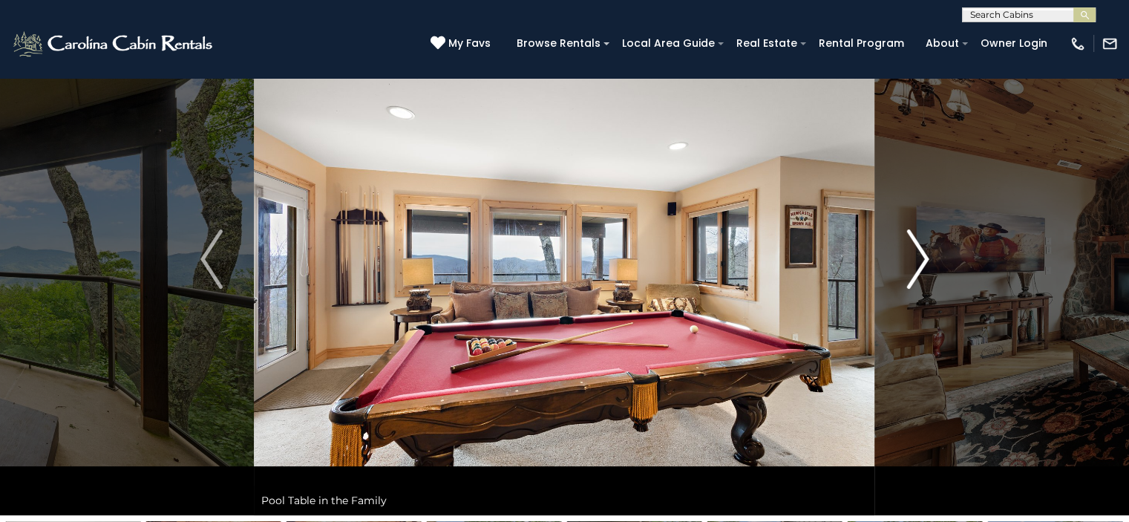
click at [926, 256] on img "Next" at bounding box center [917, 258] width 22 height 59
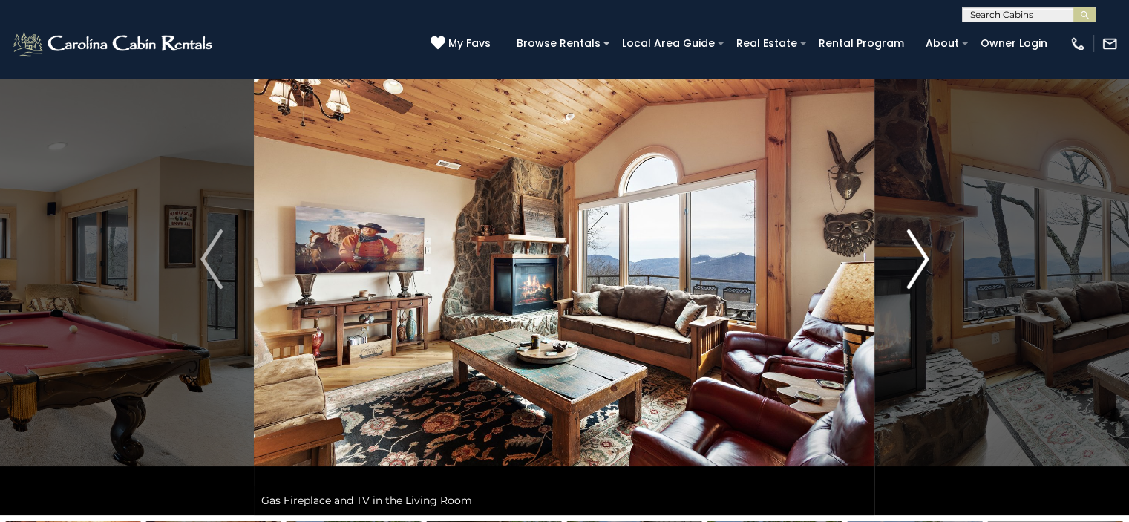
click at [926, 256] on img "Next" at bounding box center [917, 258] width 22 height 59
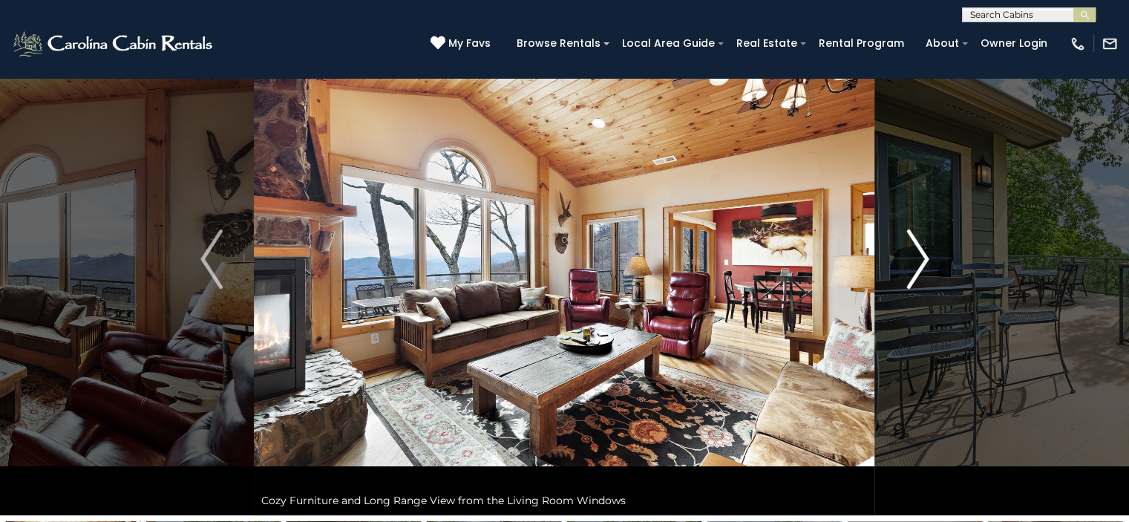
click at [926, 256] on img "Next" at bounding box center [917, 258] width 22 height 59
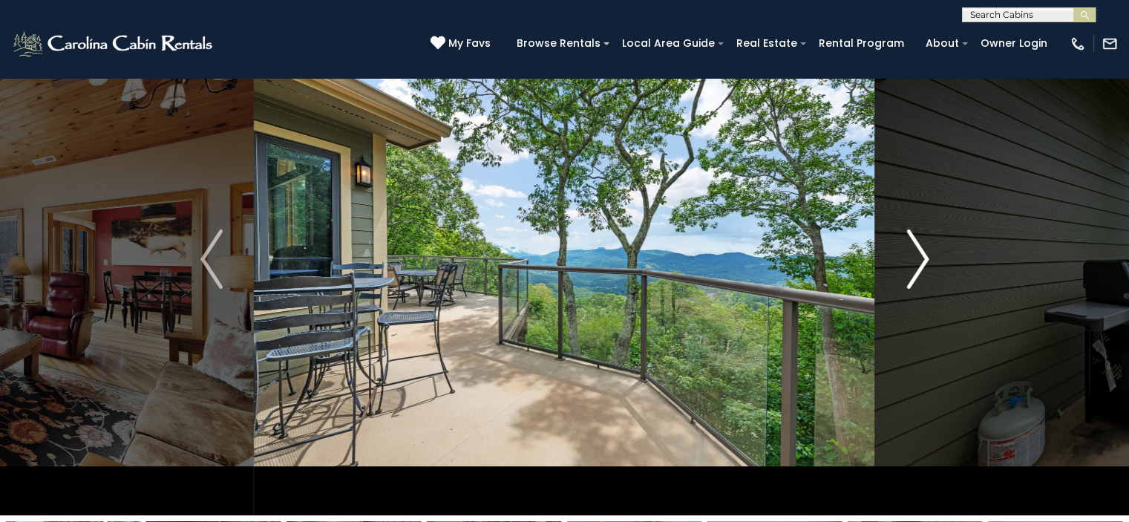
click at [926, 256] on img "Next" at bounding box center [917, 258] width 22 height 59
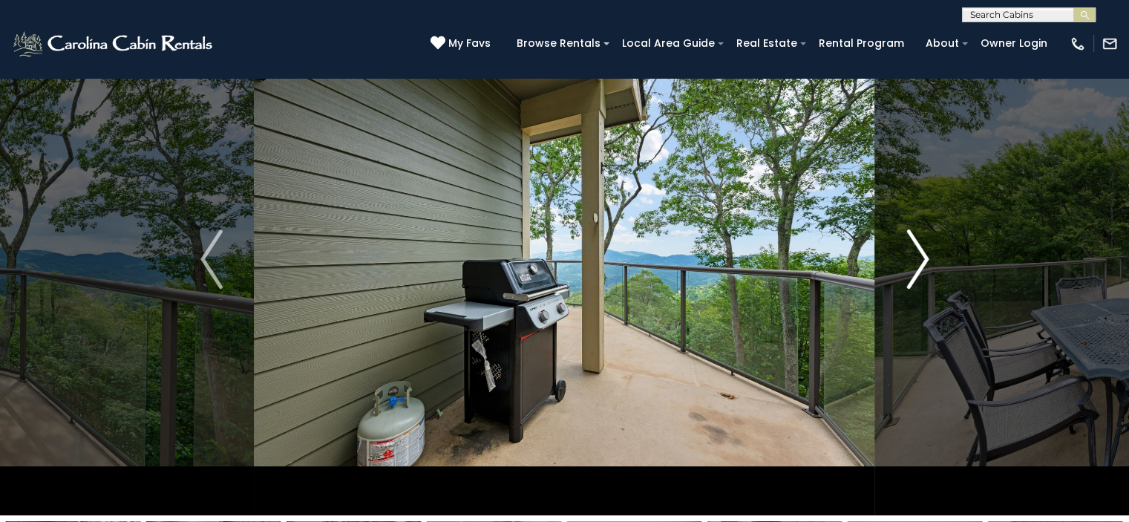
click at [926, 256] on img "Next" at bounding box center [917, 258] width 22 height 59
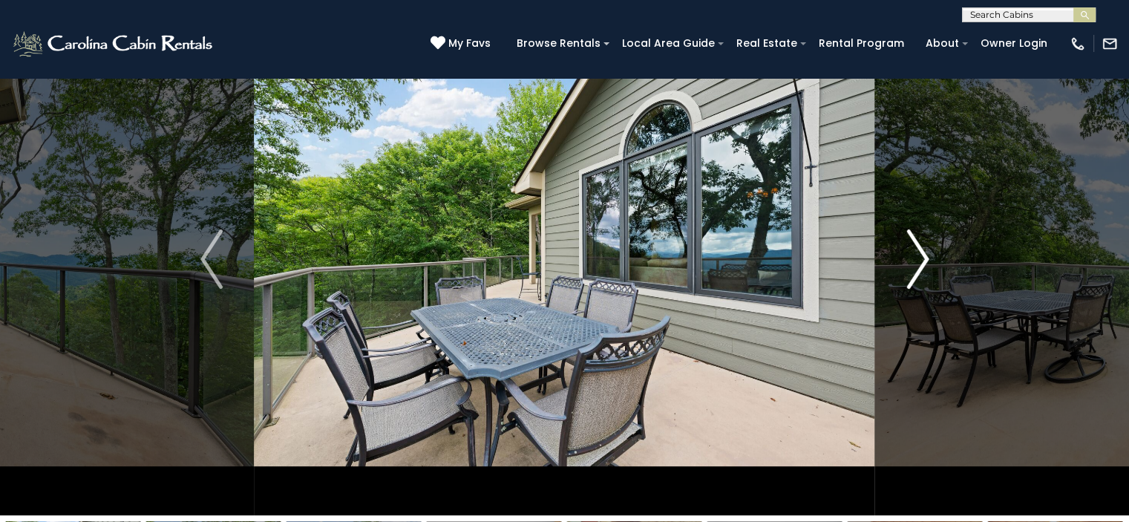
click at [926, 256] on img "Next" at bounding box center [917, 258] width 22 height 59
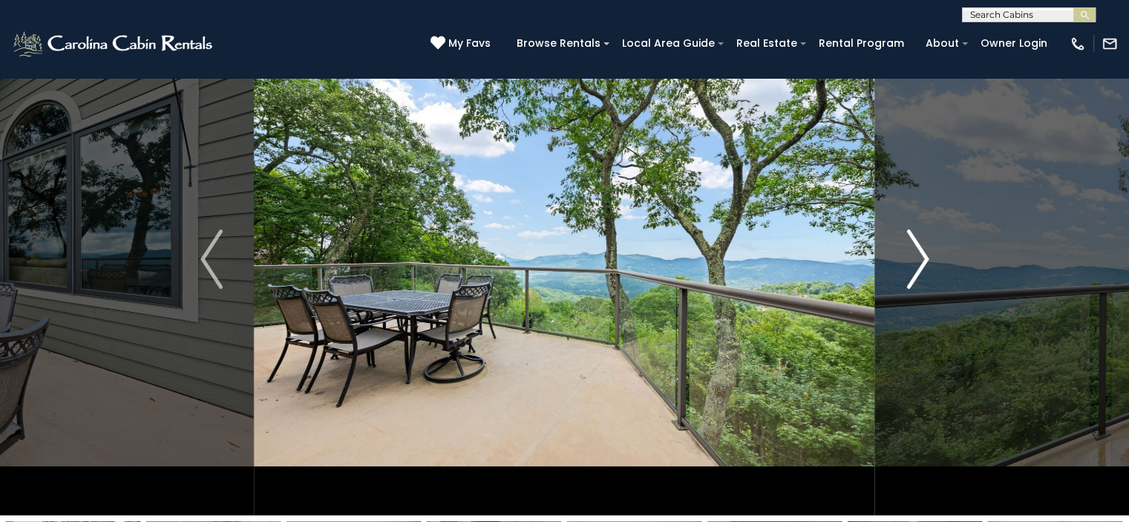
click at [926, 256] on img "Next" at bounding box center [917, 258] width 22 height 59
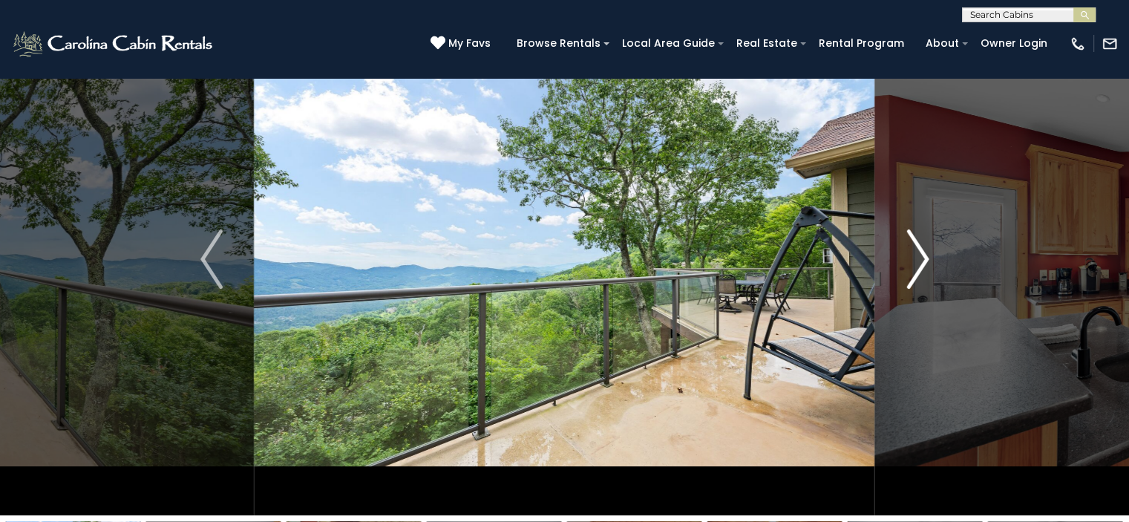
click at [926, 256] on img "Next" at bounding box center [917, 258] width 22 height 59
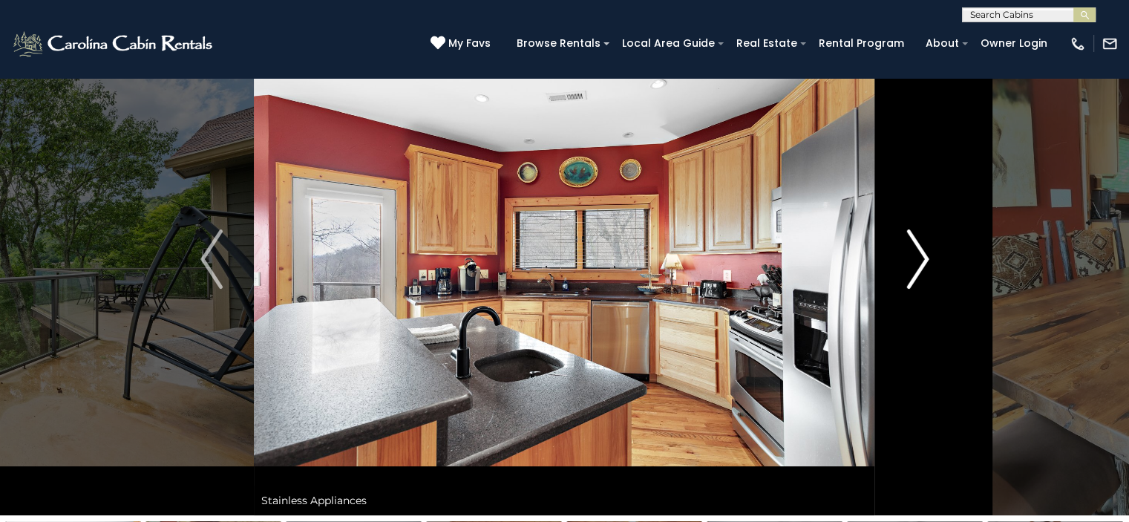
click at [926, 256] on img "Next" at bounding box center [917, 258] width 22 height 59
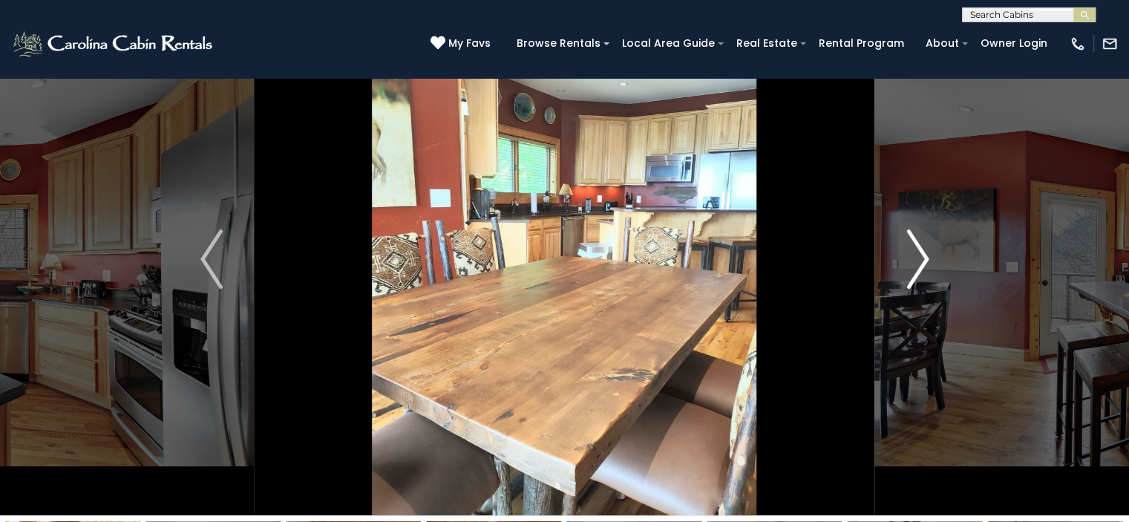
click at [926, 256] on img "Next" at bounding box center [917, 258] width 22 height 59
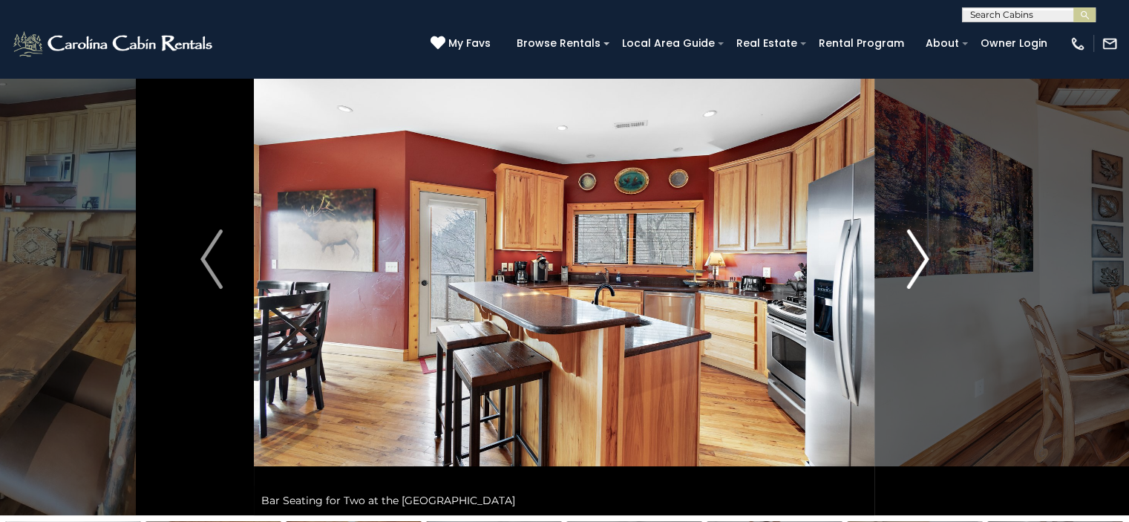
click at [926, 256] on img "Next" at bounding box center [917, 258] width 22 height 59
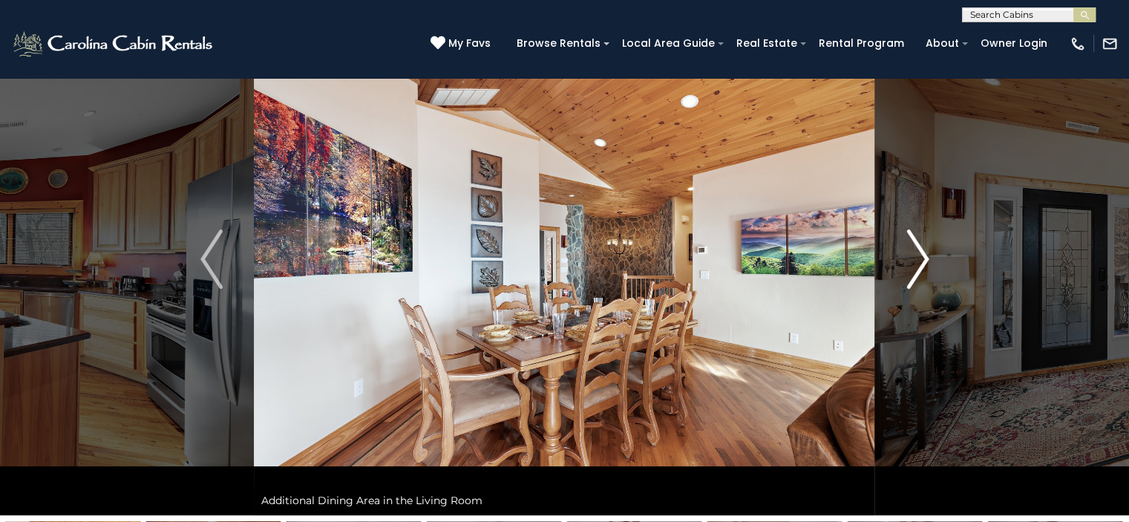
click at [926, 256] on img "Next" at bounding box center [917, 258] width 22 height 59
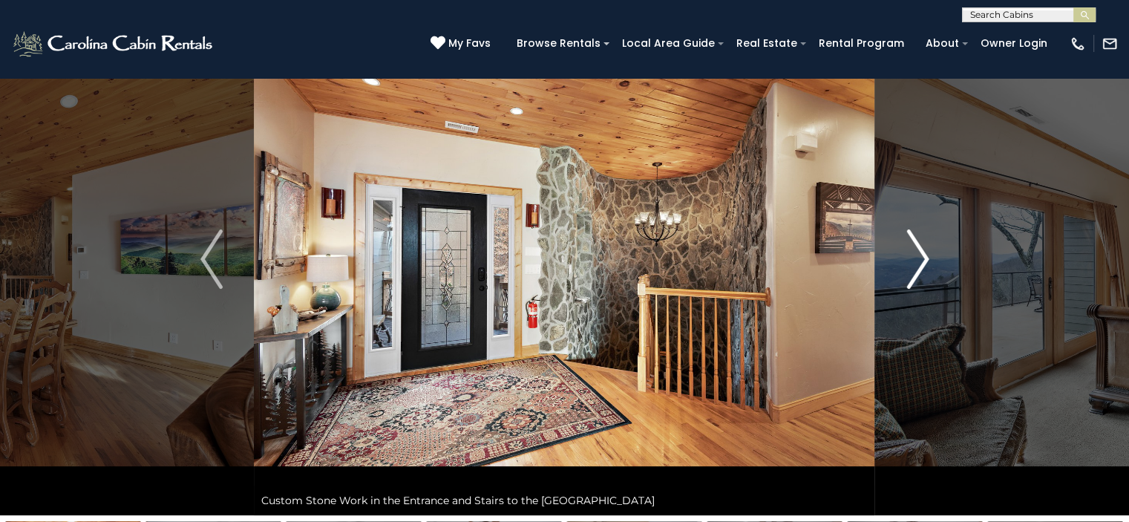
click at [926, 256] on img "Next" at bounding box center [917, 258] width 22 height 59
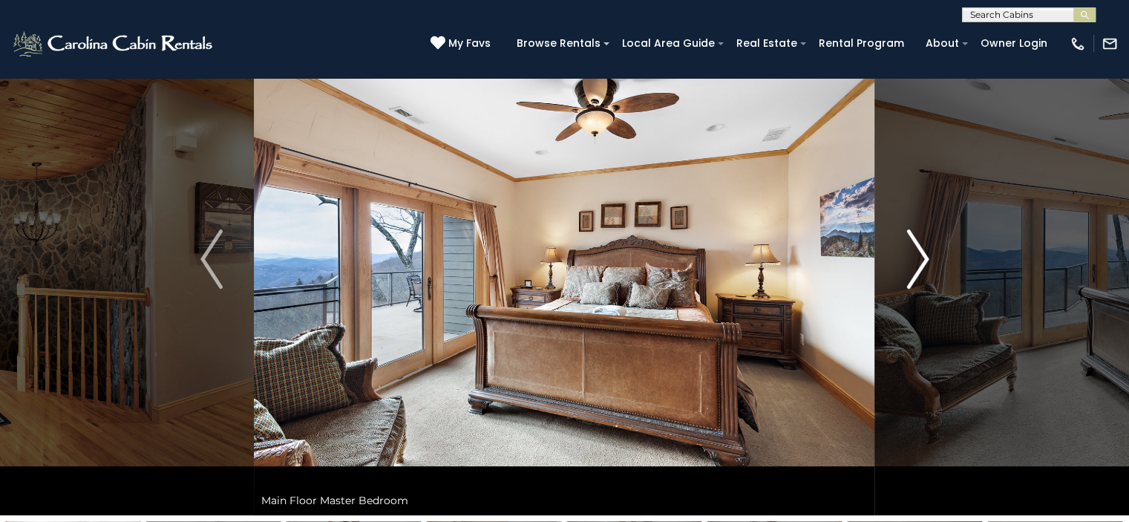
click at [926, 256] on img "Next" at bounding box center [917, 258] width 22 height 59
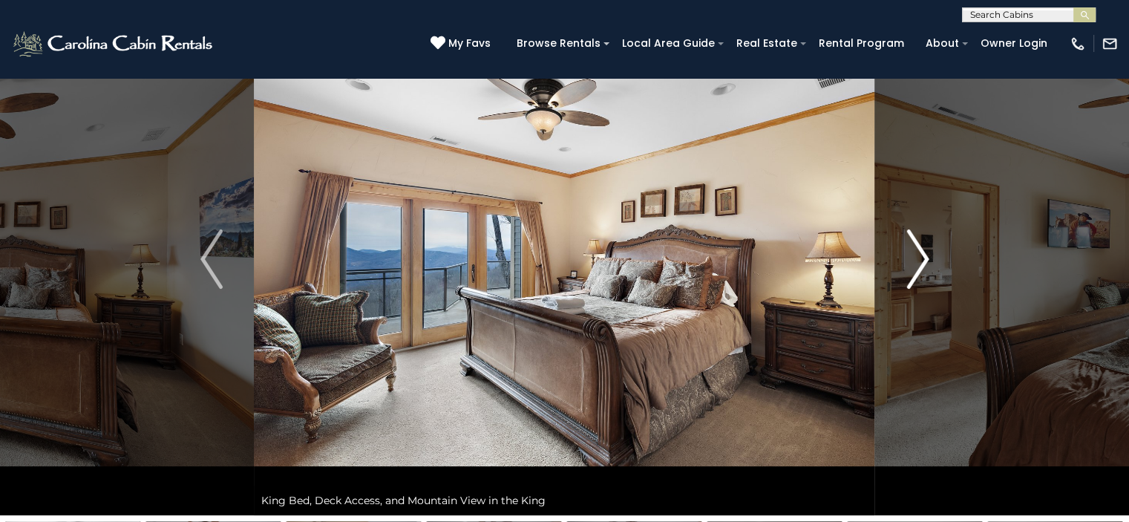
click at [926, 256] on img "Next" at bounding box center [917, 258] width 22 height 59
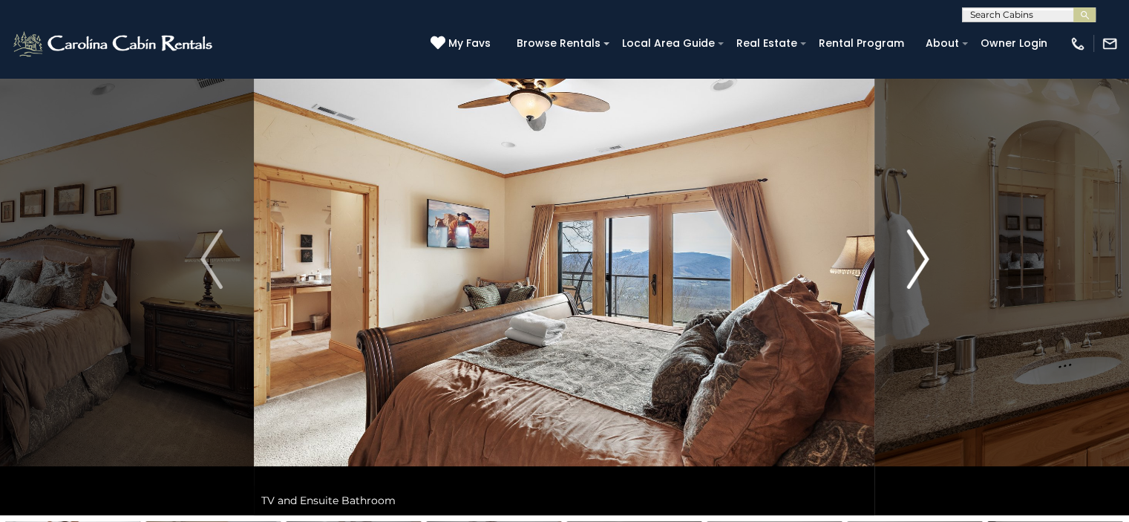
click at [926, 256] on img "Next" at bounding box center [917, 258] width 22 height 59
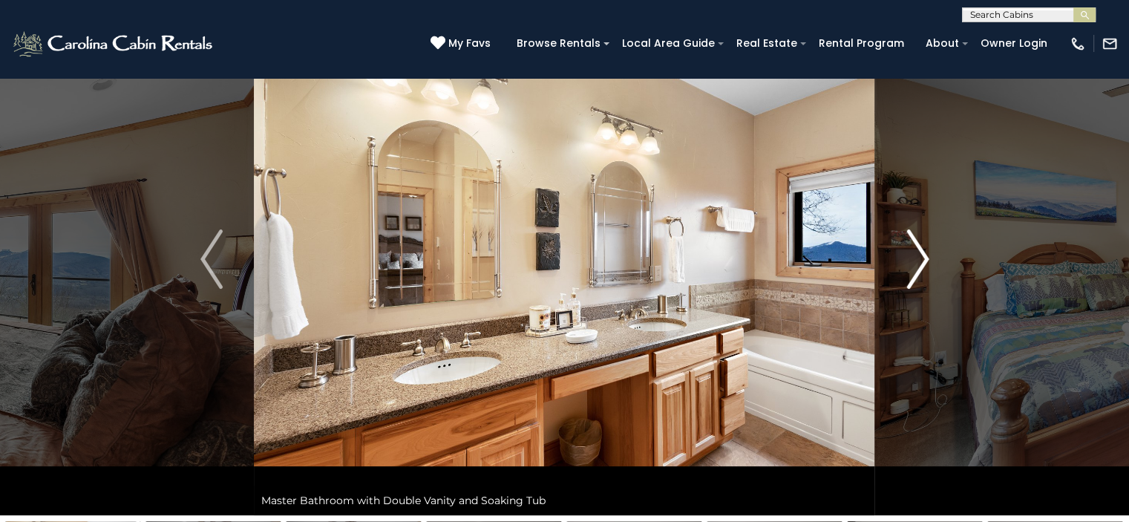
click at [926, 256] on img "Next" at bounding box center [917, 258] width 22 height 59
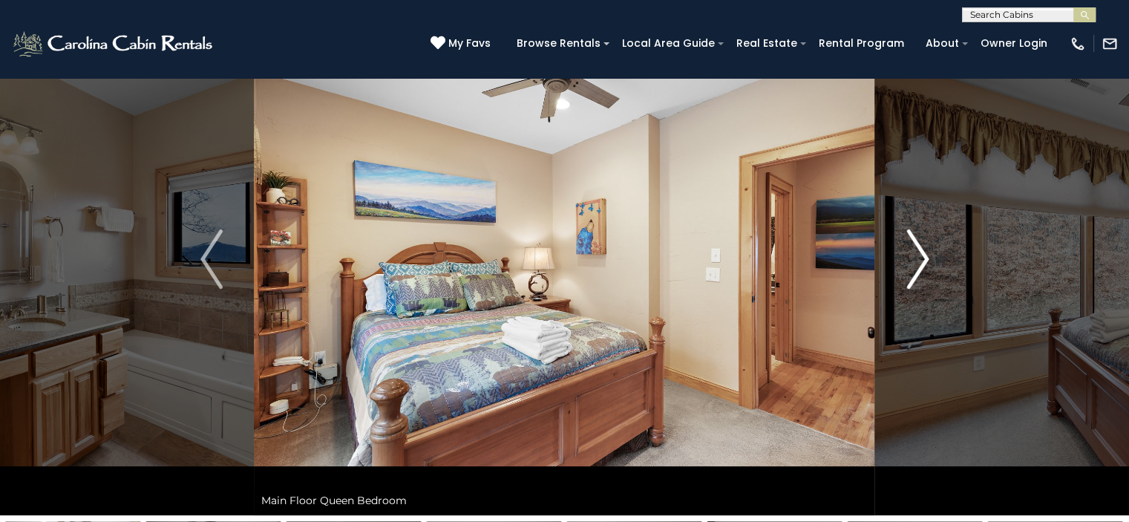
click at [926, 256] on img "Next" at bounding box center [917, 258] width 22 height 59
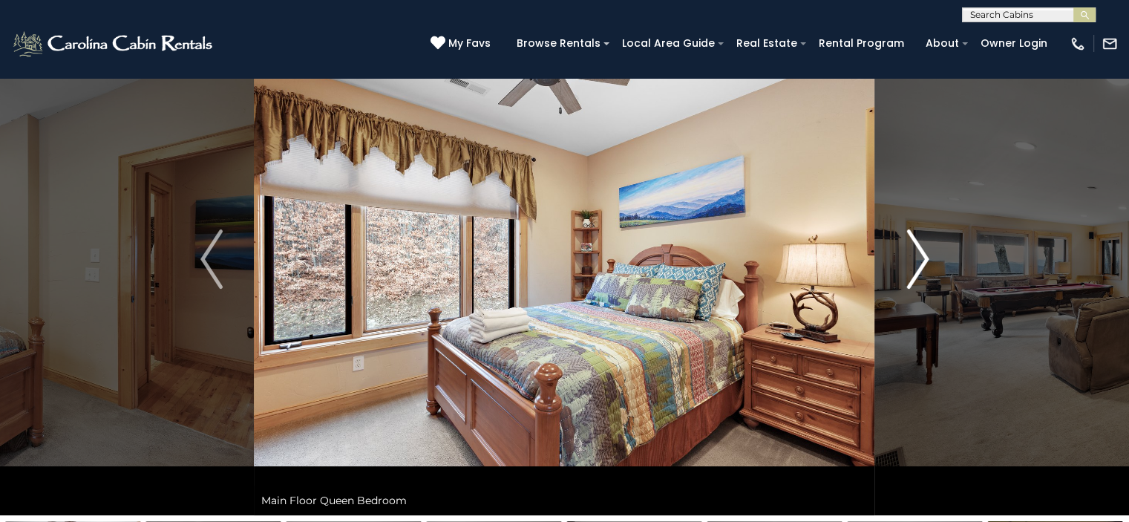
click at [926, 256] on img "Next" at bounding box center [917, 258] width 22 height 59
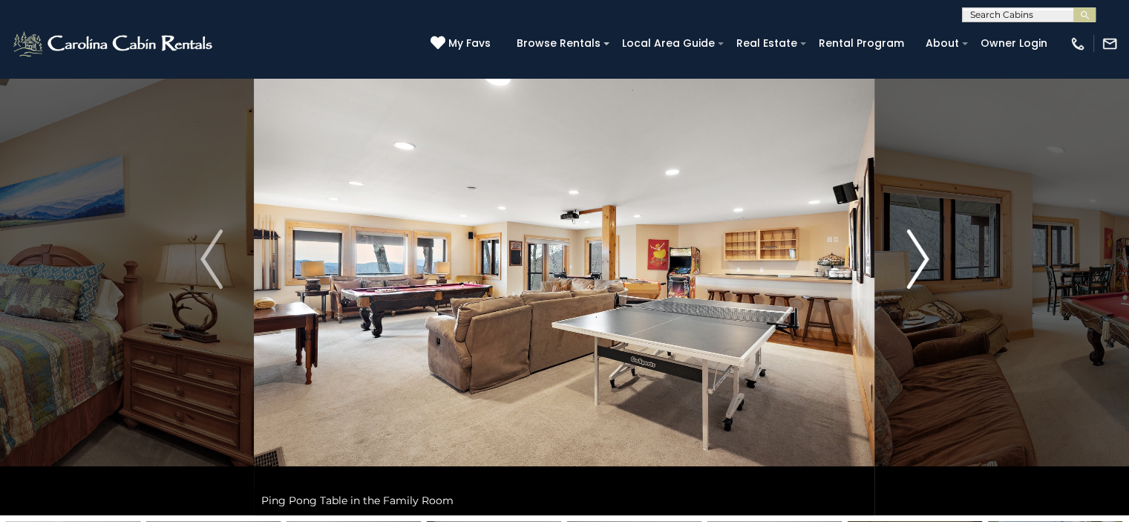
click at [926, 256] on img "Next" at bounding box center [917, 258] width 22 height 59
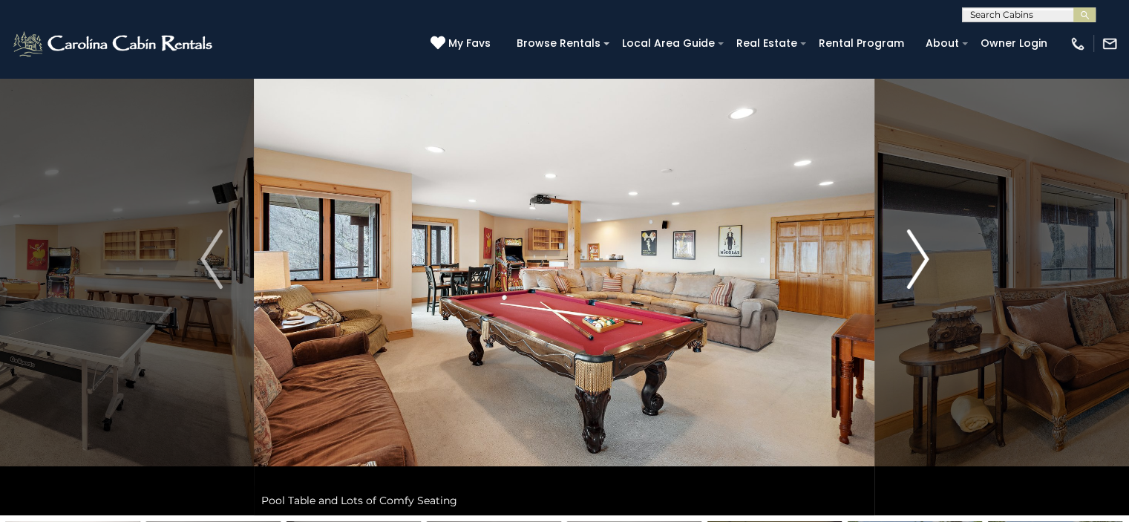
click at [926, 256] on img "Next" at bounding box center [917, 258] width 22 height 59
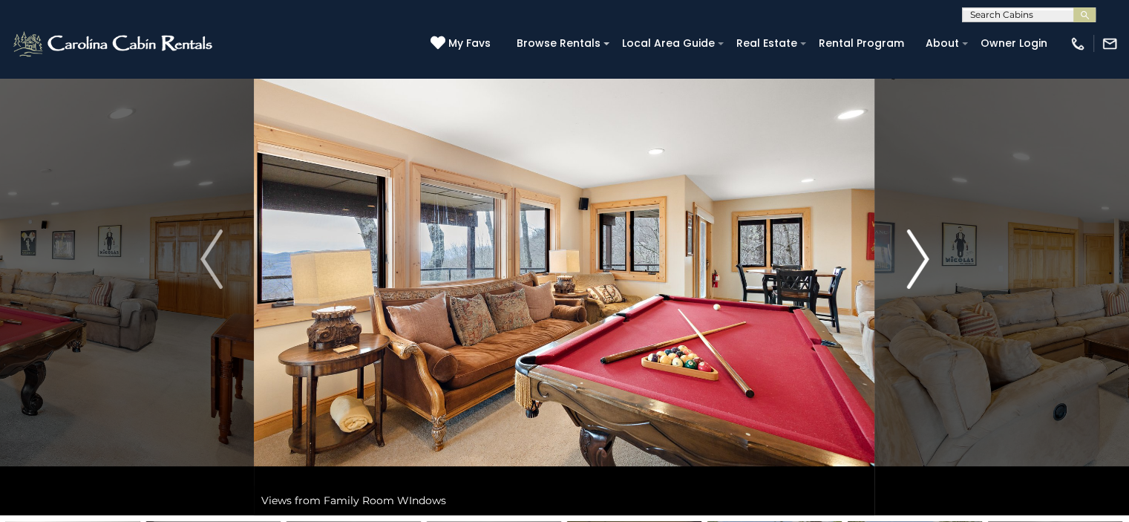
click at [926, 256] on img "Next" at bounding box center [917, 258] width 22 height 59
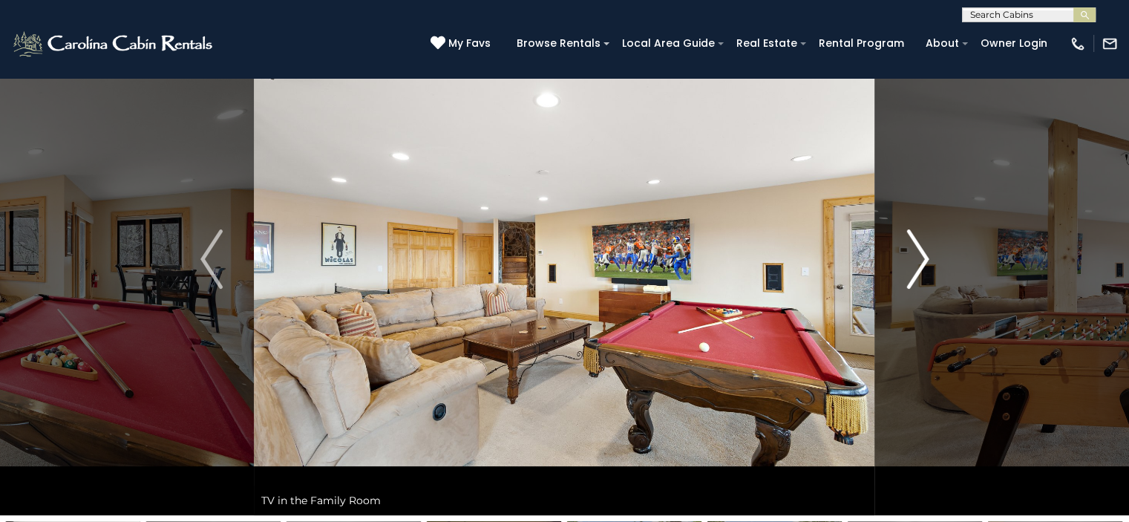
click at [926, 256] on img "Next" at bounding box center [917, 258] width 22 height 59
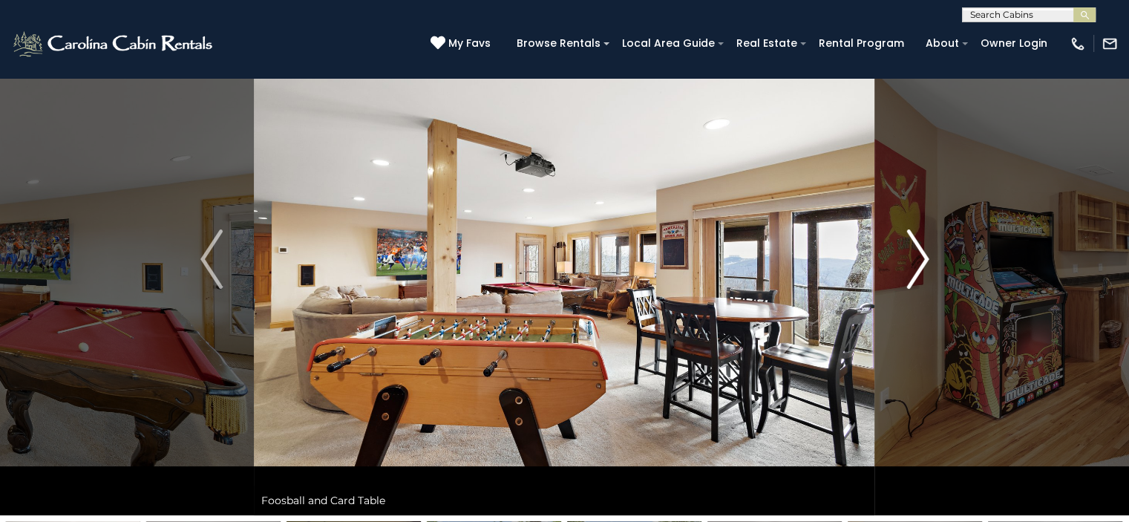
click at [926, 256] on img "Next" at bounding box center [917, 258] width 22 height 59
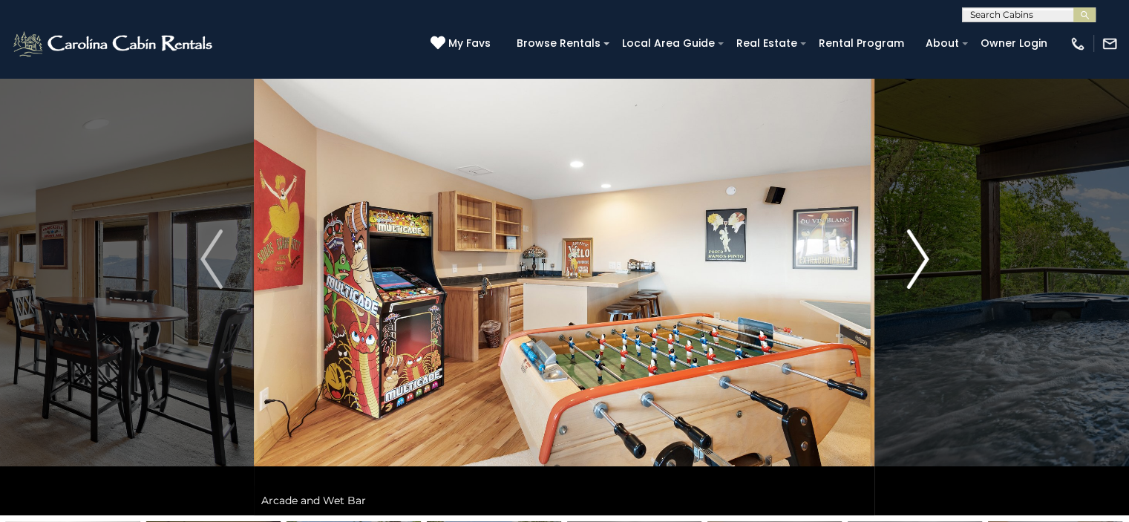
click at [926, 256] on img "Next" at bounding box center [917, 258] width 22 height 59
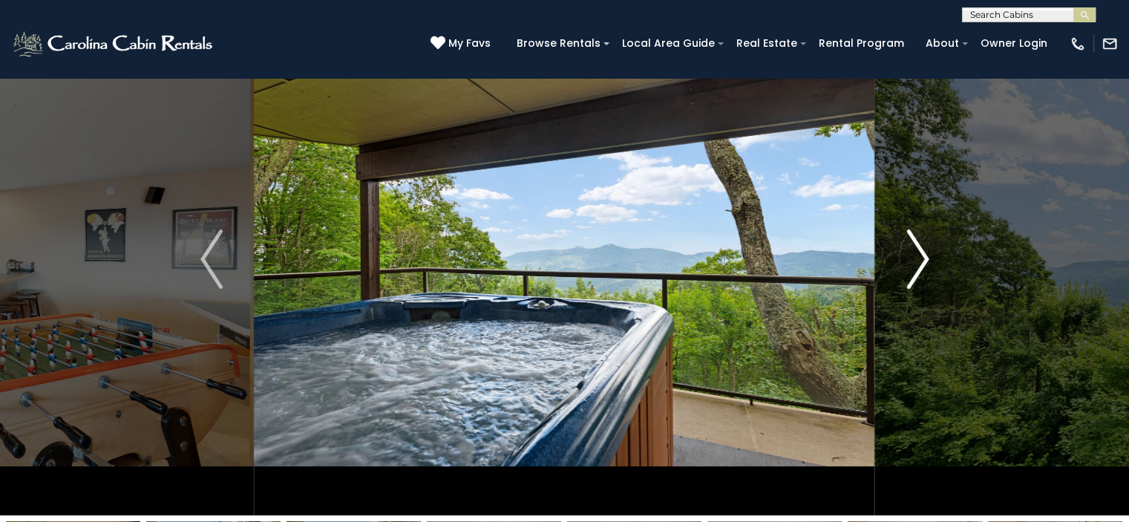
click at [926, 256] on img "Next" at bounding box center [917, 258] width 22 height 59
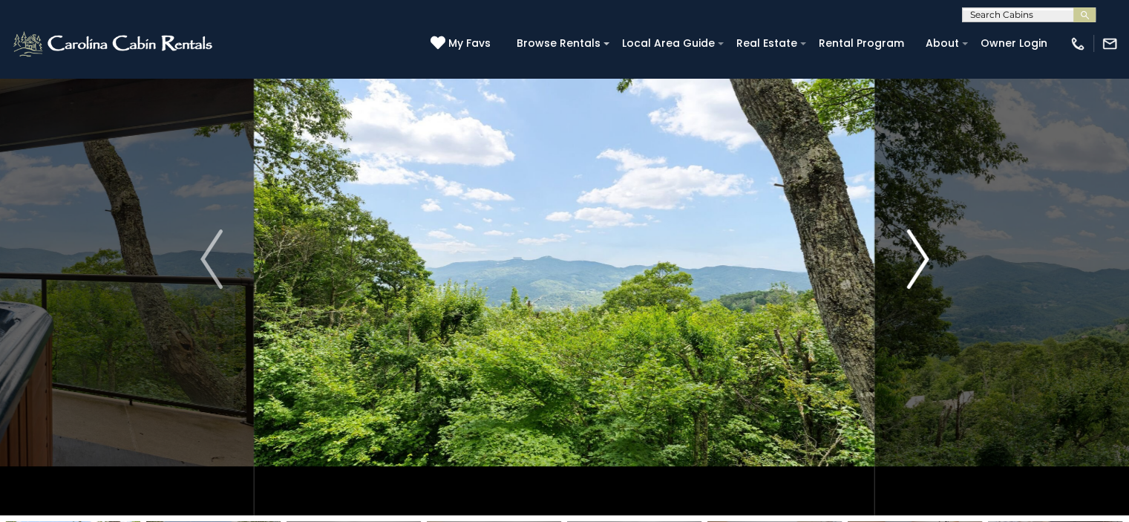
click at [926, 256] on img "Next" at bounding box center [917, 258] width 22 height 59
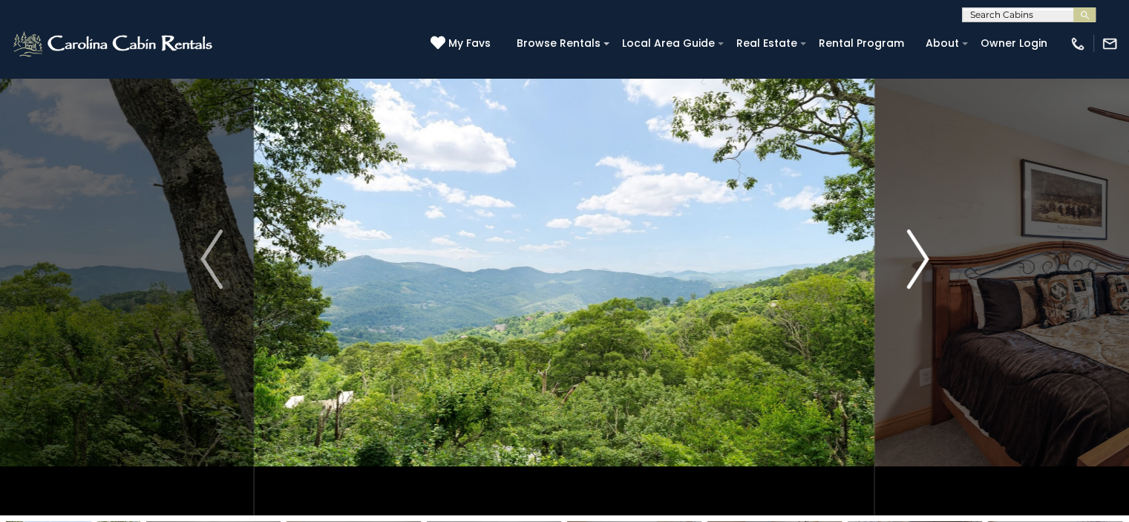
click at [926, 256] on img "Next" at bounding box center [917, 258] width 22 height 59
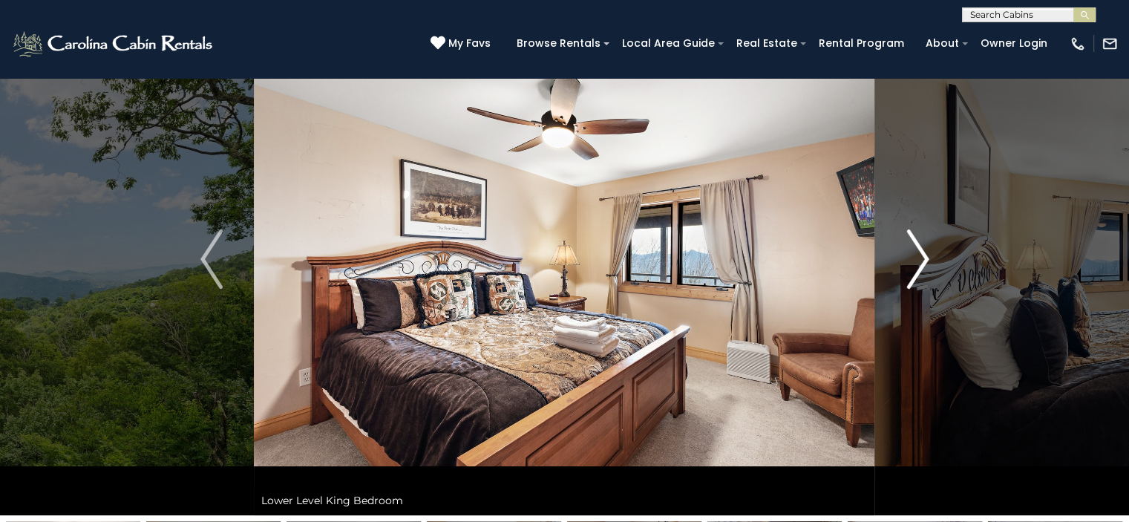
click at [926, 256] on img "Next" at bounding box center [917, 258] width 22 height 59
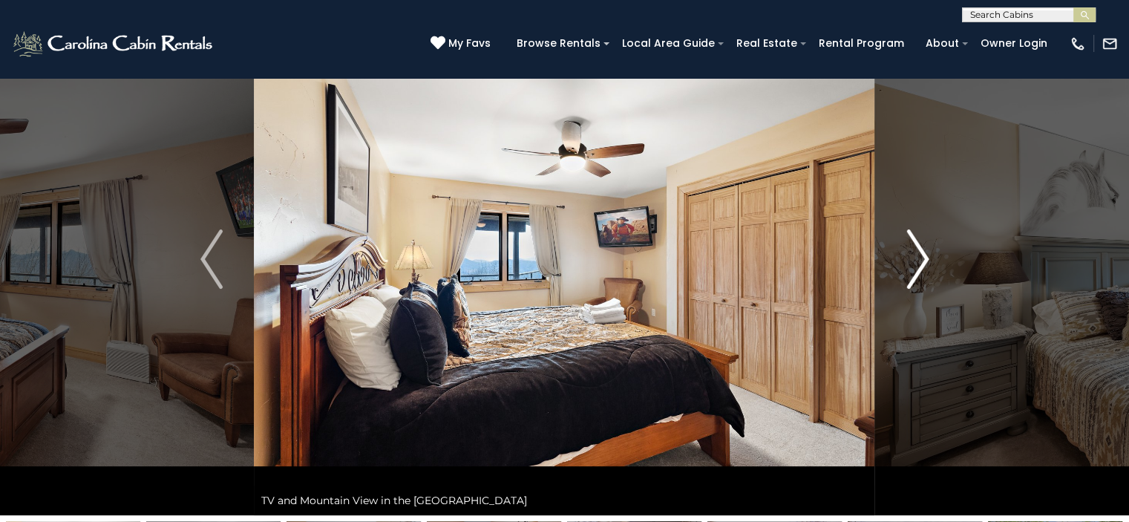
click at [926, 256] on img "Next" at bounding box center [917, 258] width 22 height 59
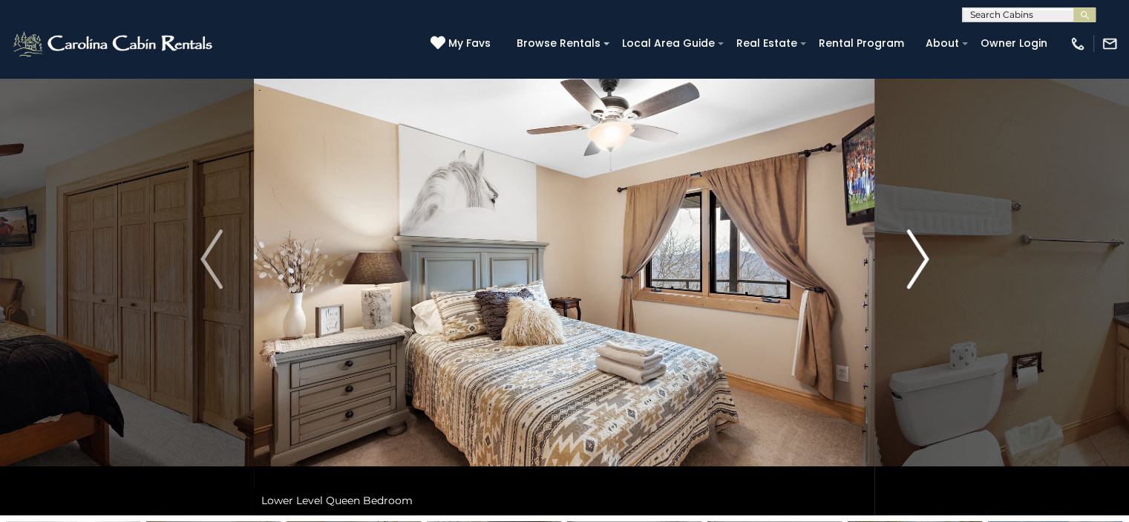
click at [925, 257] on img "Next" at bounding box center [917, 258] width 22 height 59
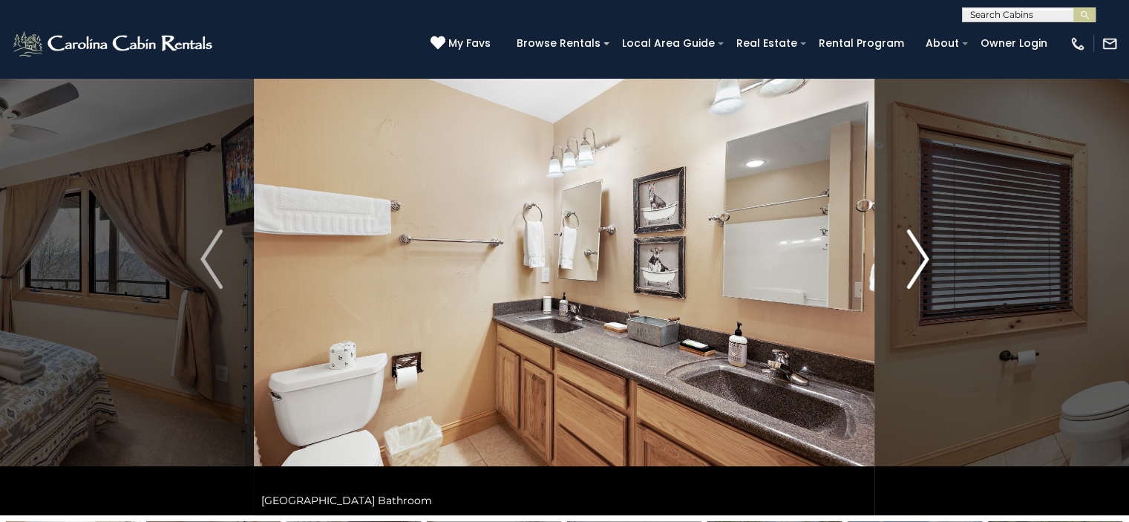
click at [925, 257] on img "Next" at bounding box center [917, 258] width 22 height 59
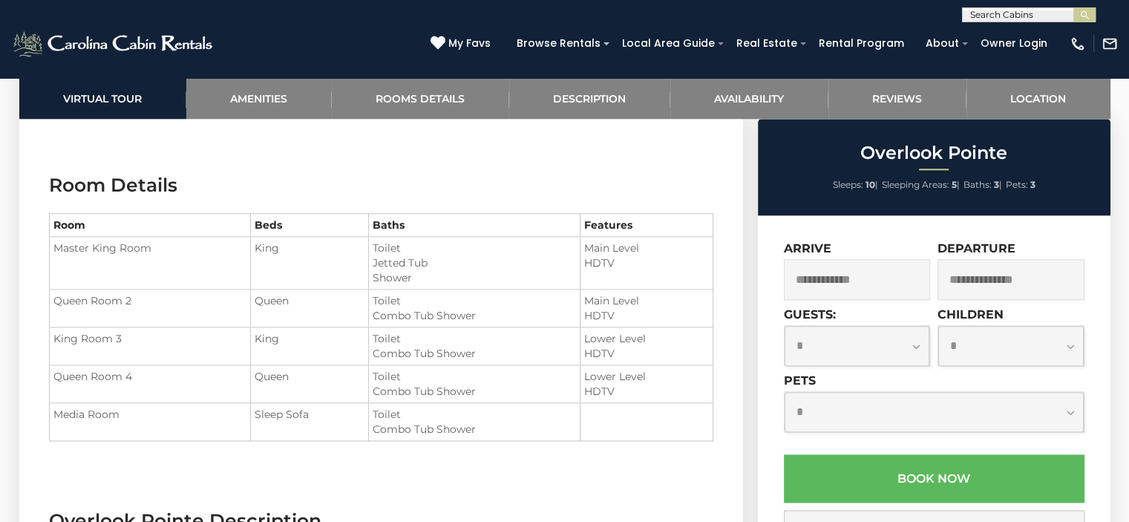
scroll to position [1782, 0]
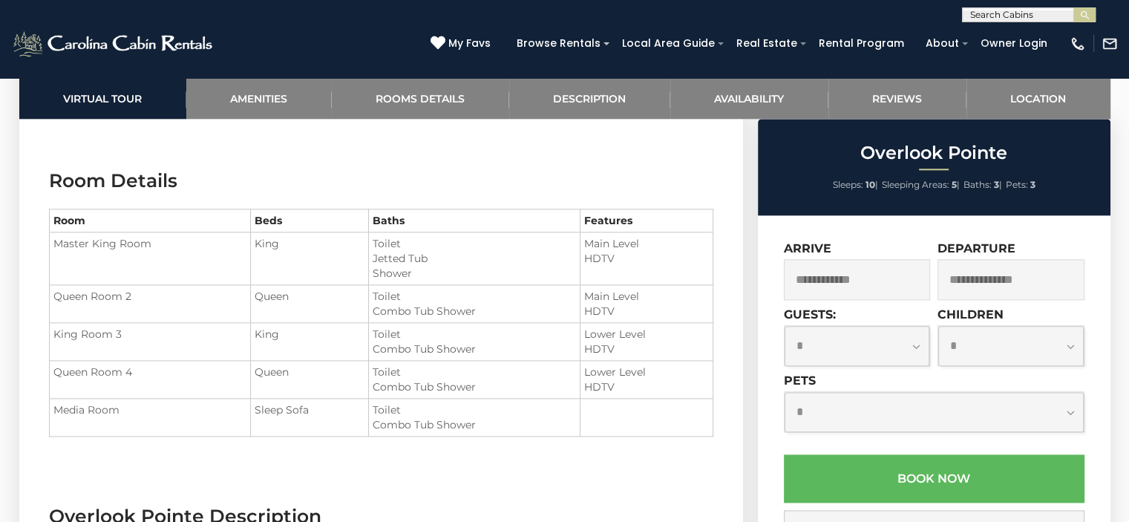
click at [859, 280] on input "text" at bounding box center [857, 279] width 147 height 41
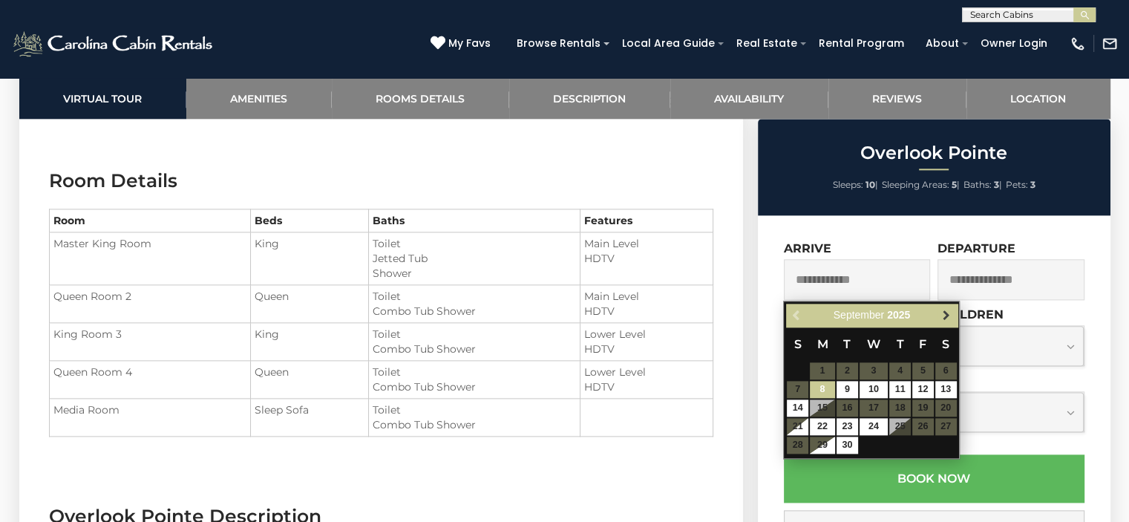
click at [944, 310] on span "Next" at bounding box center [947, 316] width 12 height 12
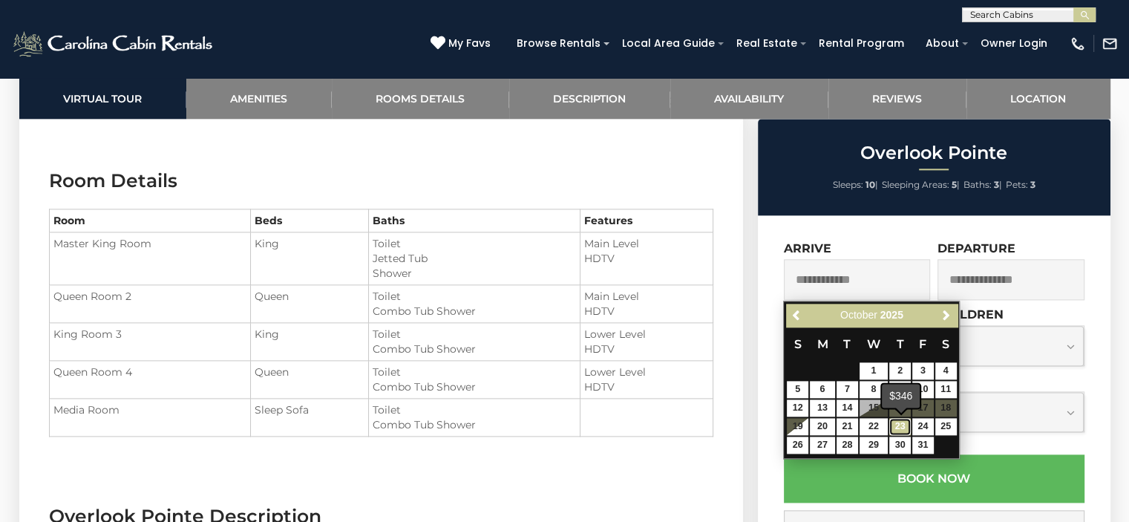
click at [897, 424] on link "23" at bounding box center [900, 426] width 22 height 17
type input "**********"
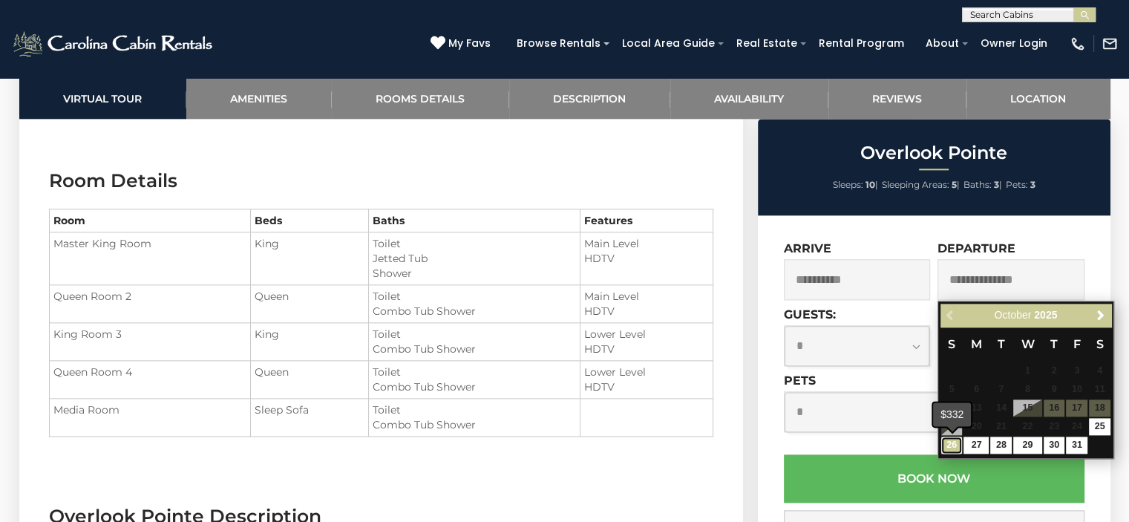
click at [947, 444] on link "26" at bounding box center [952, 445] width 22 height 17
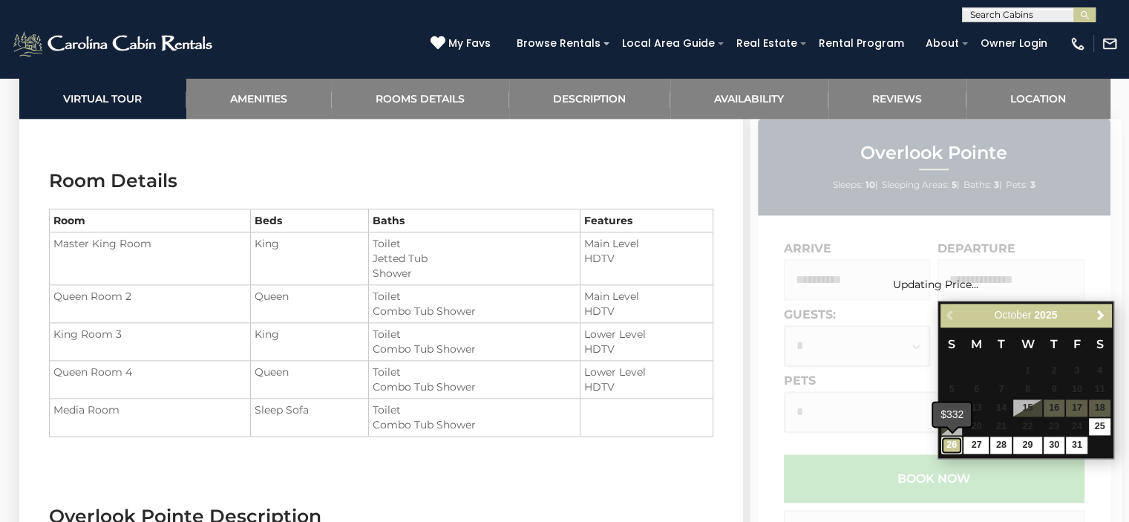
type input "**********"
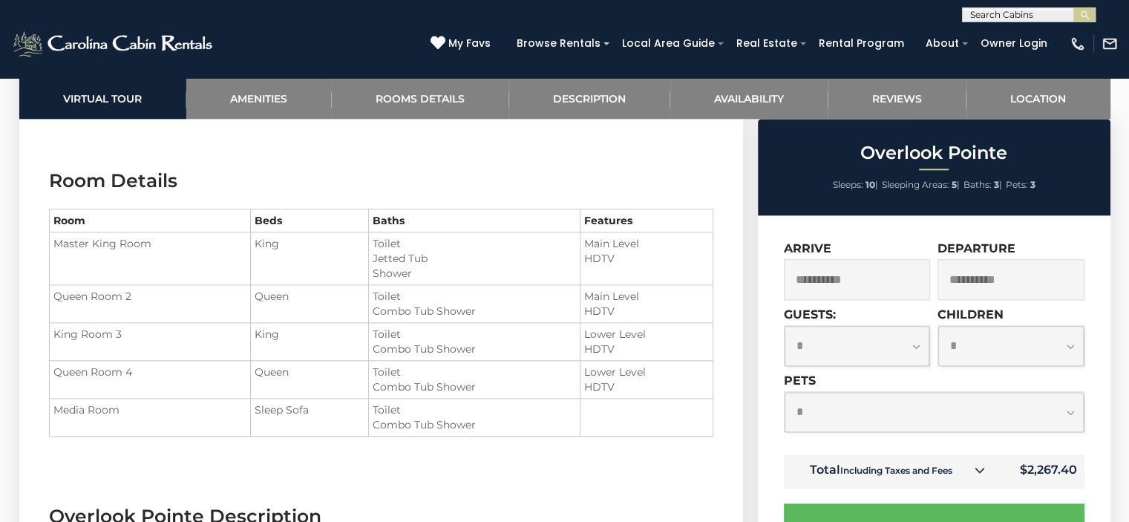
click at [873, 342] on select "**********" at bounding box center [858, 345] width 146 height 39
select select "*"
click at [785, 327] on select "**********" at bounding box center [858, 345] width 146 height 39
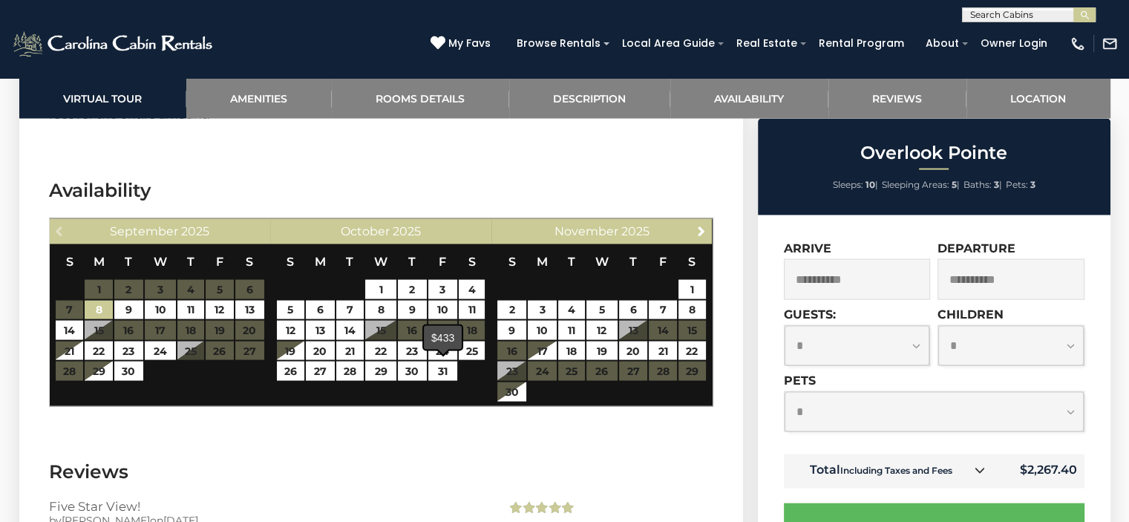
scroll to position [2301, 0]
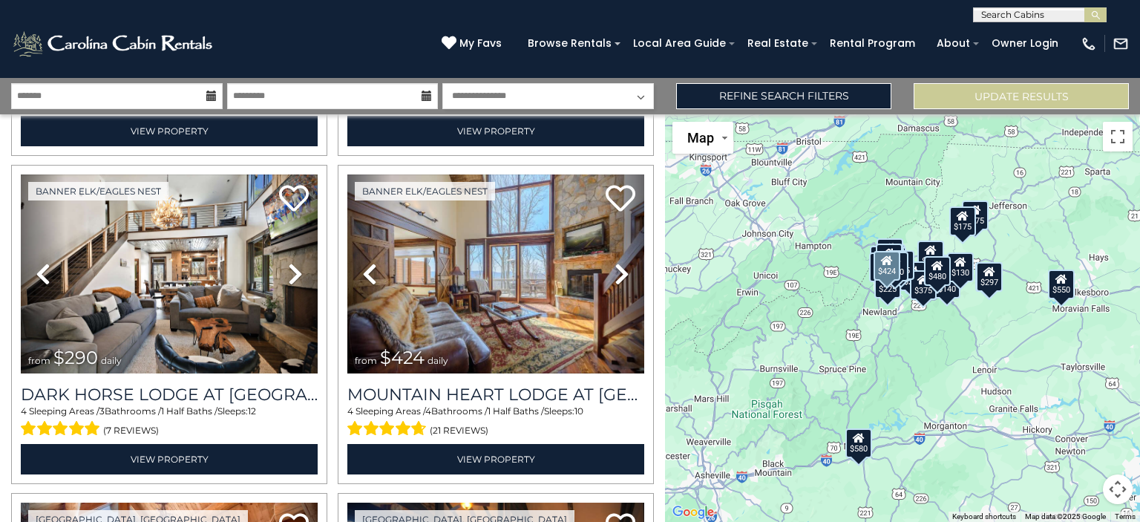
scroll to position [1188, 0]
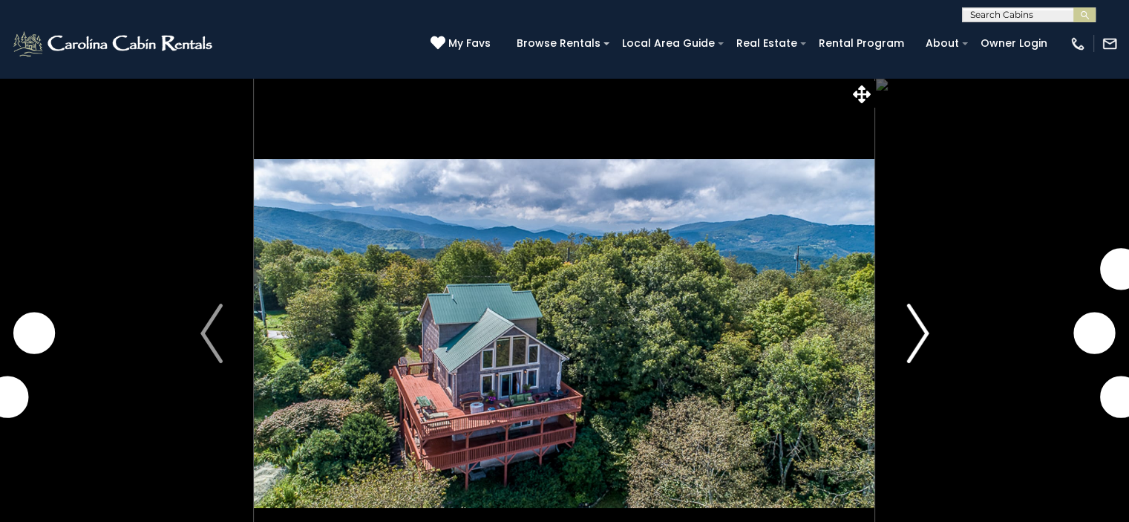
click at [915, 333] on img "Next" at bounding box center [917, 333] width 22 height 59
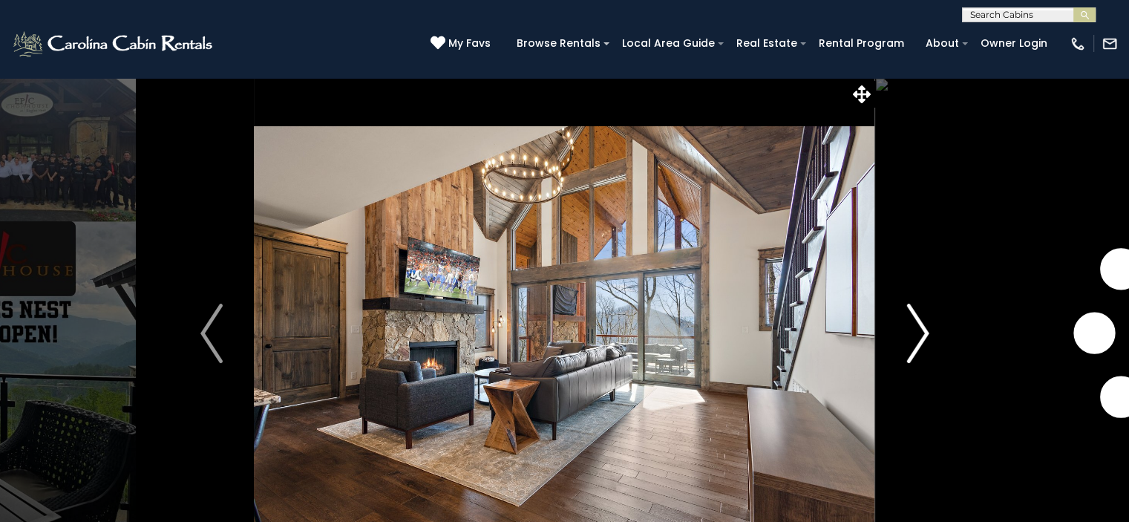
click at [912, 327] on img "Next" at bounding box center [917, 333] width 22 height 59
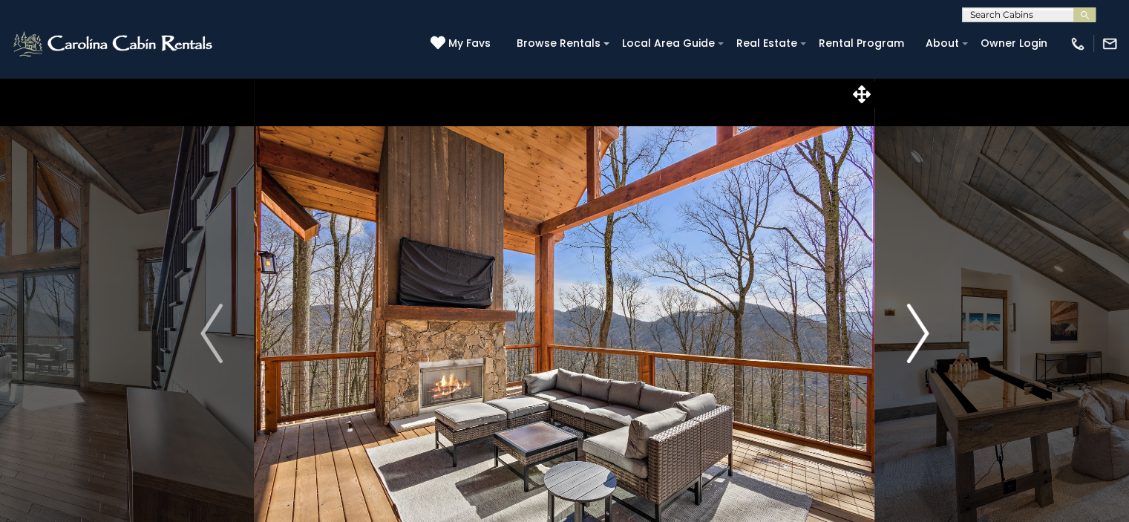
click at [912, 326] on img "Next" at bounding box center [917, 333] width 22 height 59
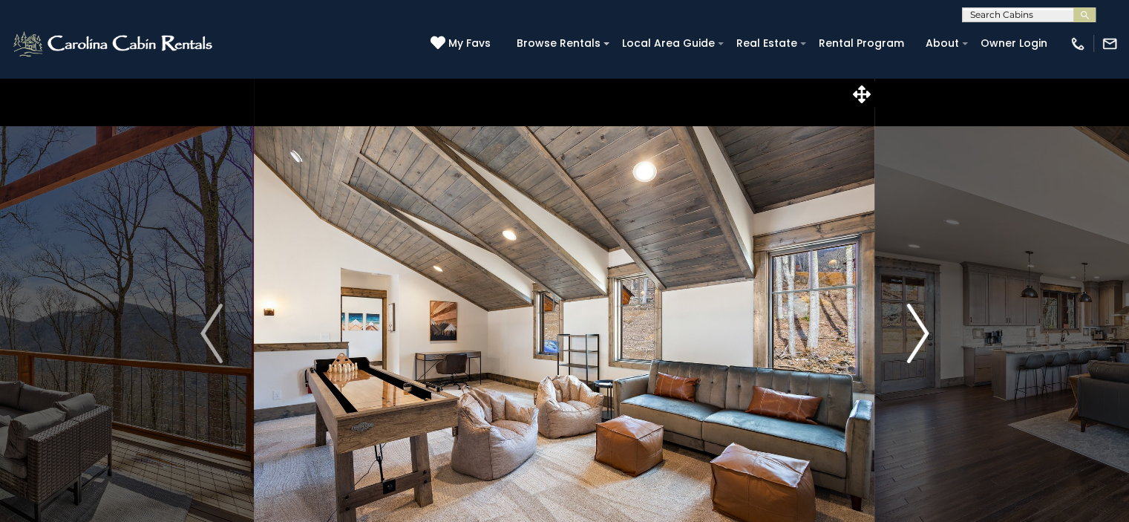
click at [912, 326] on img "Next" at bounding box center [917, 333] width 22 height 59
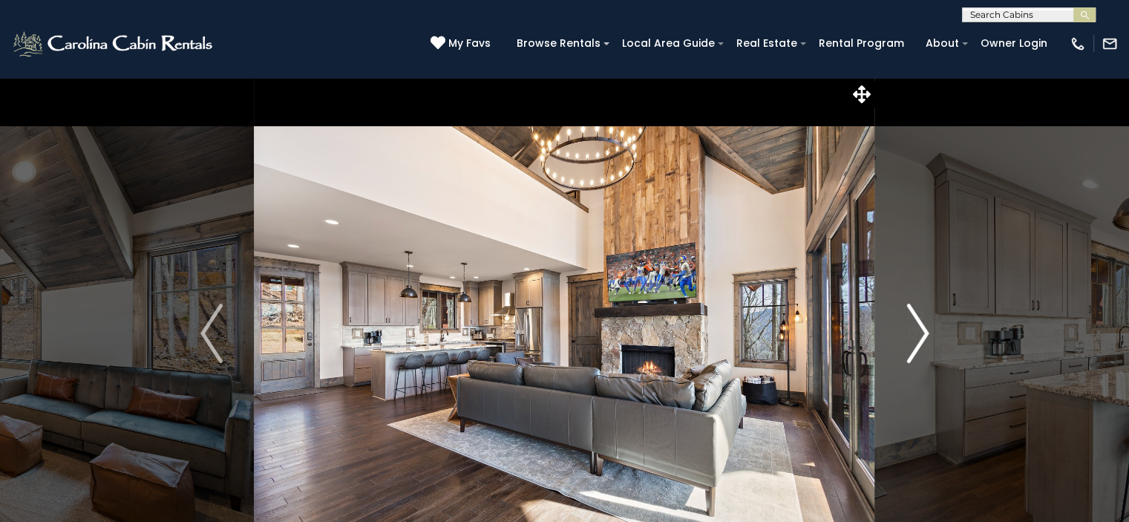
click at [912, 326] on img "Next" at bounding box center [917, 333] width 22 height 59
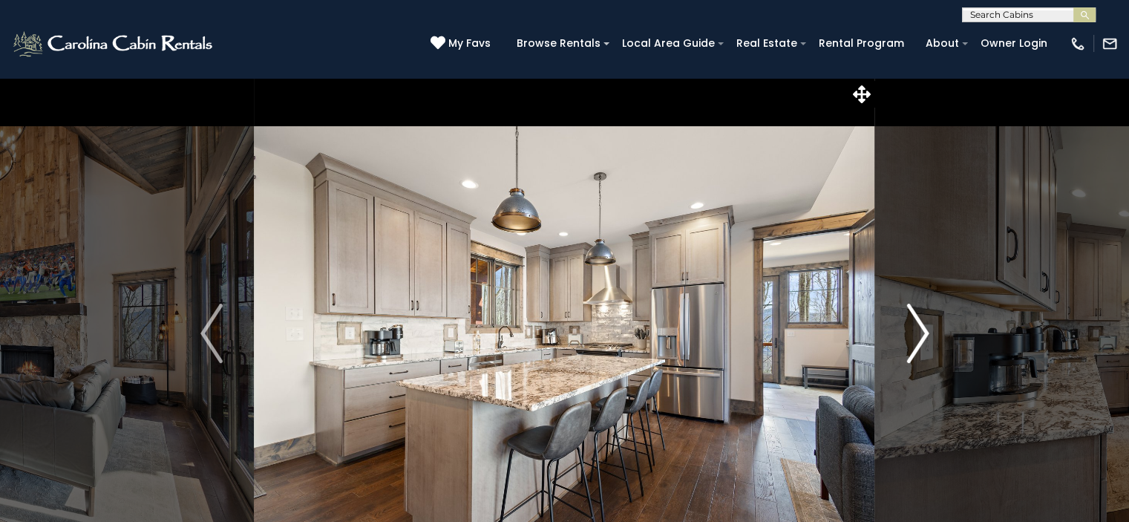
click at [912, 326] on img "Next" at bounding box center [917, 333] width 22 height 59
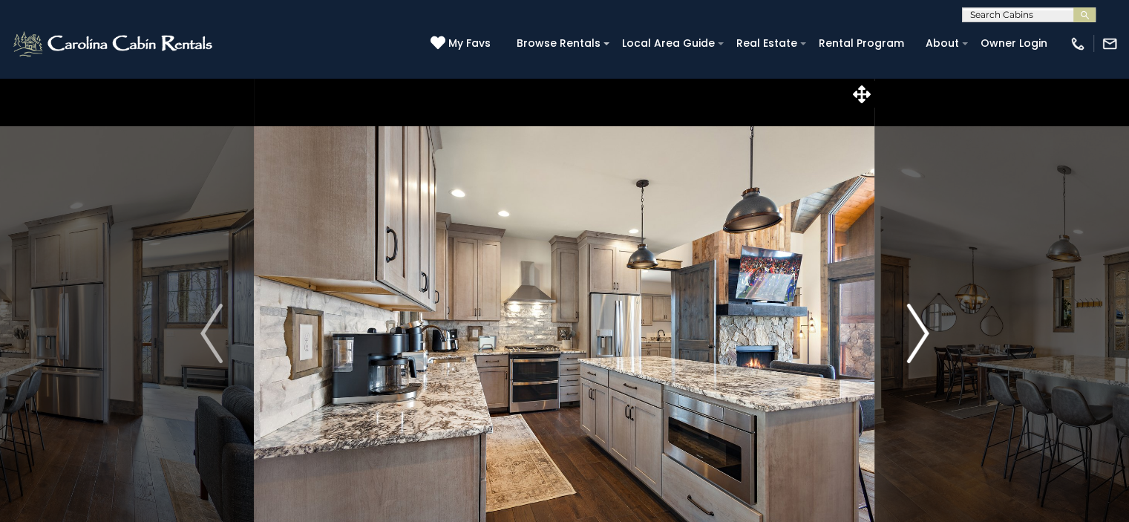
click at [912, 326] on img "Next" at bounding box center [917, 333] width 22 height 59
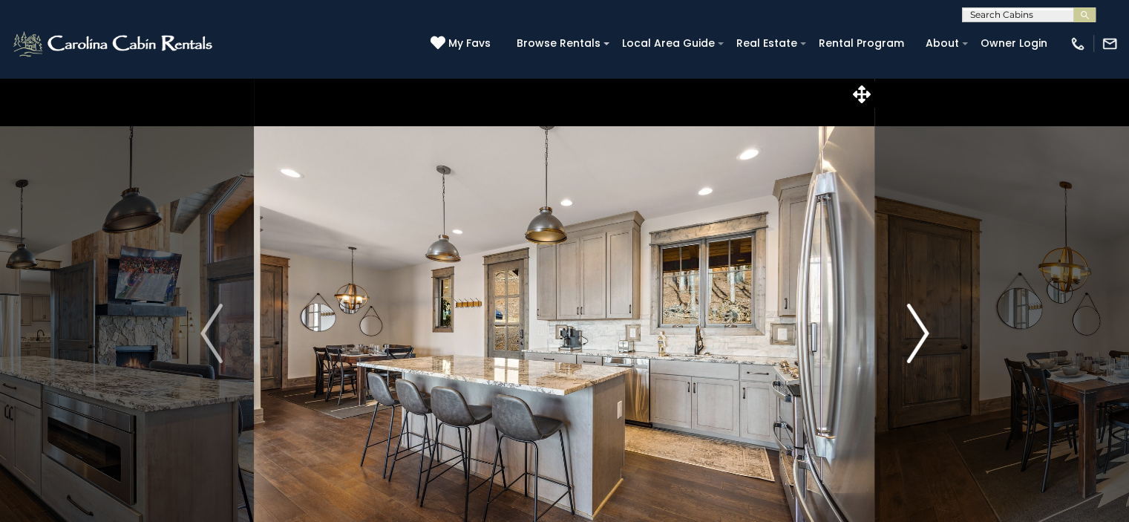
click at [912, 326] on img "Next" at bounding box center [917, 333] width 22 height 59
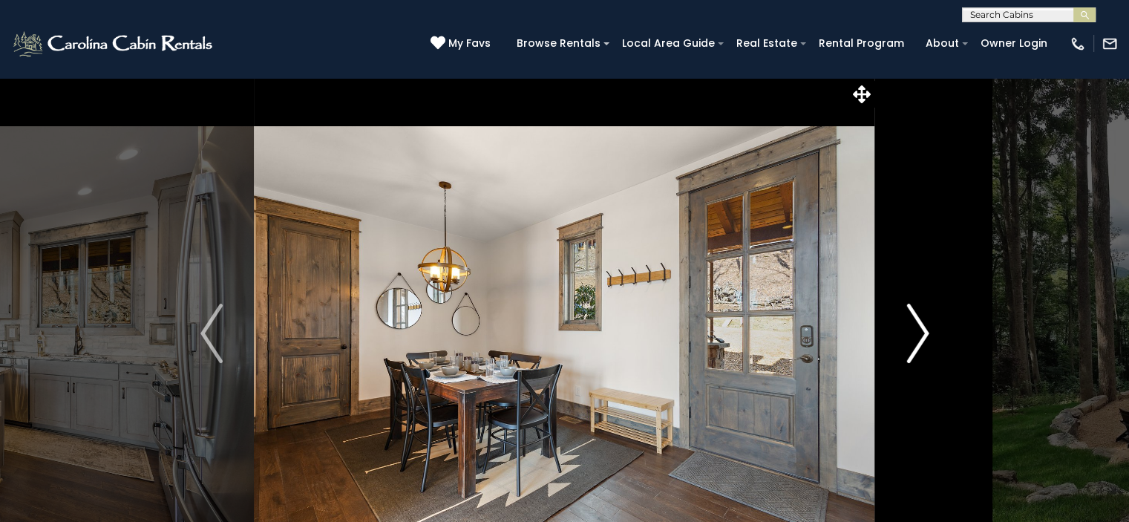
click at [912, 326] on img "Next" at bounding box center [917, 333] width 22 height 59
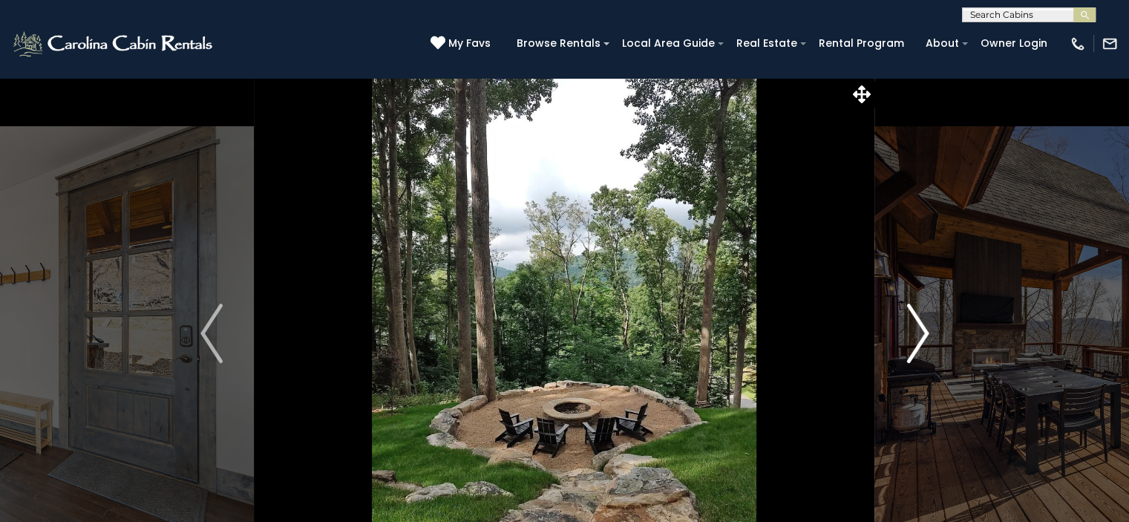
click at [922, 333] on img "Next" at bounding box center [917, 333] width 22 height 59
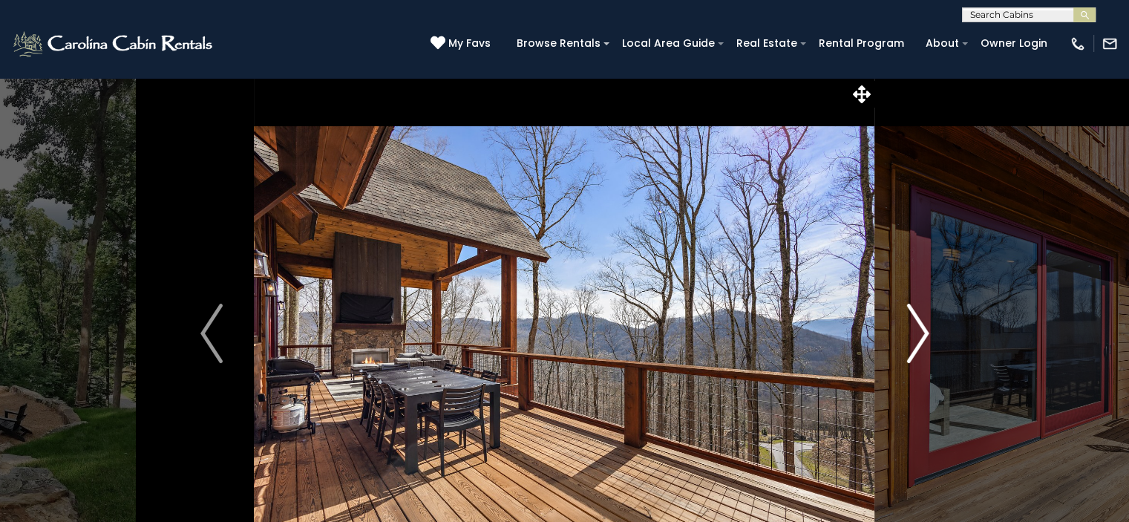
click at [912, 324] on img "Next" at bounding box center [917, 333] width 22 height 59
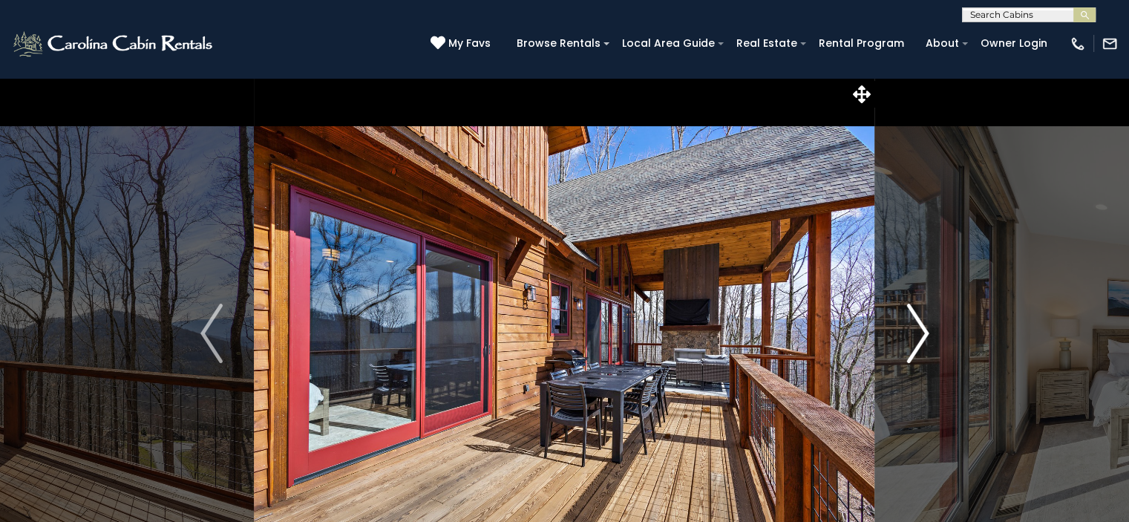
click at [912, 324] on img "Next" at bounding box center [917, 333] width 22 height 59
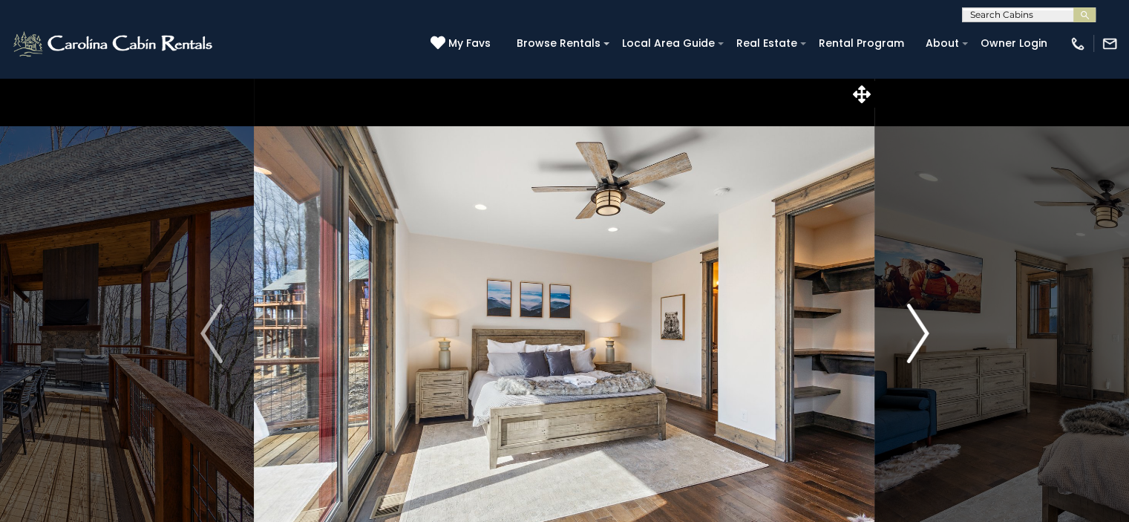
click at [912, 324] on img "Next" at bounding box center [917, 333] width 22 height 59
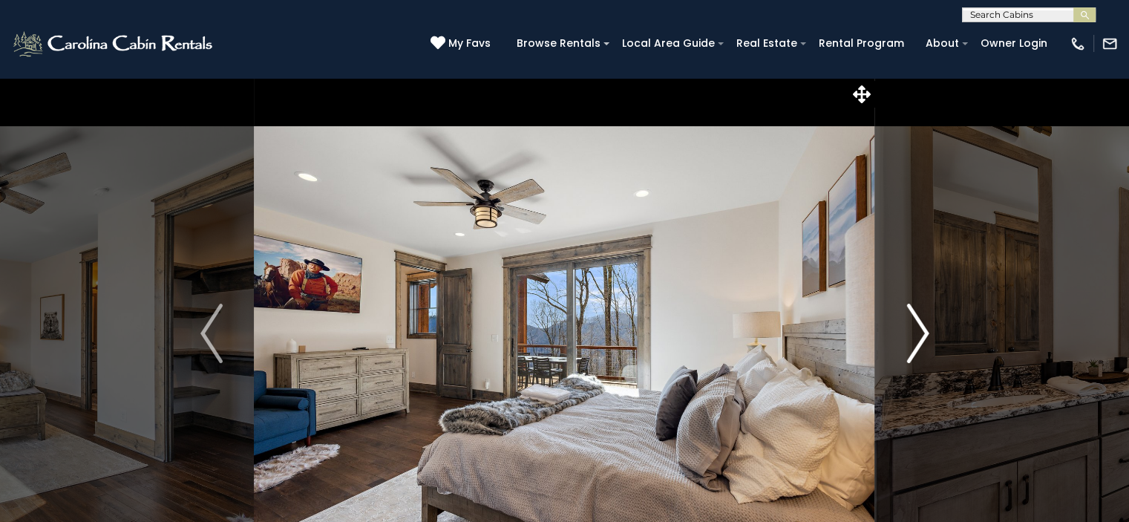
click at [912, 324] on img "Next" at bounding box center [917, 333] width 22 height 59
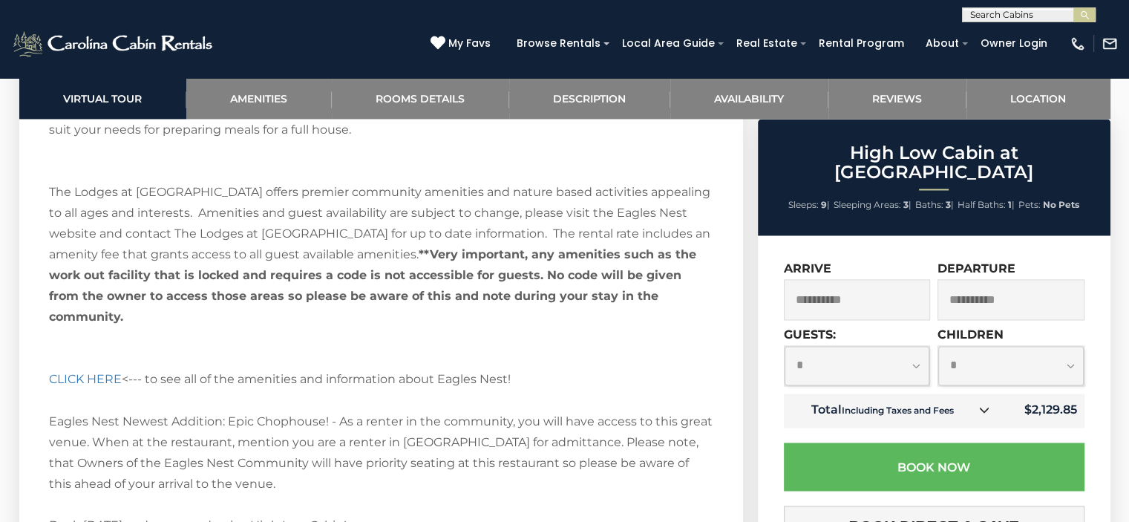
scroll to position [2450, 0]
